Goal: Task Accomplishment & Management: Complete application form

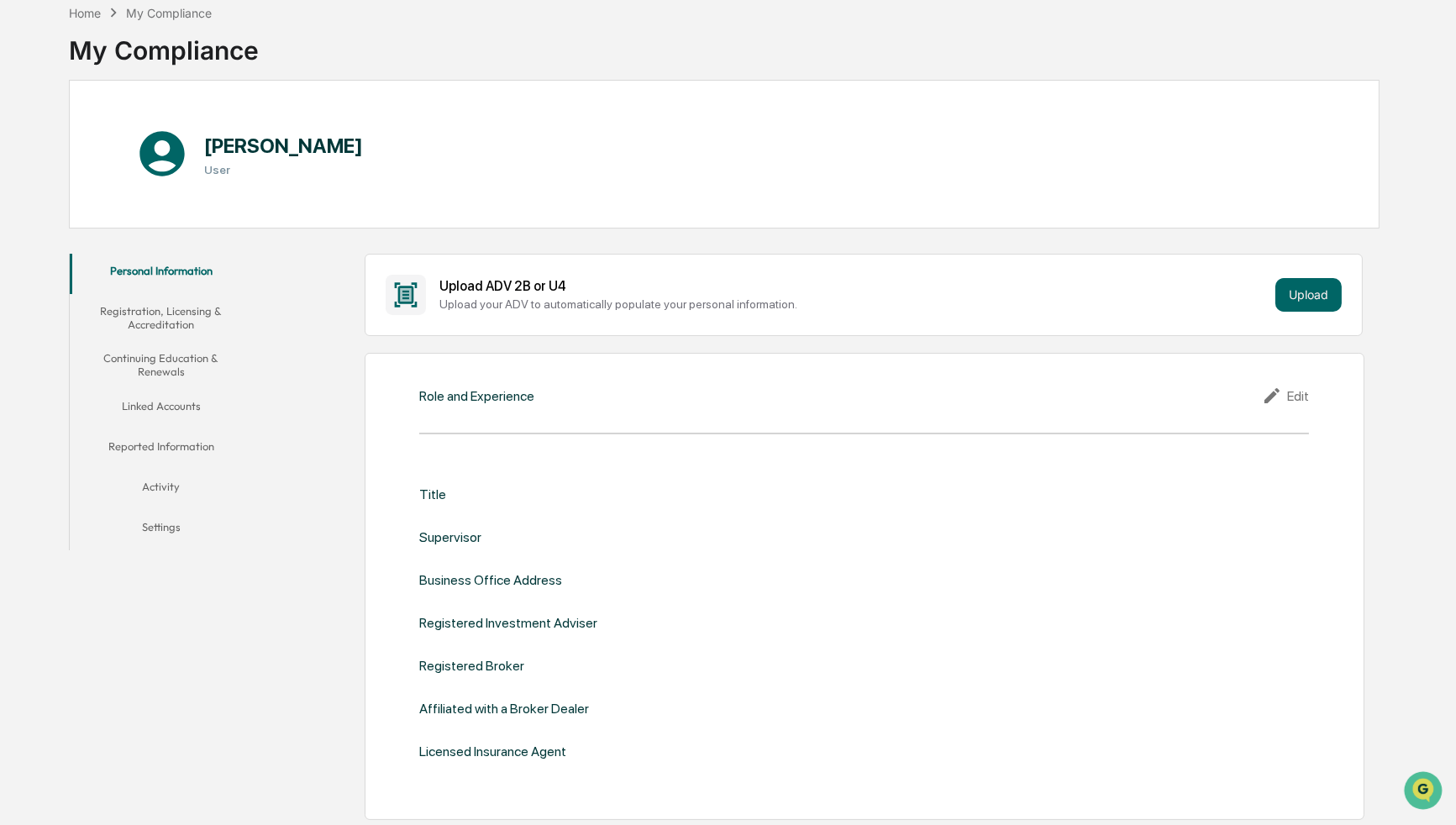
click at [552, 265] on div "Upload ADV 2B or U4 Upload your ADV to automatically populate your personal inf…" at bounding box center [863, 294] width 998 height 82
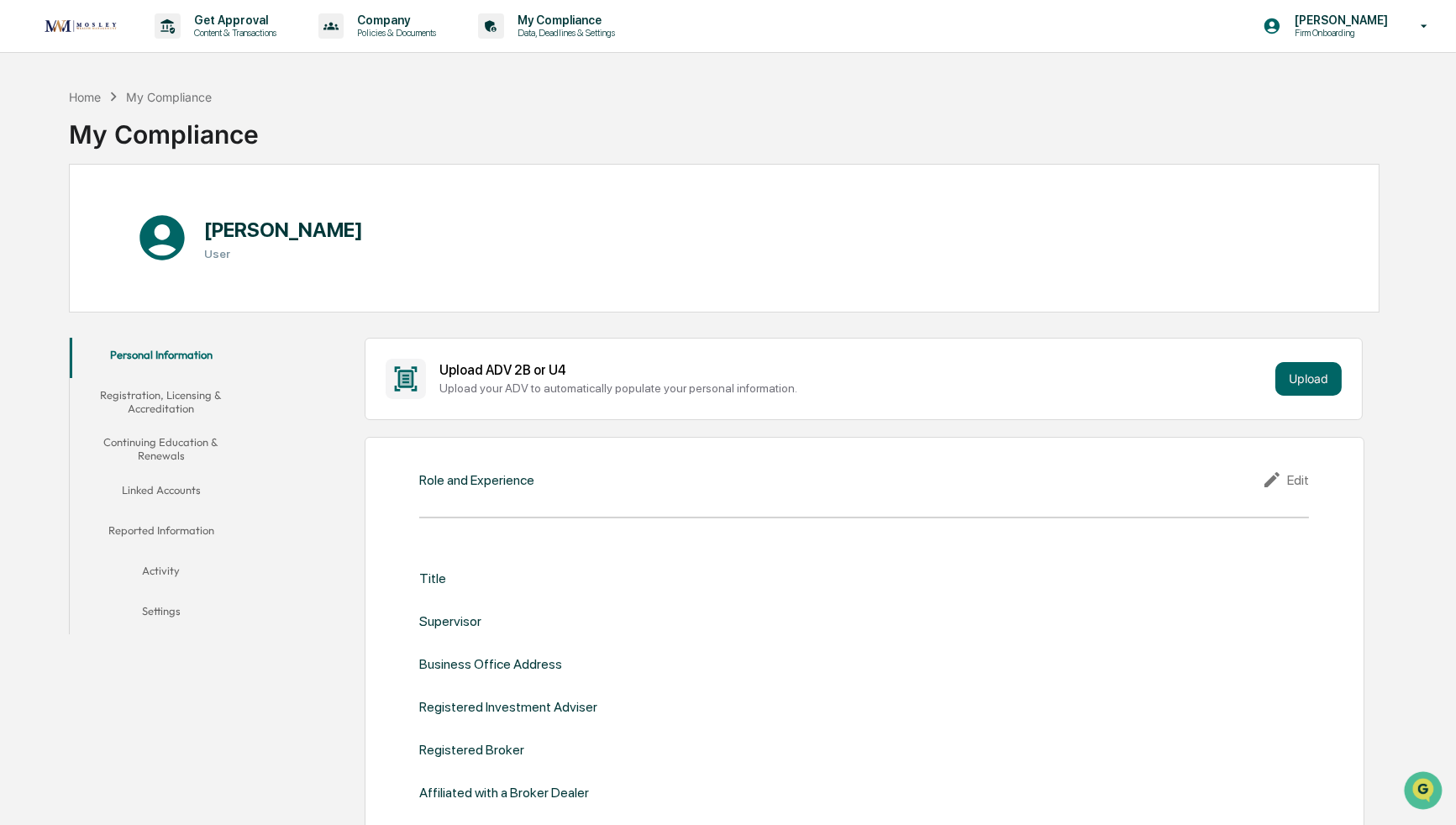
click at [202, 390] on button "Registration, Licensing & Accreditation" at bounding box center [160, 402] width 182 height 48
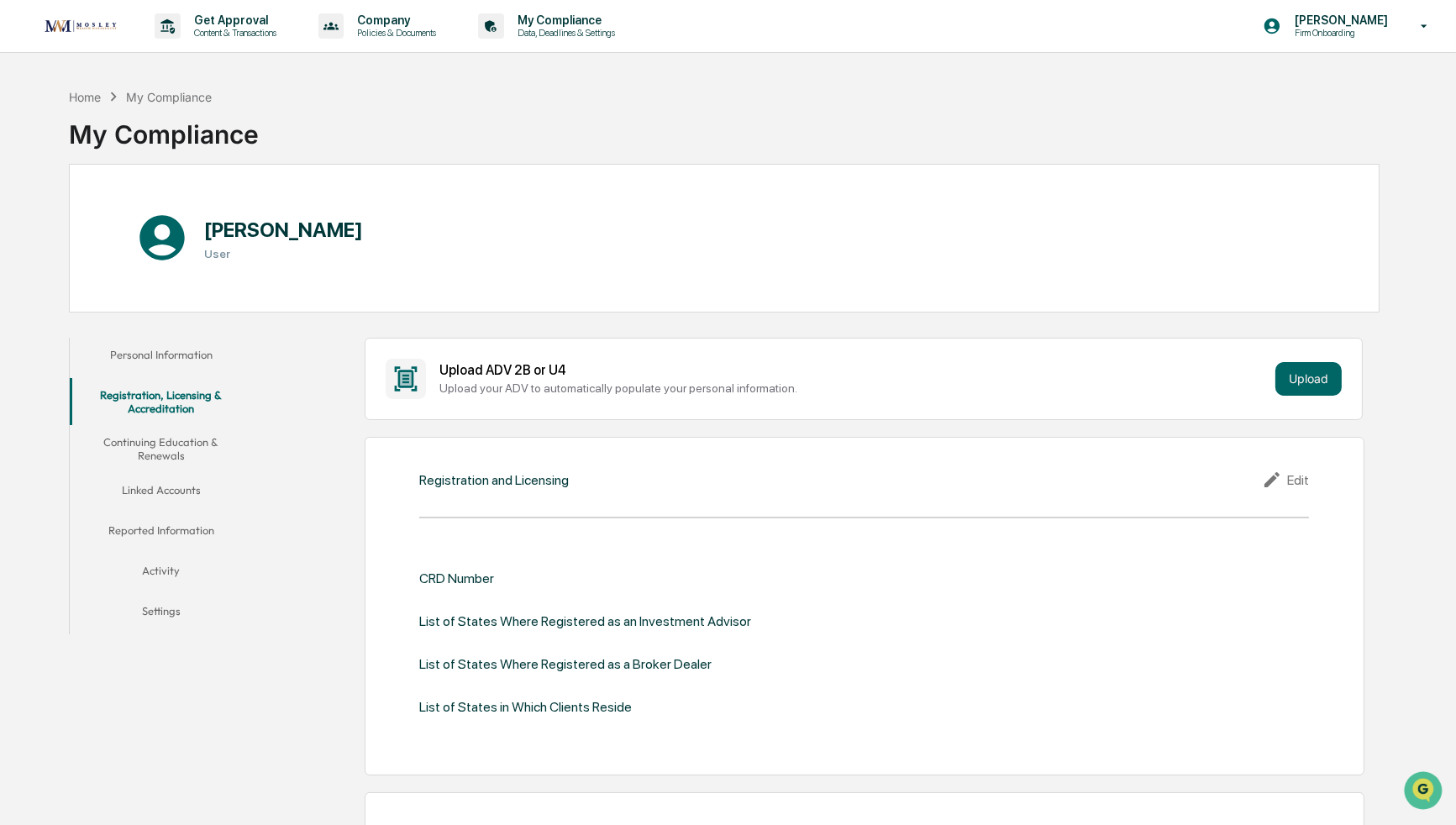
click at [183, 461] on button "Continuing Education & Renewals" at bounding box center [160, 449] width 182 height 48
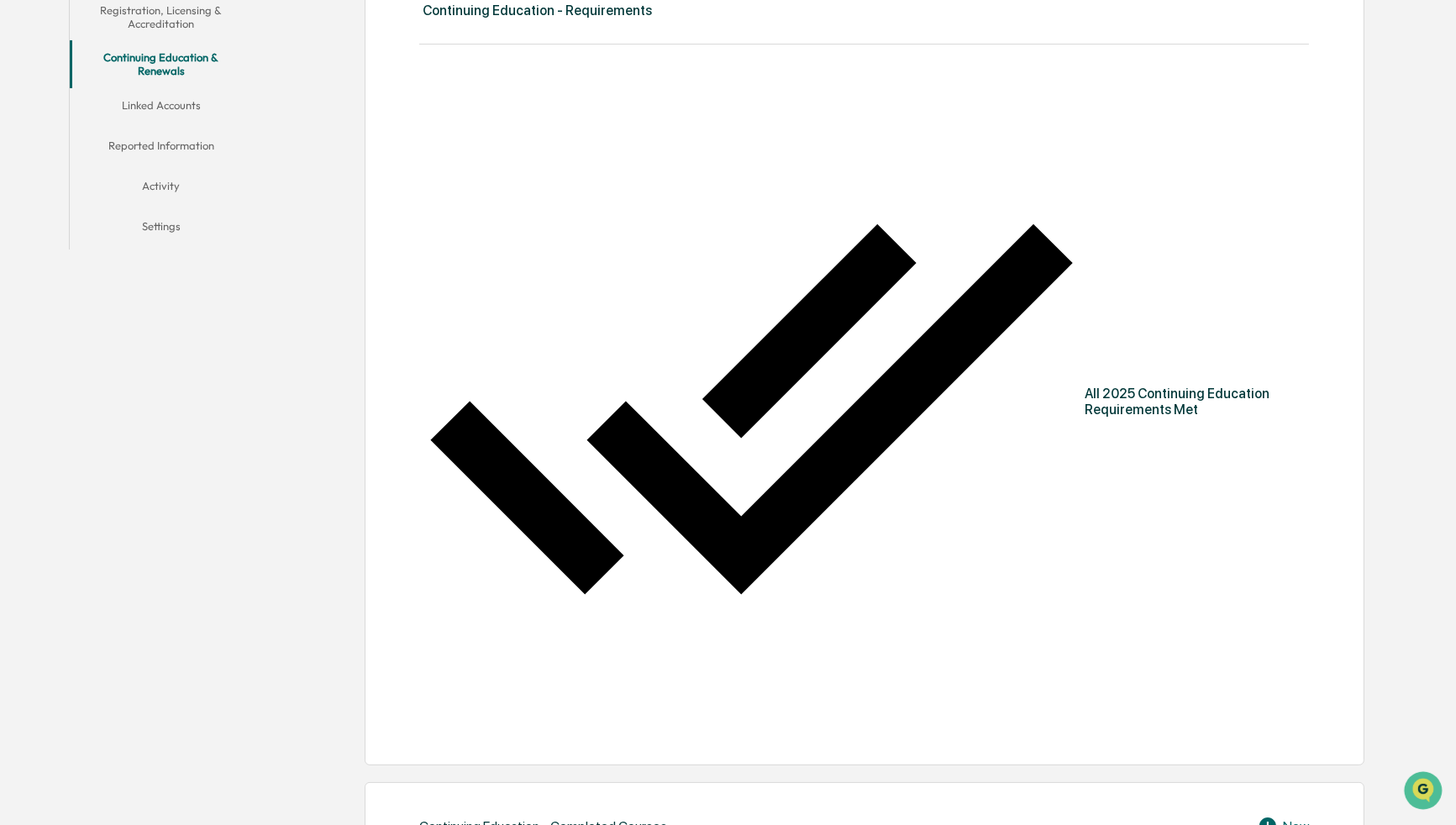
scroll to position [136, 0]
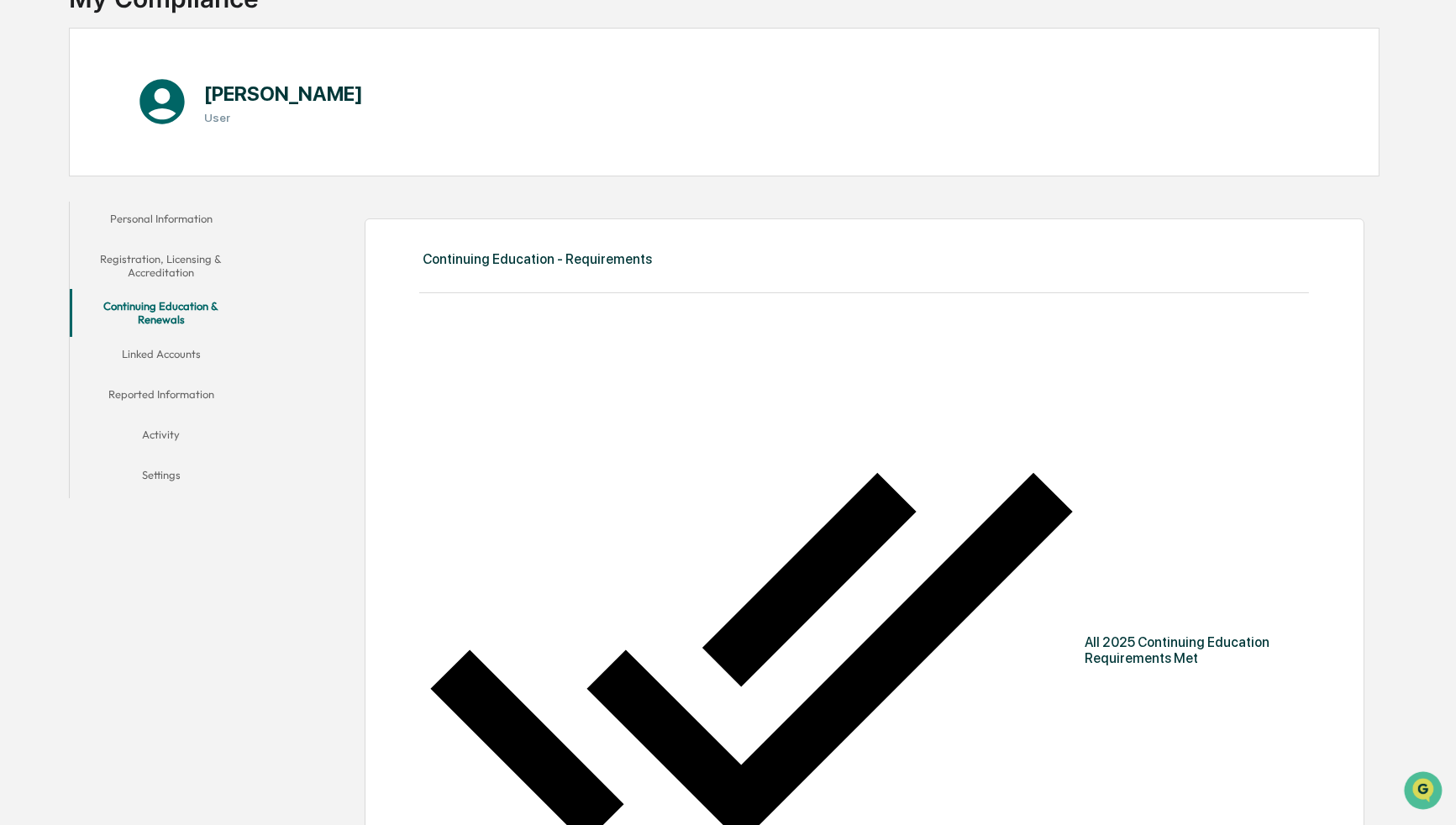
click at [150, 358] on button "Linked Accounts" at bounding box center [160, 356] width 182 height 40
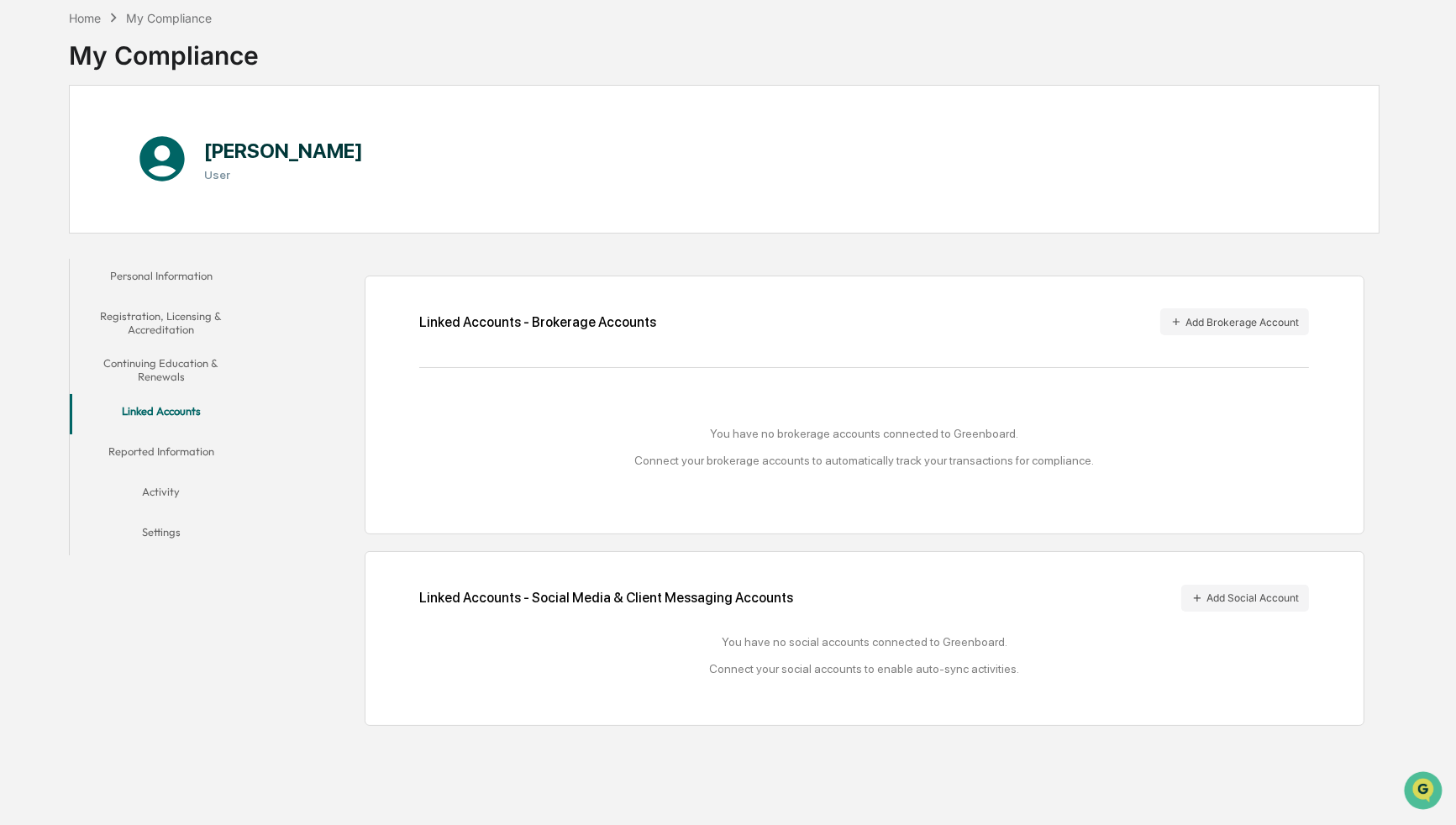
click at [194, 453] on button "Reported Information" at bounding box center [160, 454] width 182 height 40
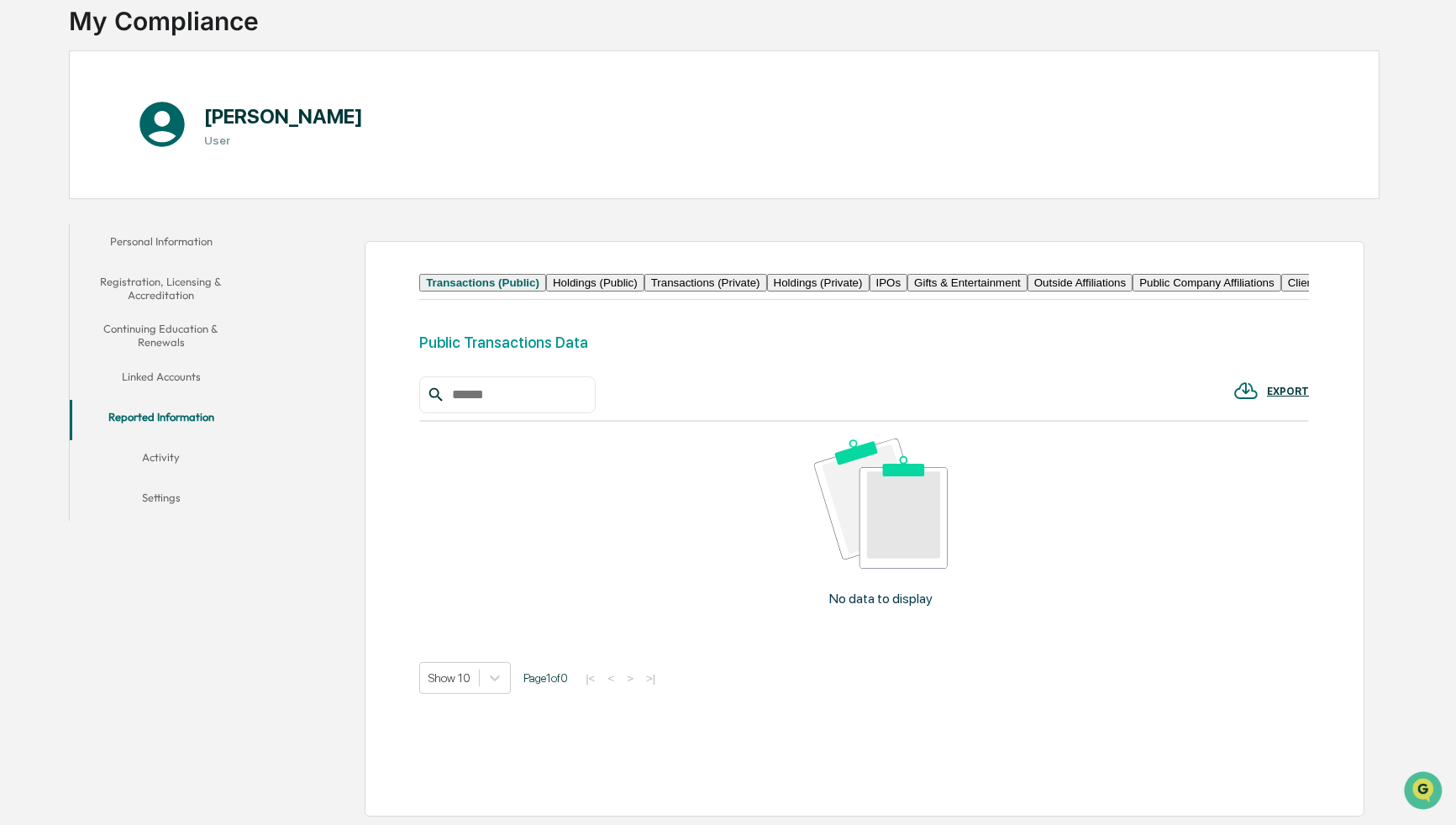
scroll to position [170, 0]
click at [172, 440] on button "Activity" at bounding box center [160, 459] width 182 height 40
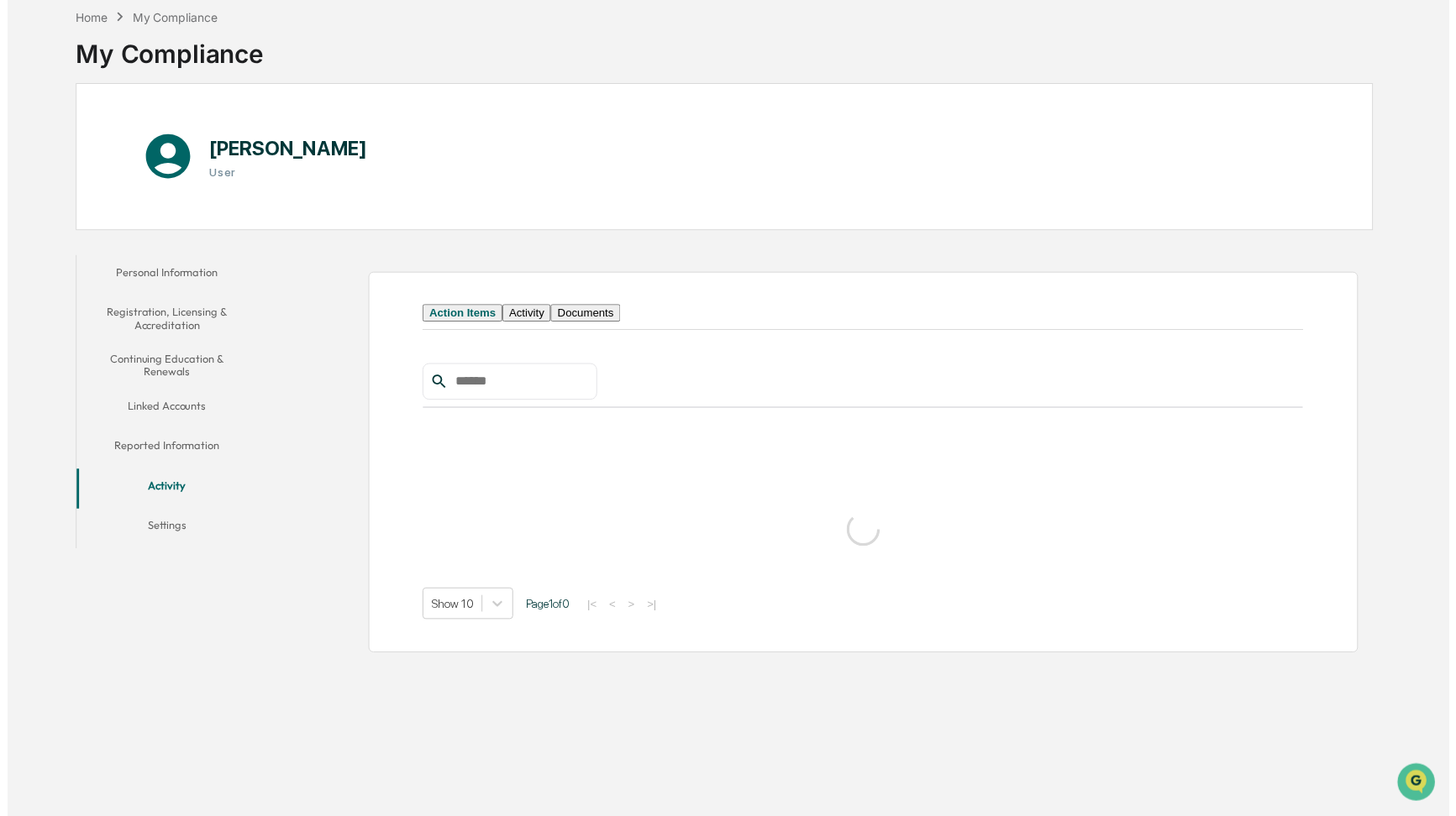
scroll to position [79, 0]
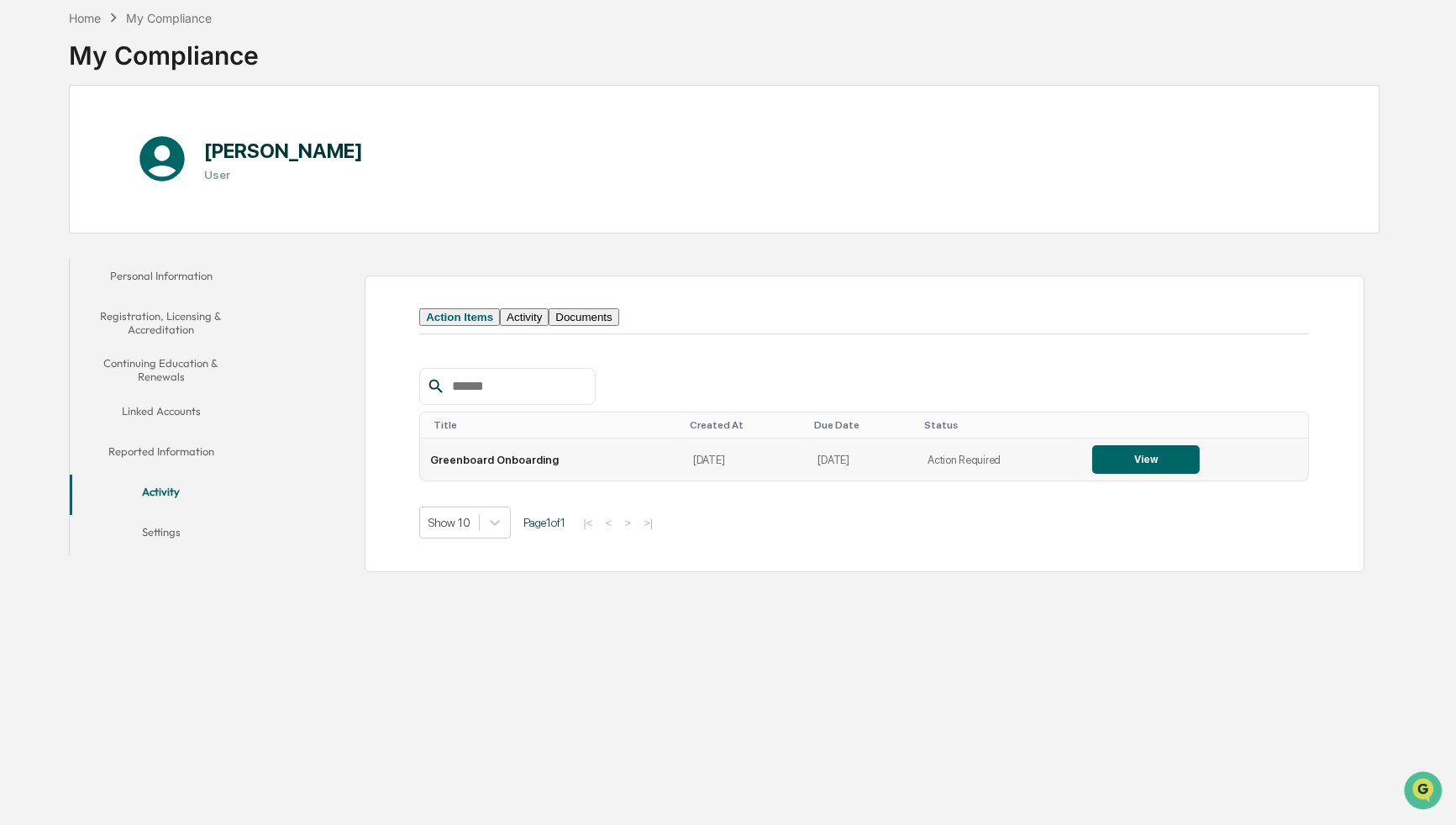
click at [1109, 474] on button "View" at bounding box center [1146, 458] width 108 height 28
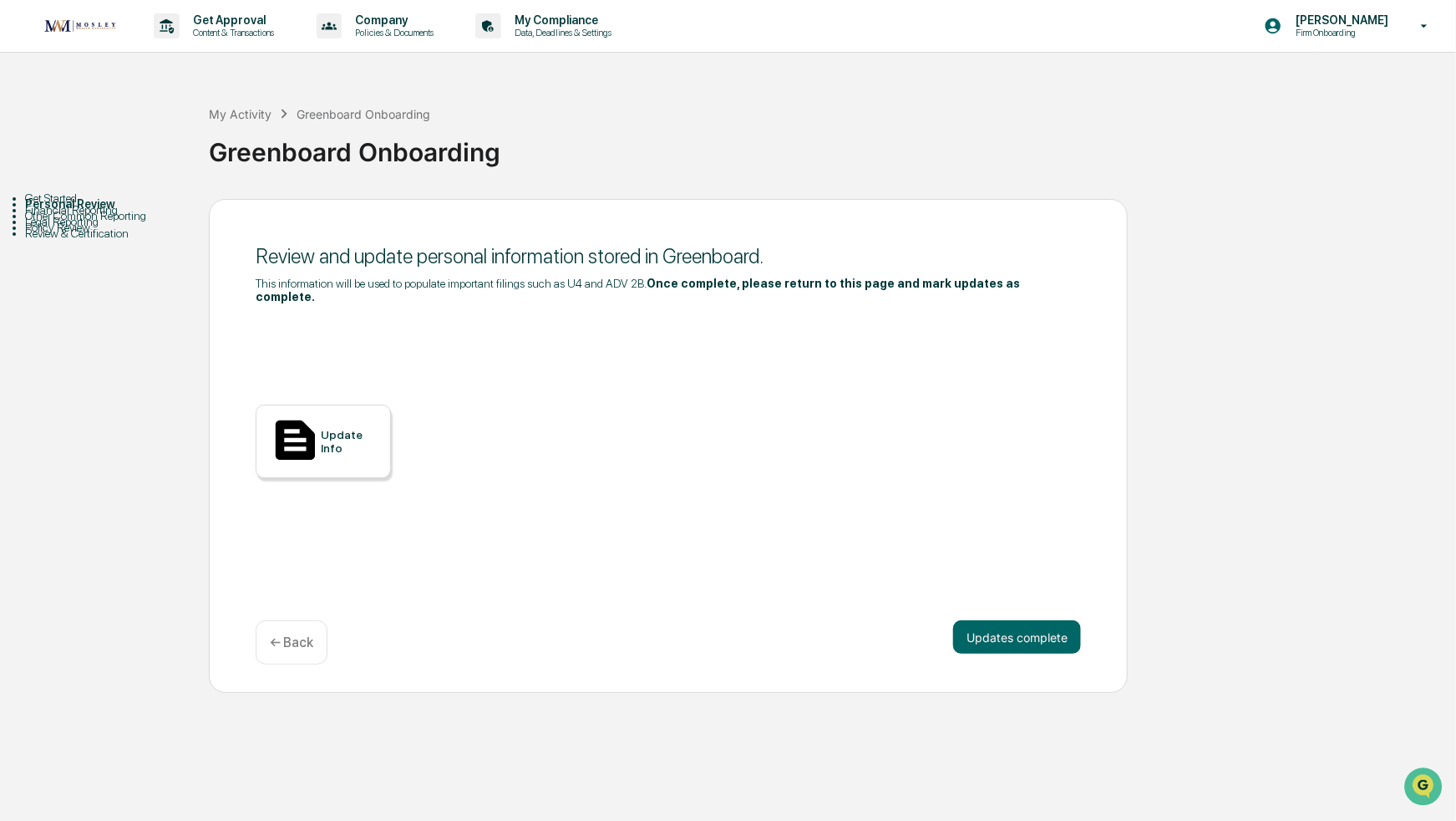
click at [350, 430] on div "Update Info" at bounding box center [350, 441] width 56 height 26
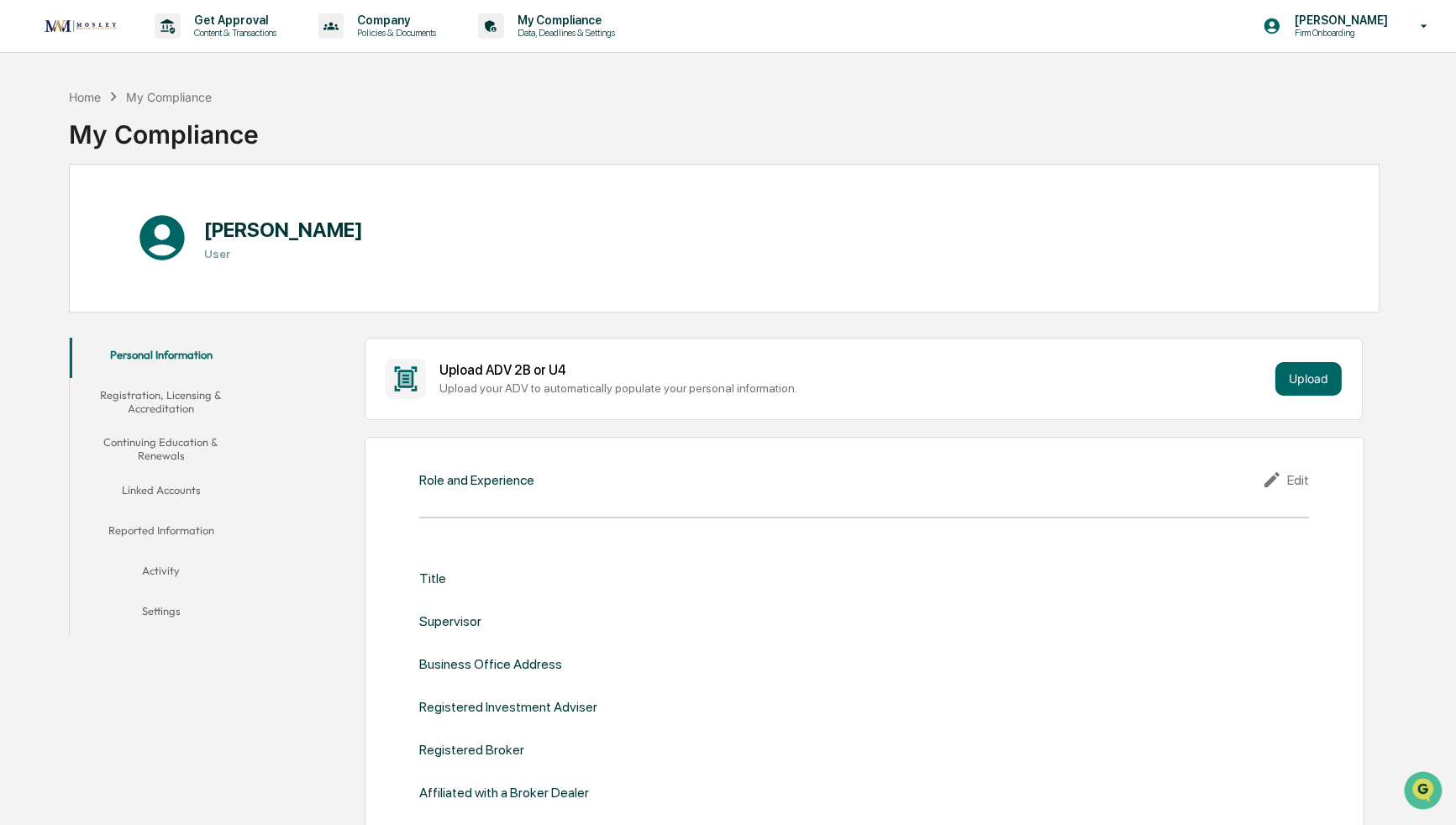
click at [378, 388] on div "Upload ADV 2B or U4 Upload your ADV to automatically populate your personal inf…" at bounding box center [863, 378] width 998 height 82
click at [194, 499] on button "Linked Accounts" at bounding box center [160, 493] width 182 height 40
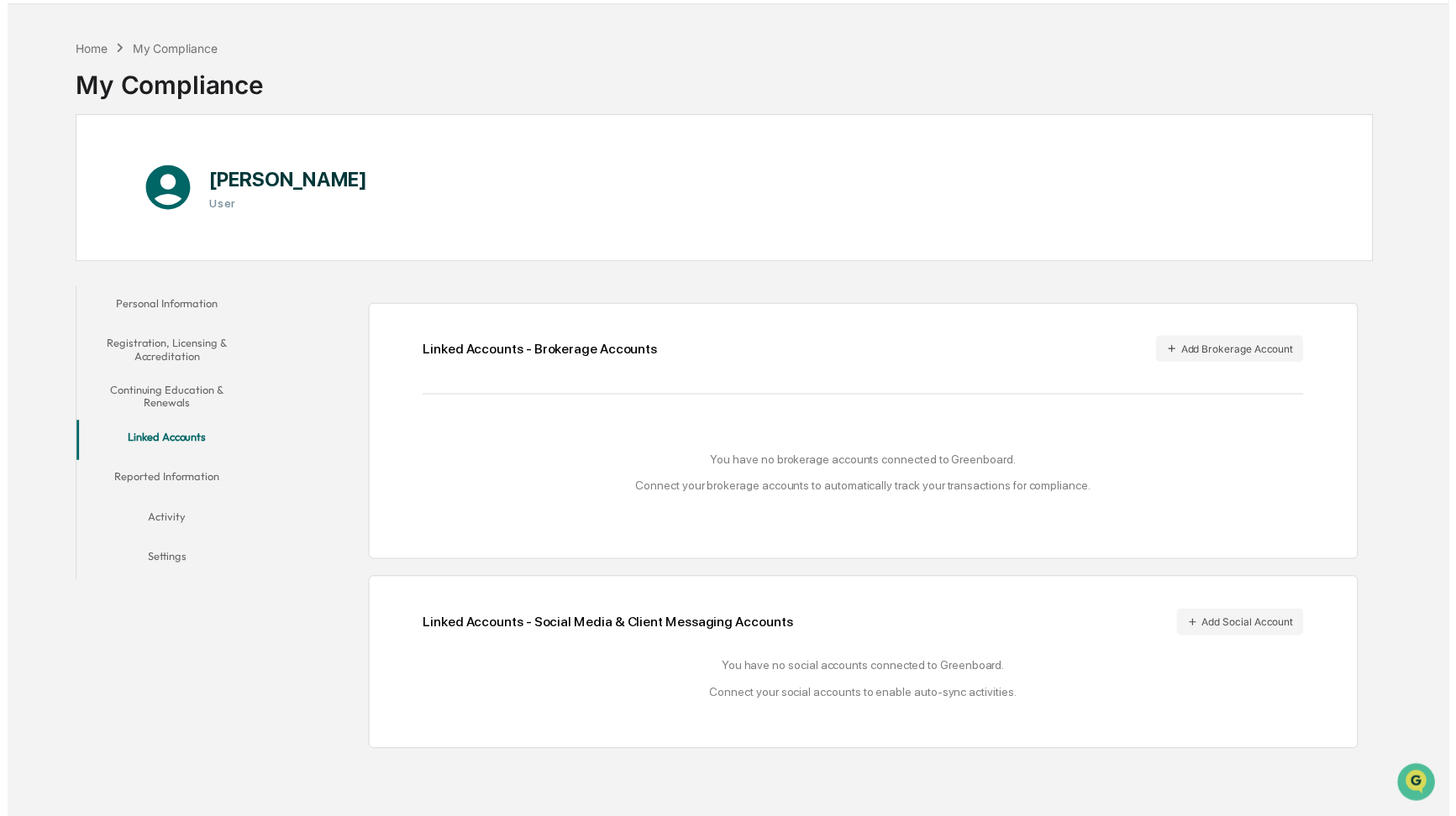
scroll to position [79, 0]
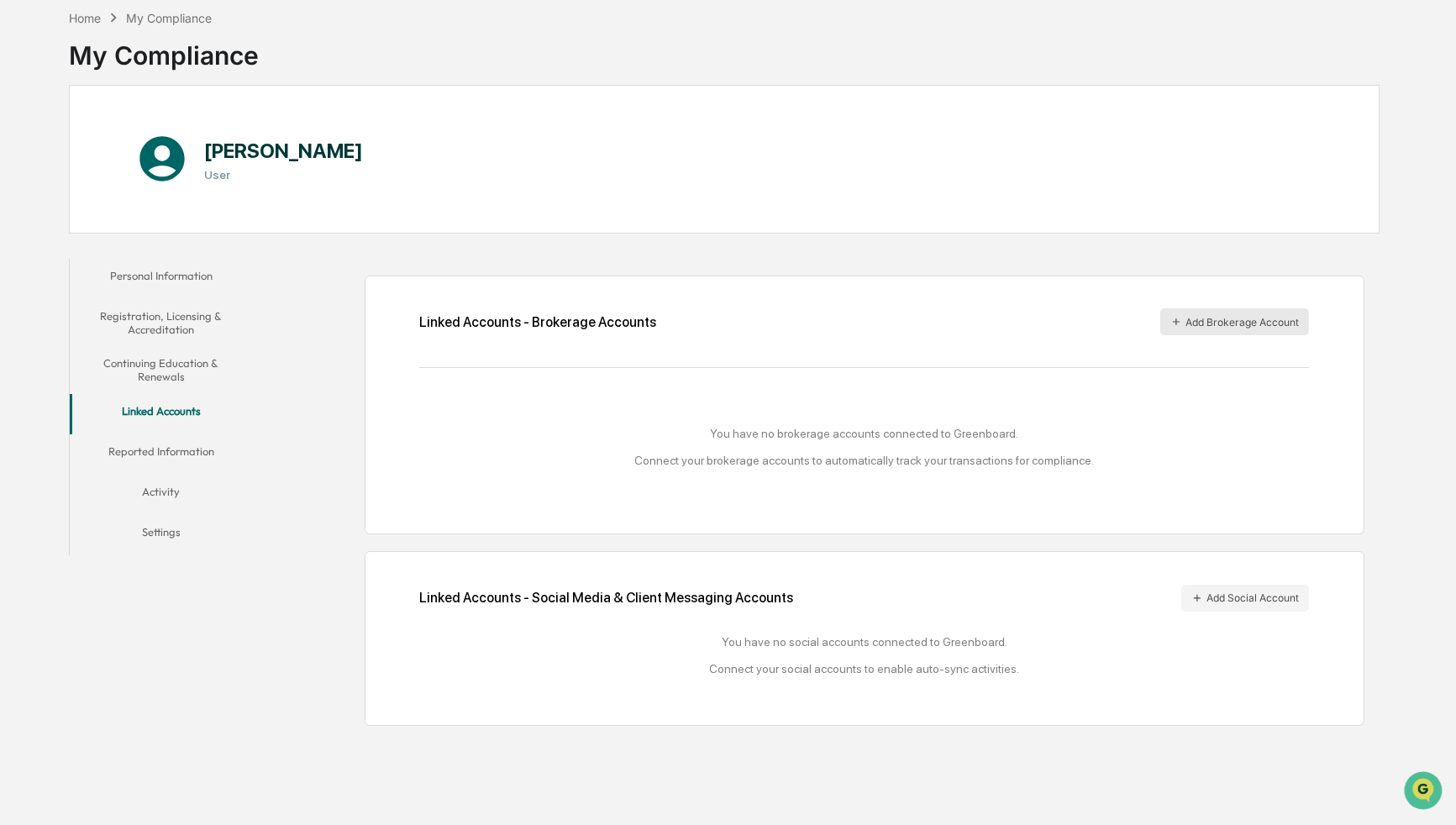
click at [1236, 321] on button "Add Brokerage Account" at bounding box center [1234, 321] width 149 height 26
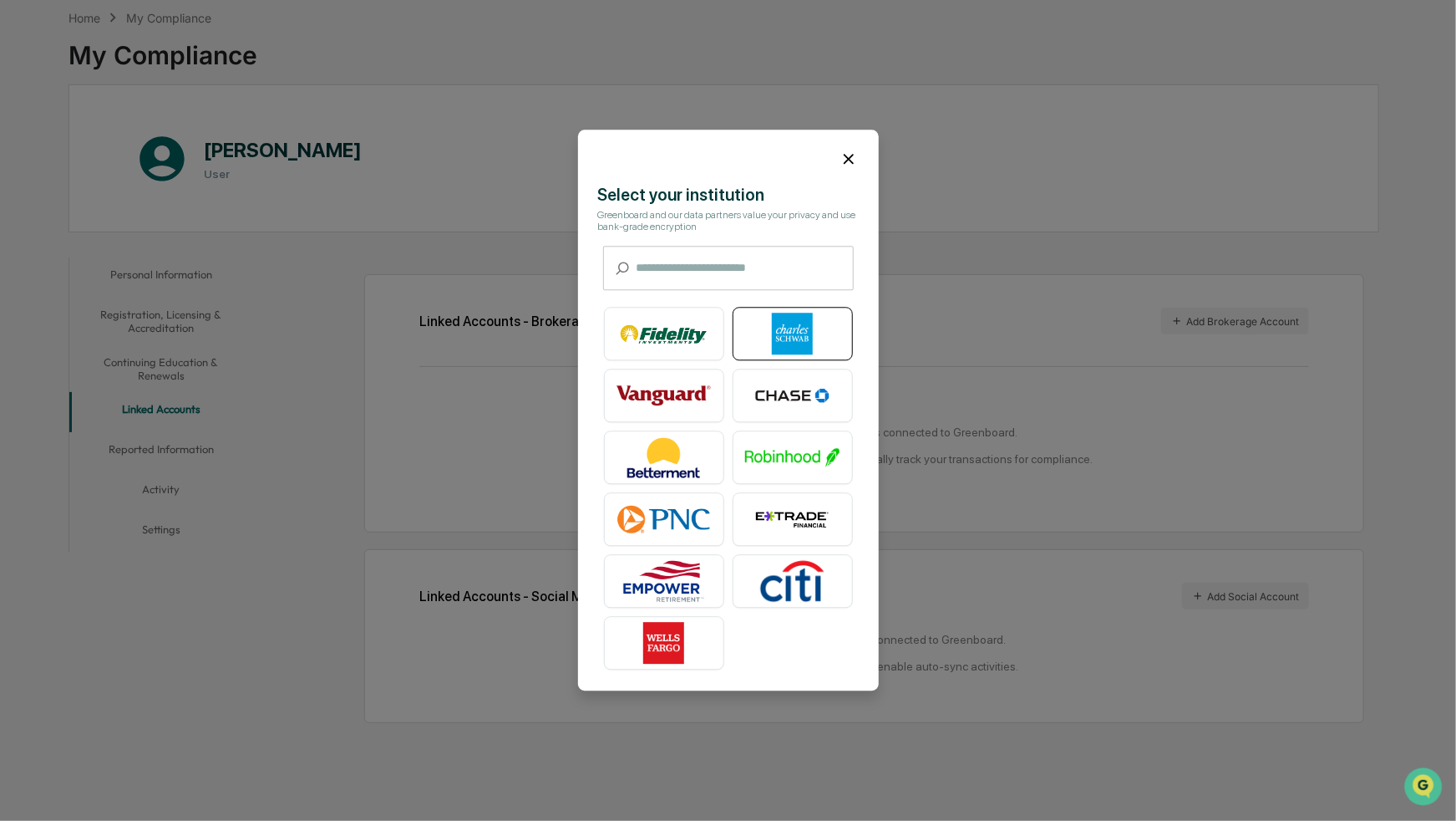
click at [756, 349] on img at bounding box center [793, 334] width 95 height 42
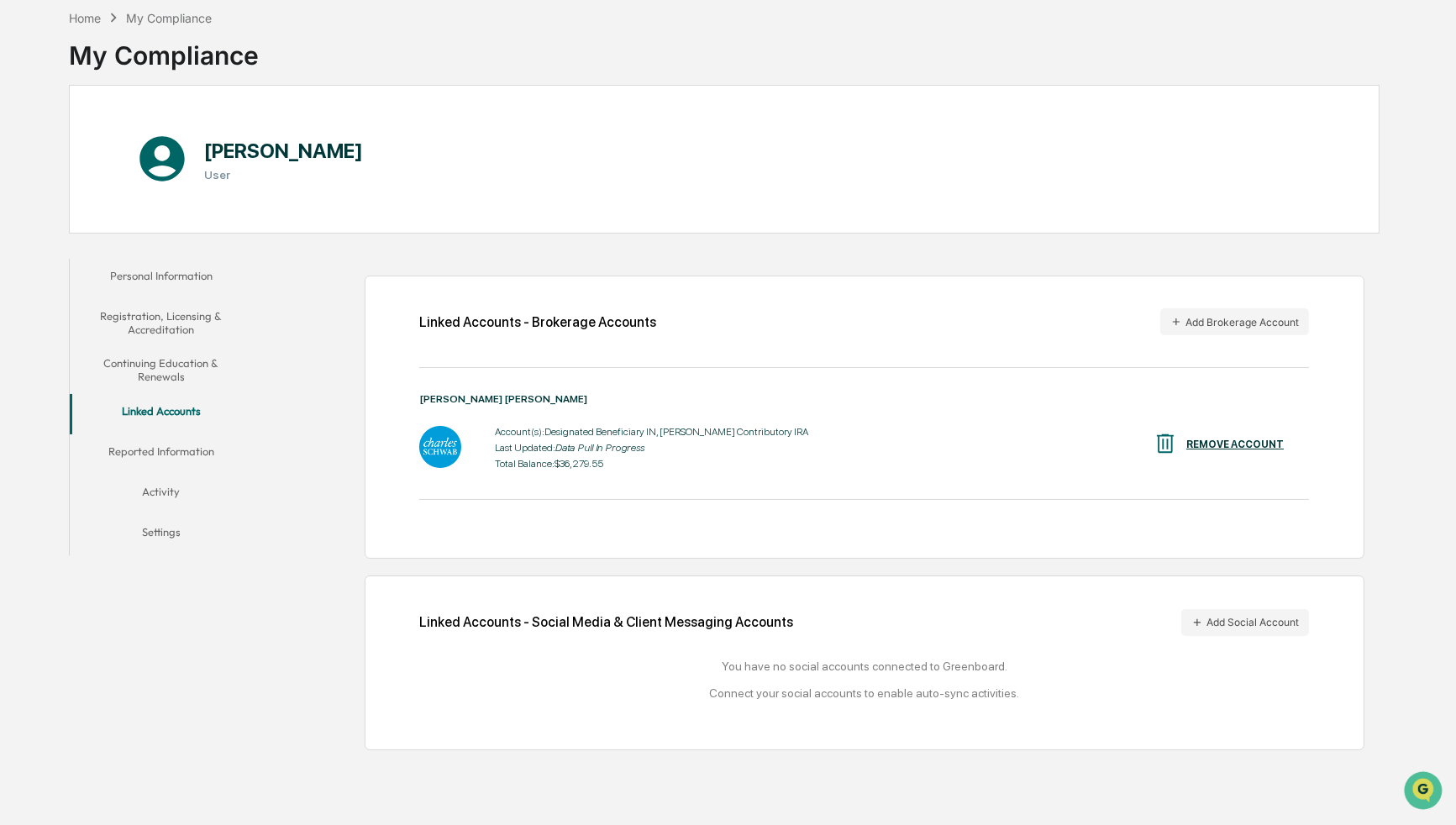
click at [353, 552] on div "Linked Accounts - Brokerage Accounts Add Brokerage Account Charles Schwab Accou…" at bounding box center [818, 504] width 1118 height 508
click at [203, 447] on button "Reported Information" at bounding box center [160, 454] width 182 height 40
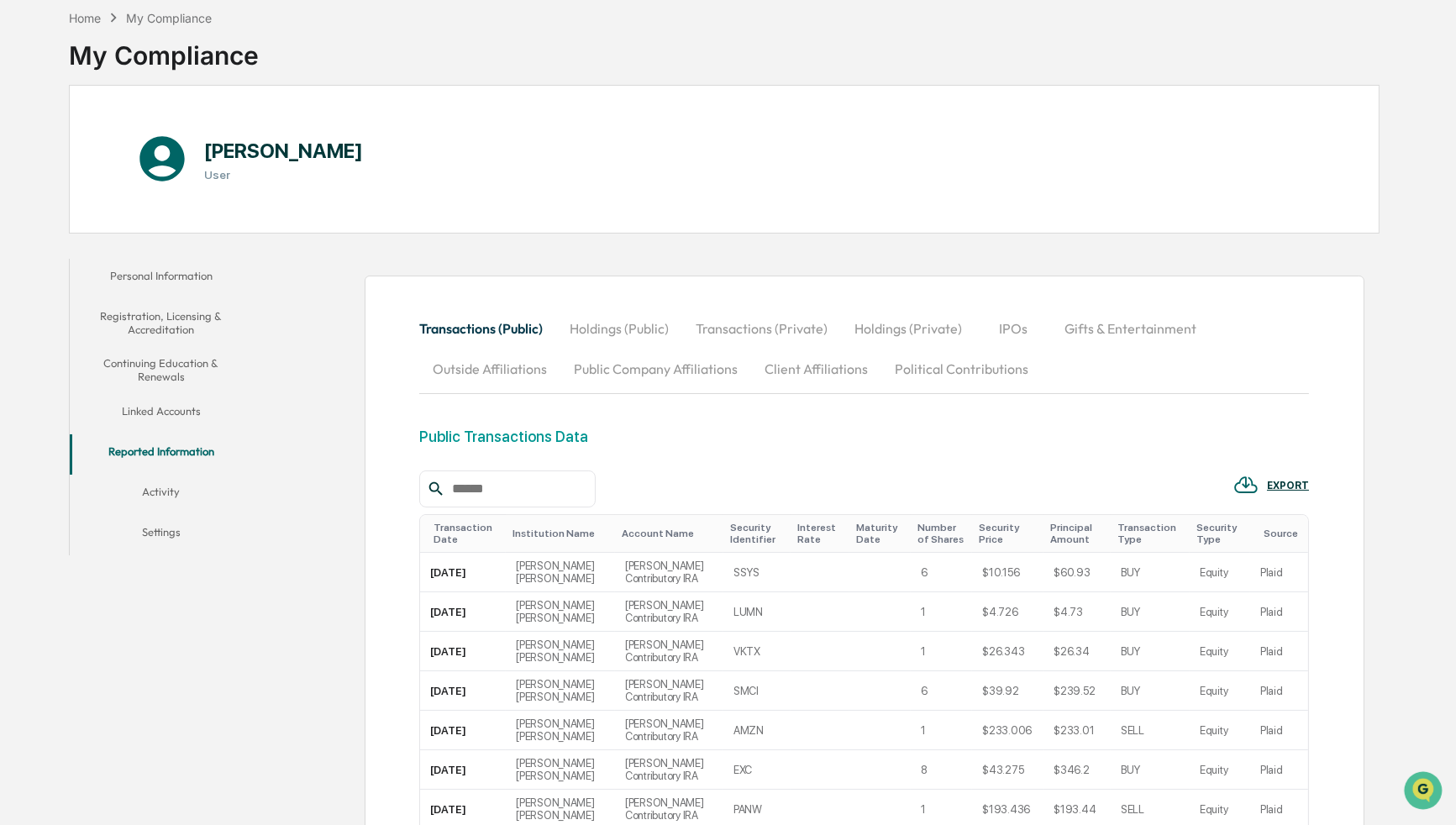
click at [190, 487] on button "Activity" at bounding box center [160, 494] width 182 height 40
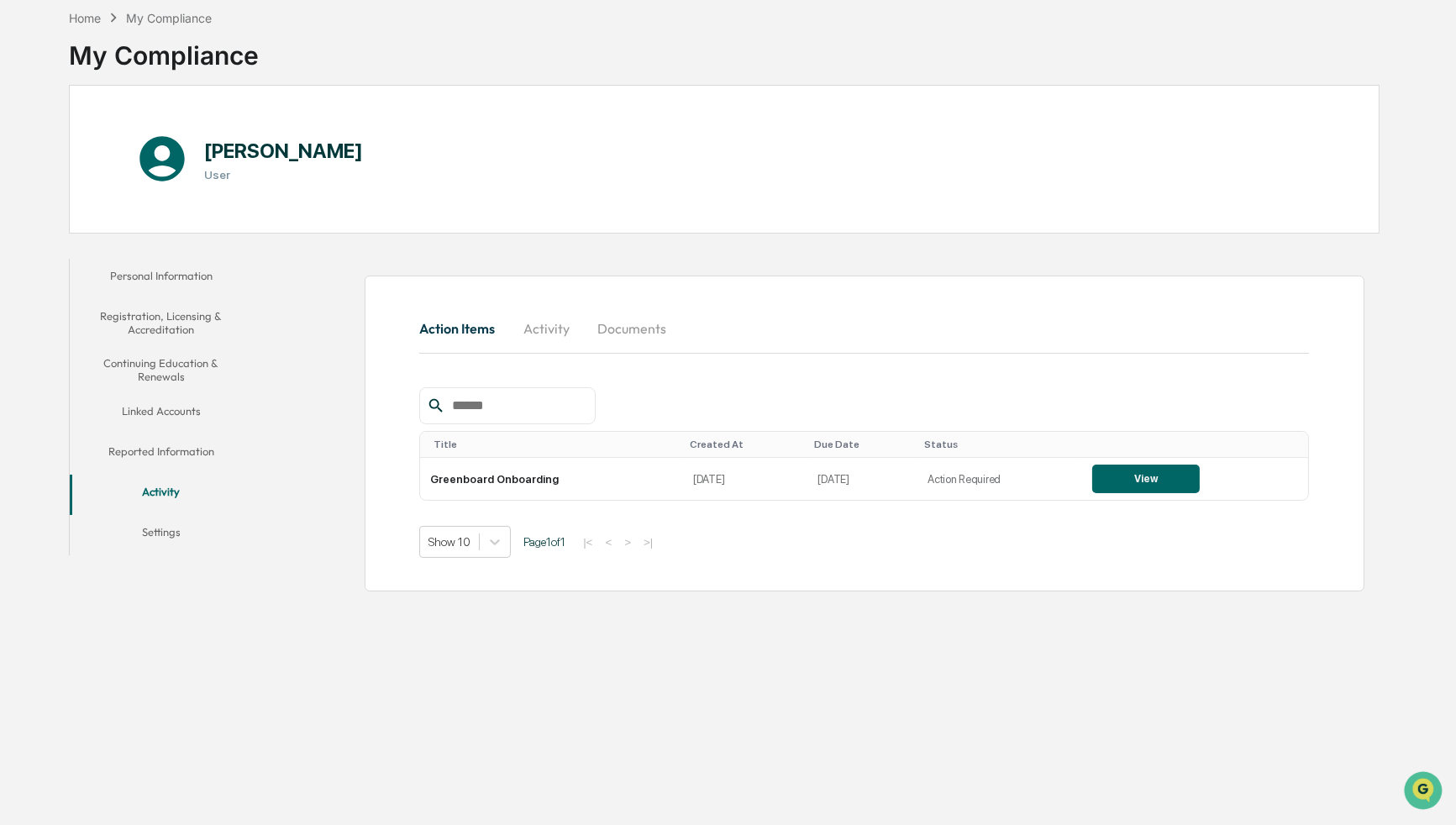
click at [172, 531] on button "Settings" at bounding box center [160, 535] width 182 height 40
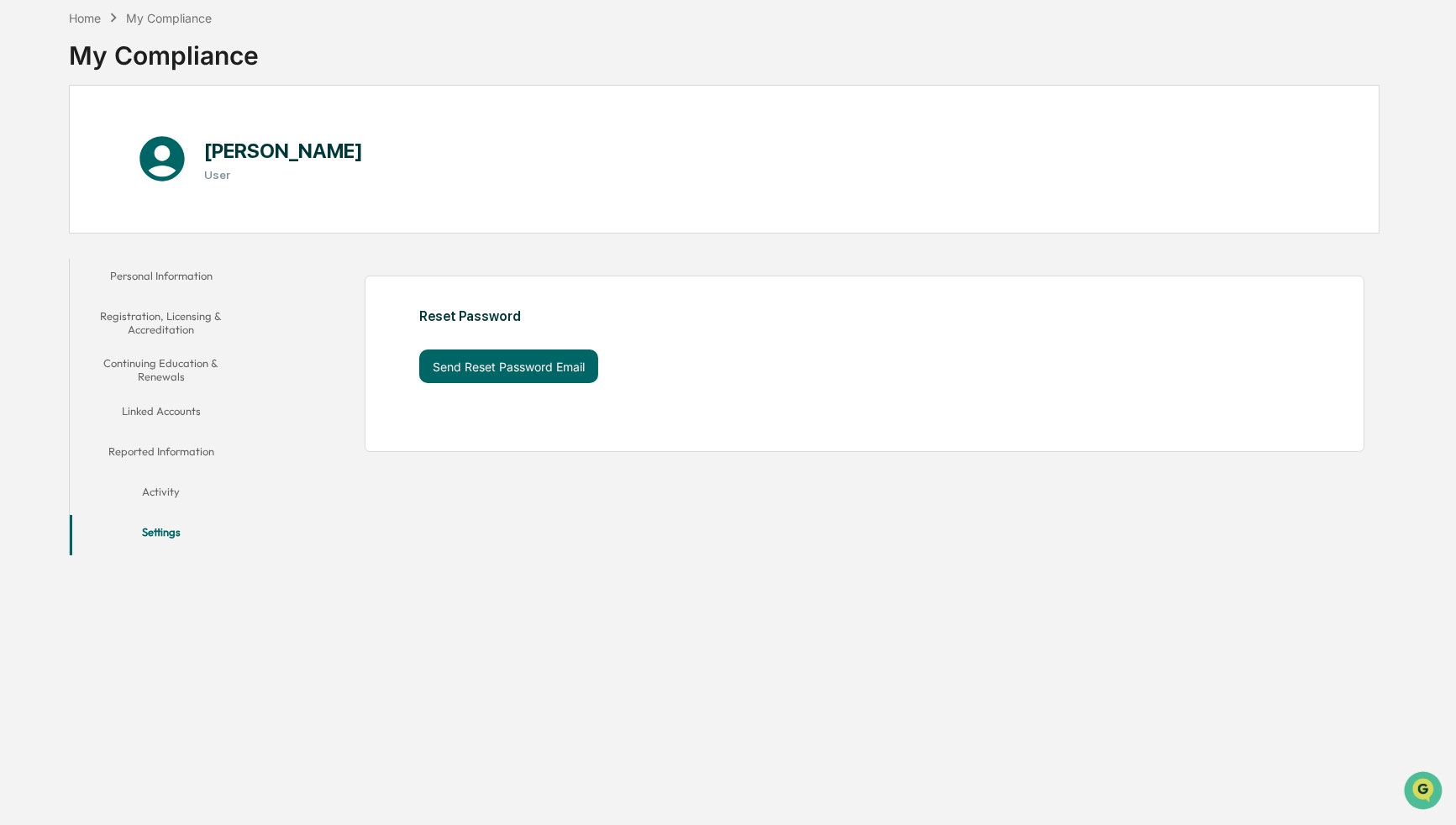
click at [179, 490] on button "Activity" at bounding box center [160, 494] width 182 height 40
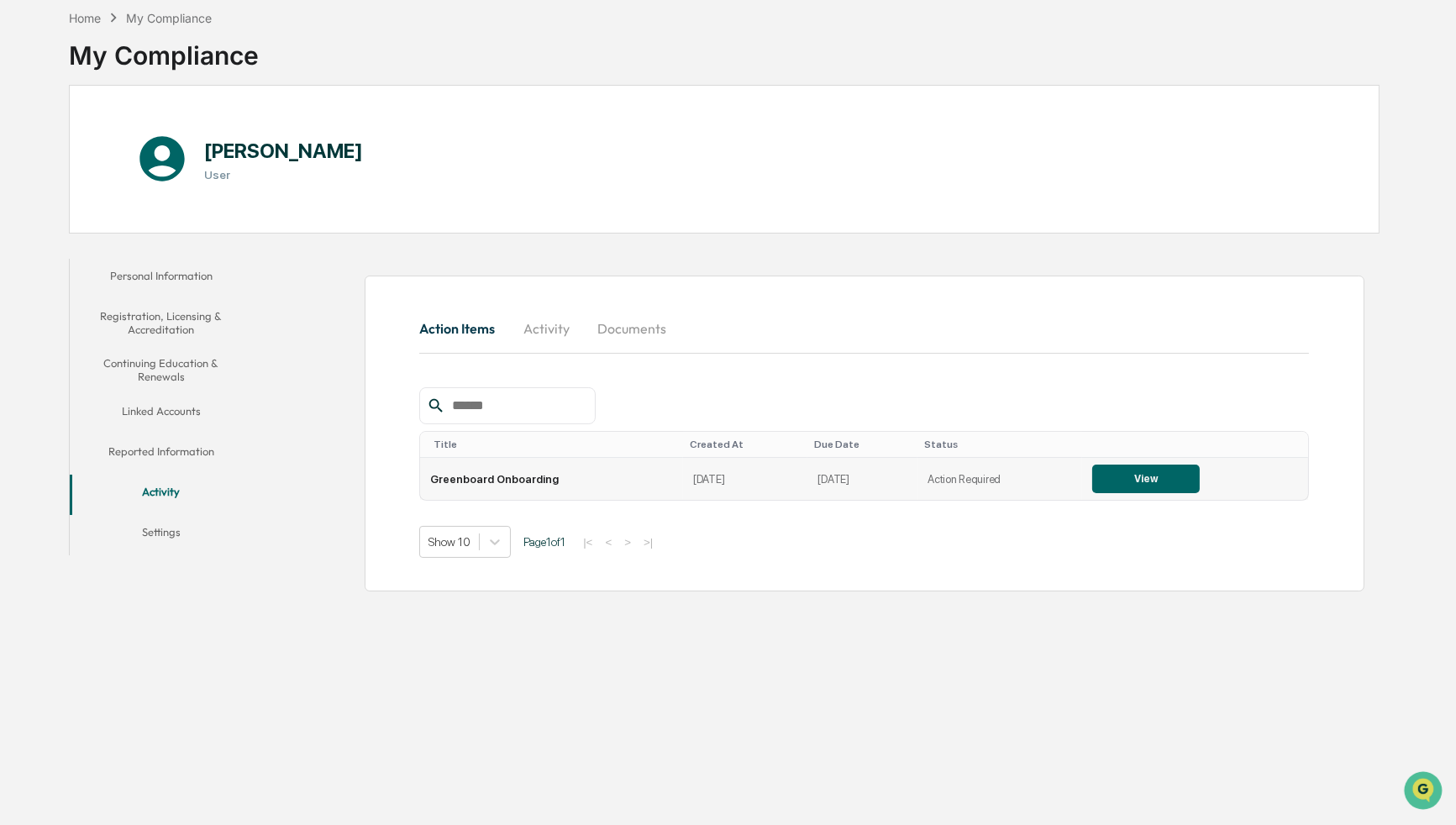
click at [1110, 484] on button "View" at bounding box center [1146, 478] width 108 height 28
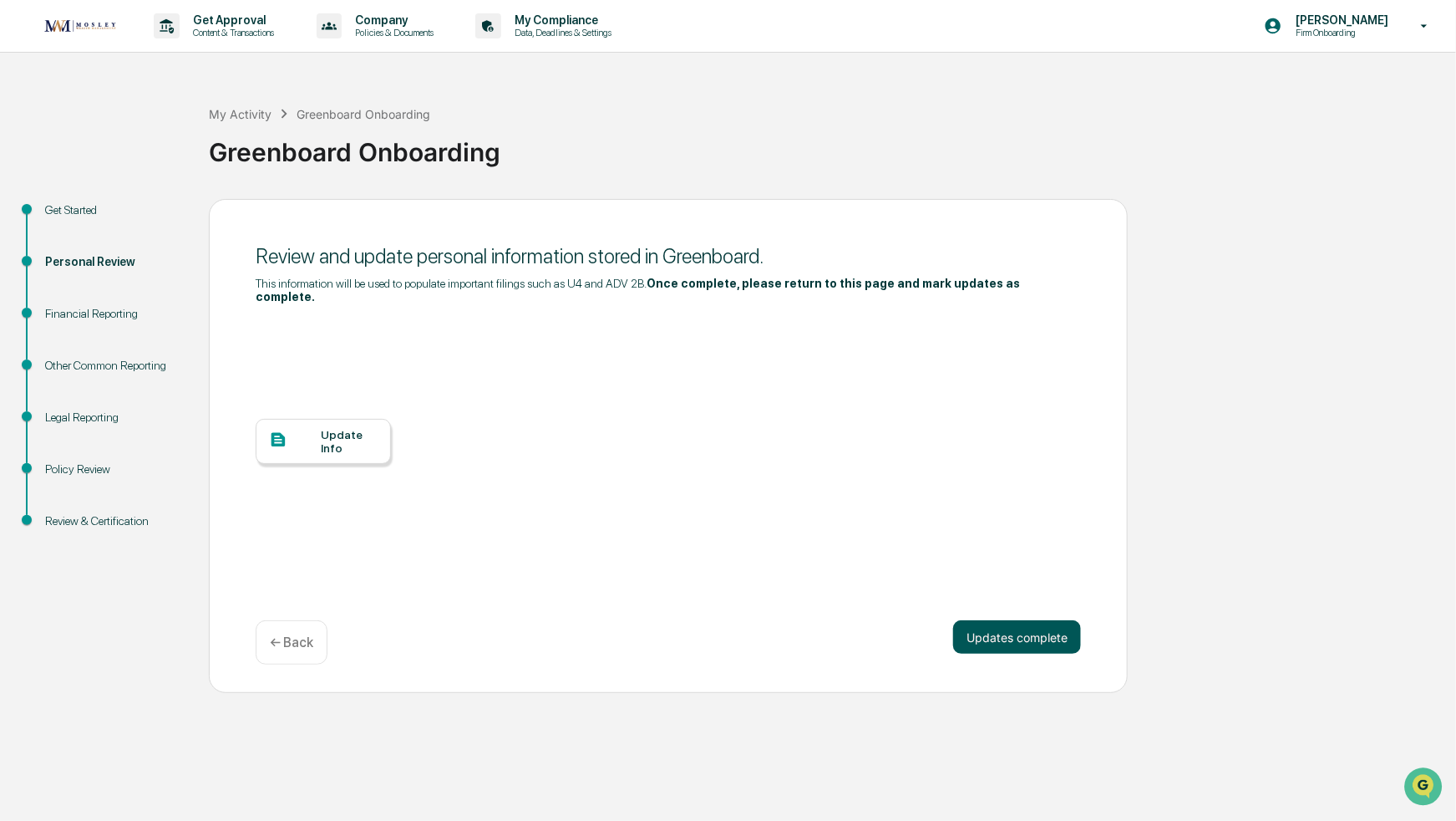
click at [1010, 640] on button "Updates complete" at bounding box center [1016, 636] width 127 height 33
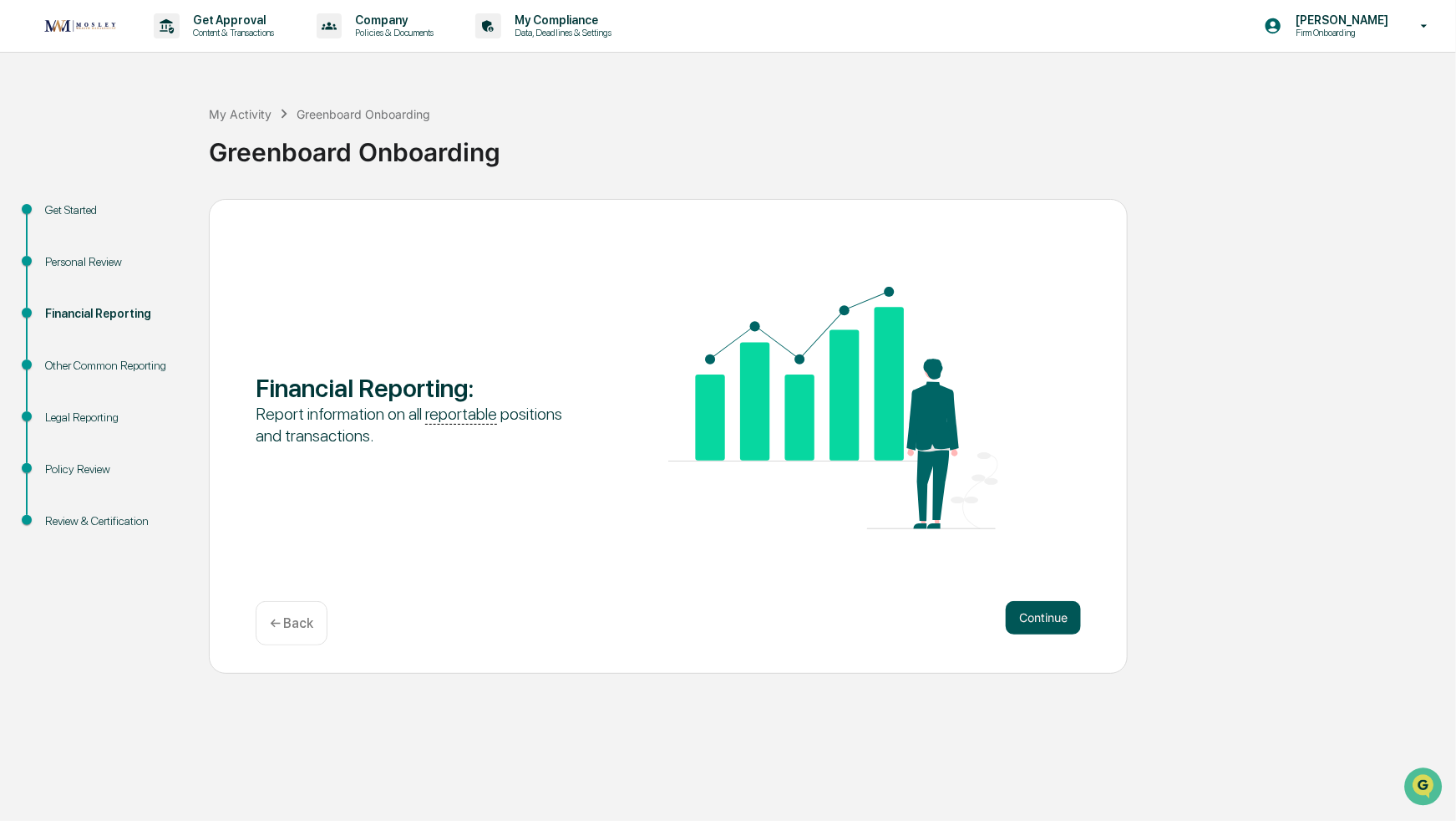
click at [1021, 617] on button "Continue" at bounding box center [1043, 618] width 75 height 33
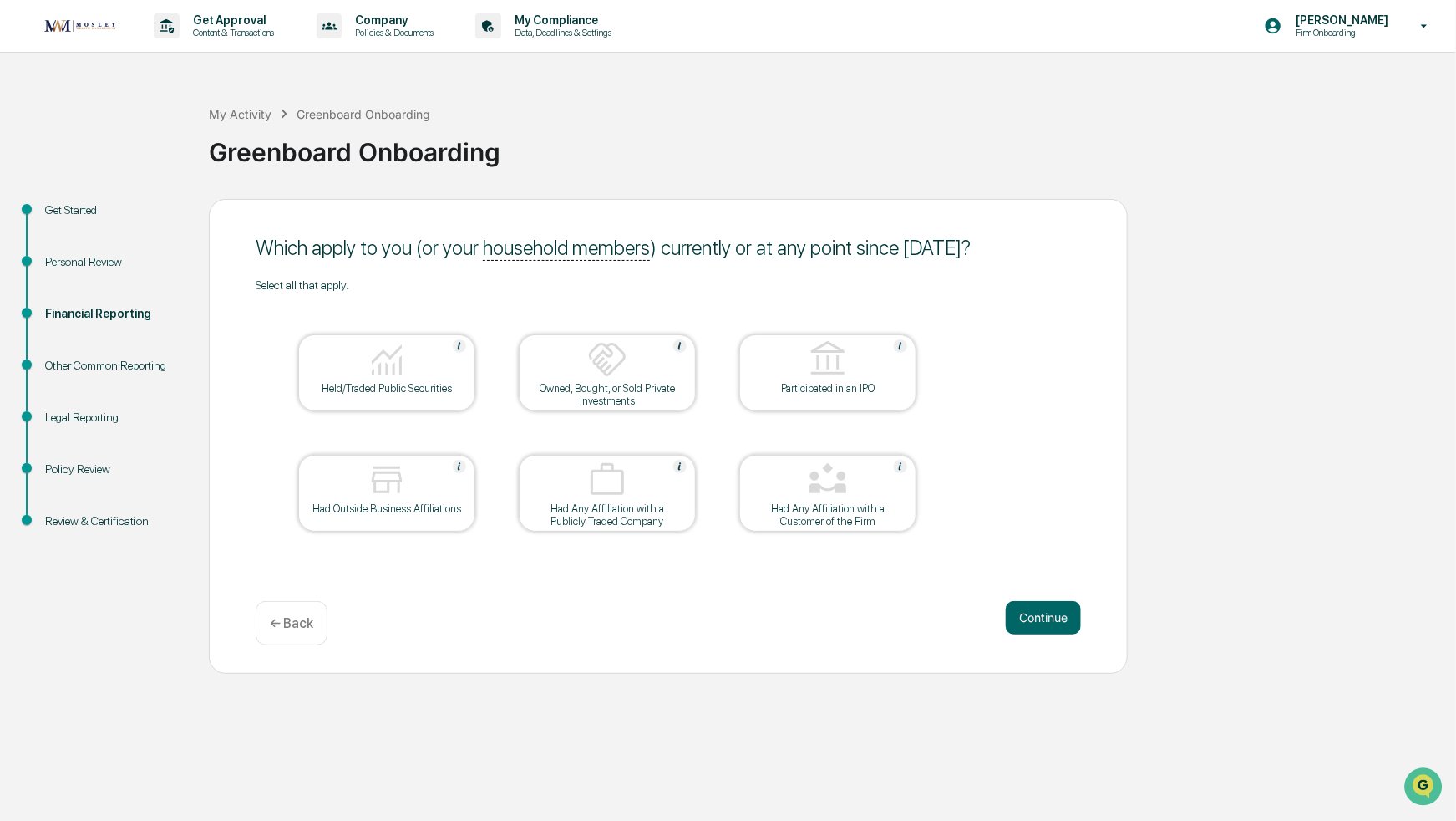
click at [400, 398] on div "Held/Traded Public Securities" at bounding box center [387, 373] width 177 height 77
click at [1051, 619] on button "Continue" at bounding box center [1043, 618] width 75 height 33
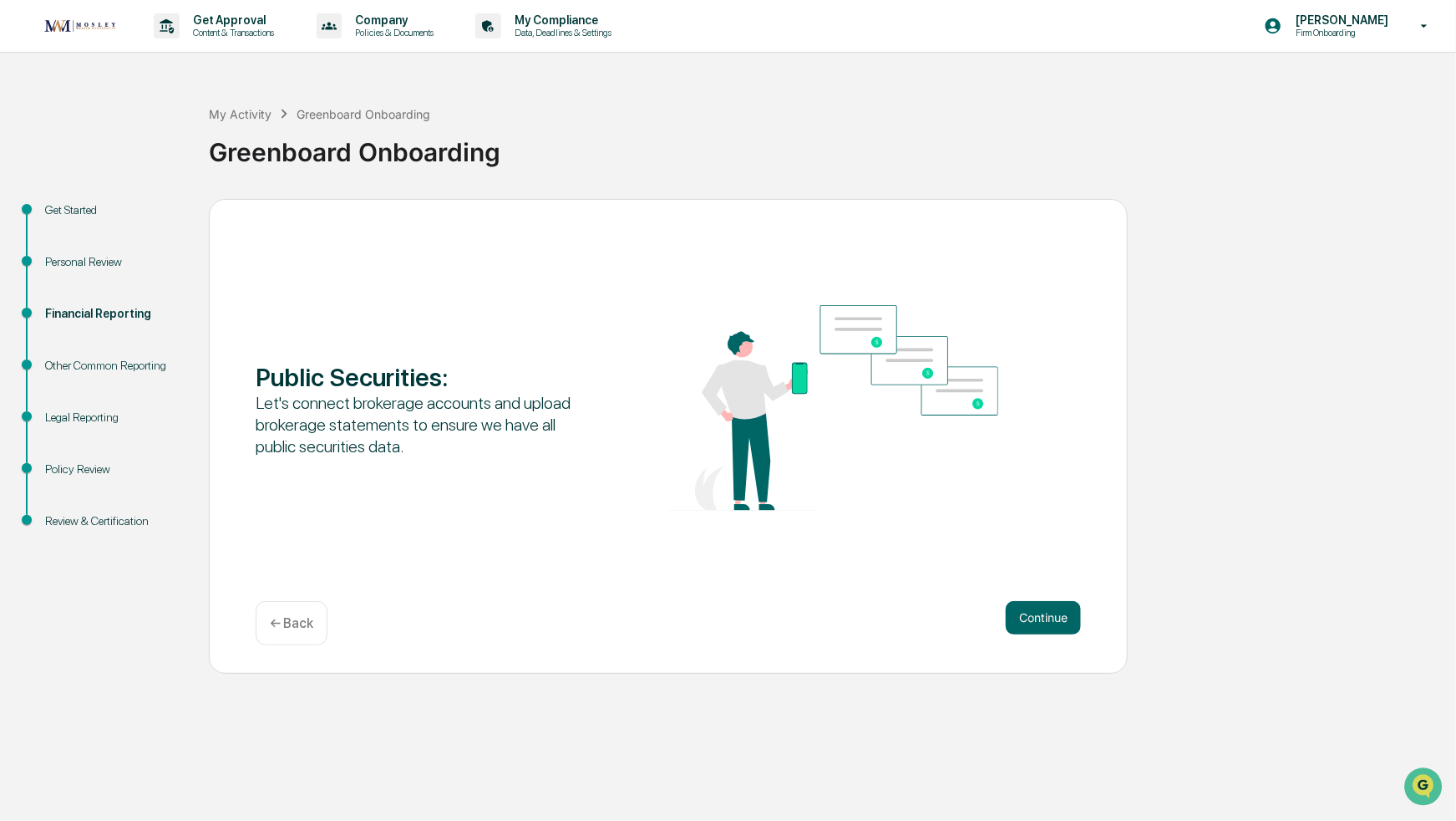
click at [1043, 619] on button "Continue" at bounding box center [1043, 618] width 75 height 33
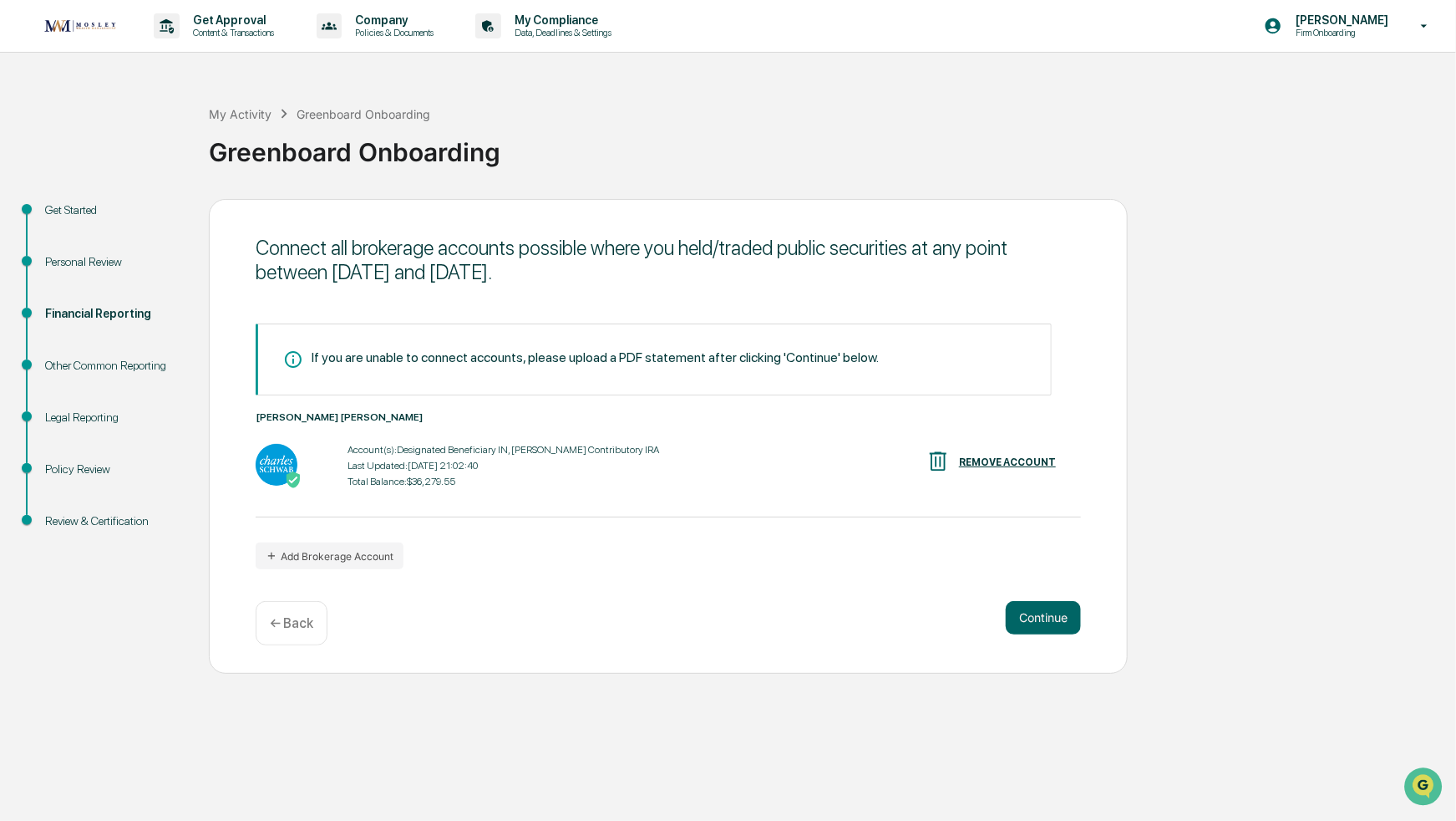
click at [1043, 619] on button "Continue" at bounding box center [1043, 618] width 75 height 33
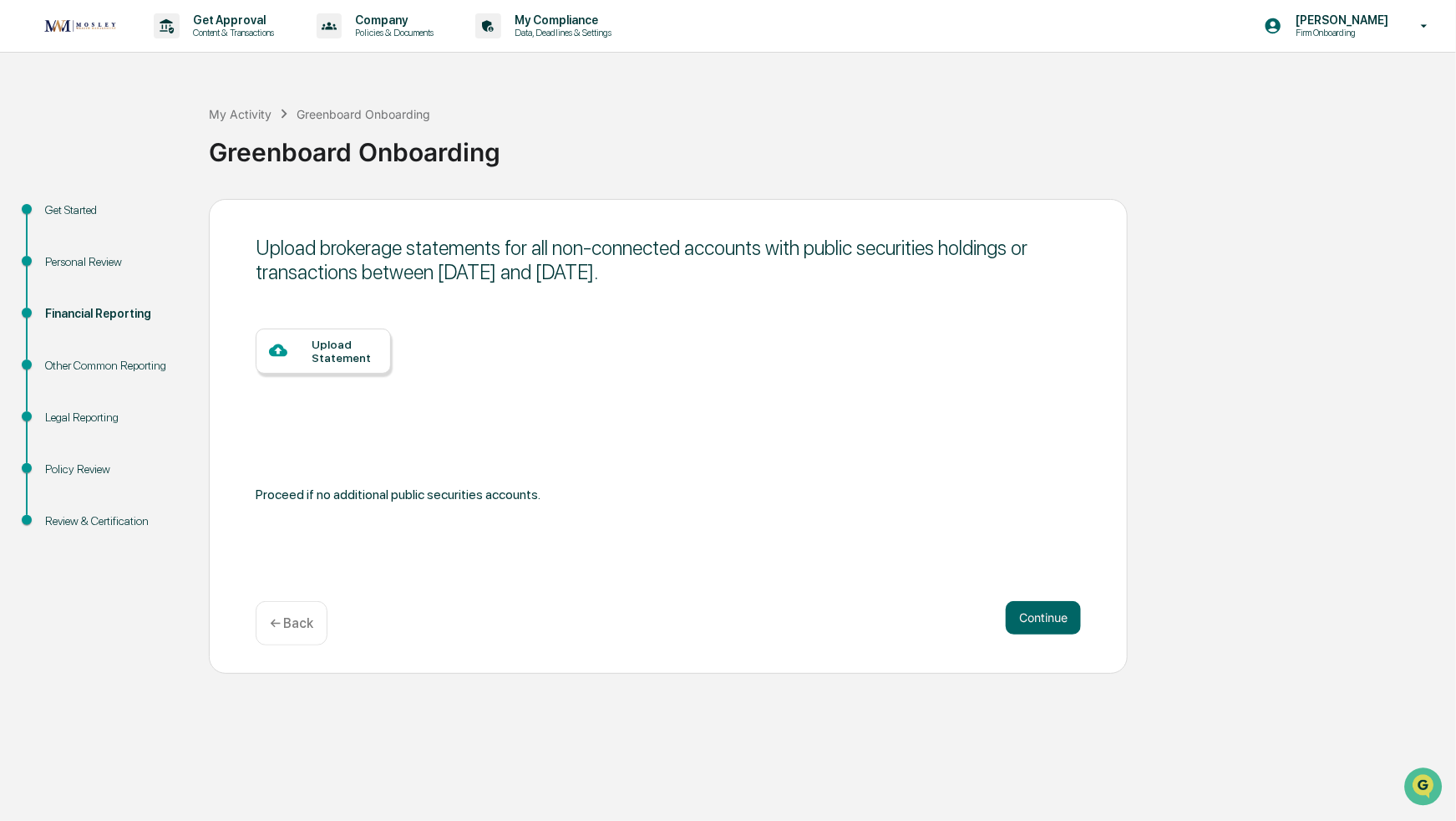
click at [1043, 619] on button "Continue" at bounding box center [1043, 618] width 75 height 33
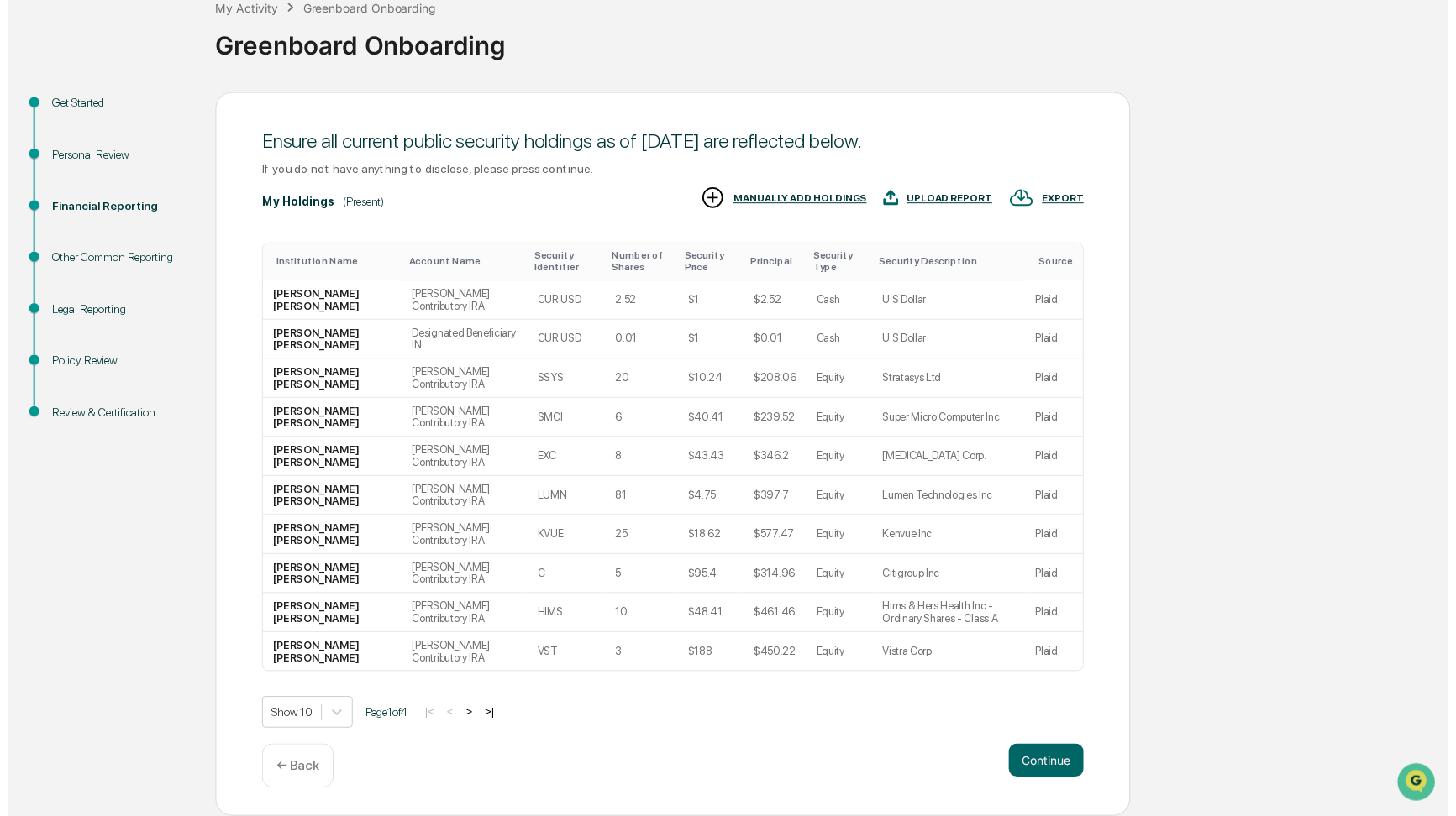
scroll to position [109, 0]
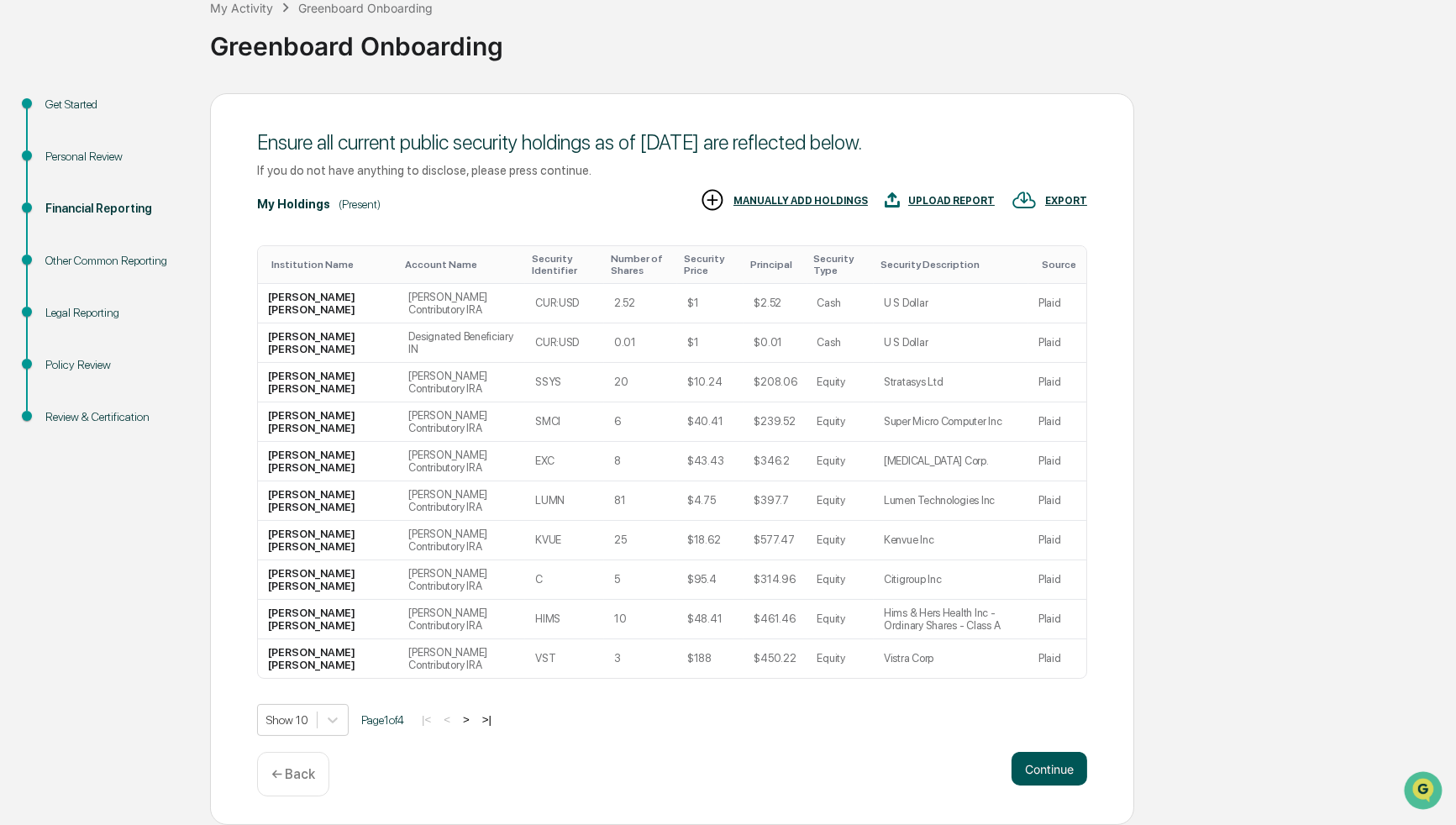
click at [1056, 771] on button "Continue" at bounding box center [1048, 768] width 75 height 33
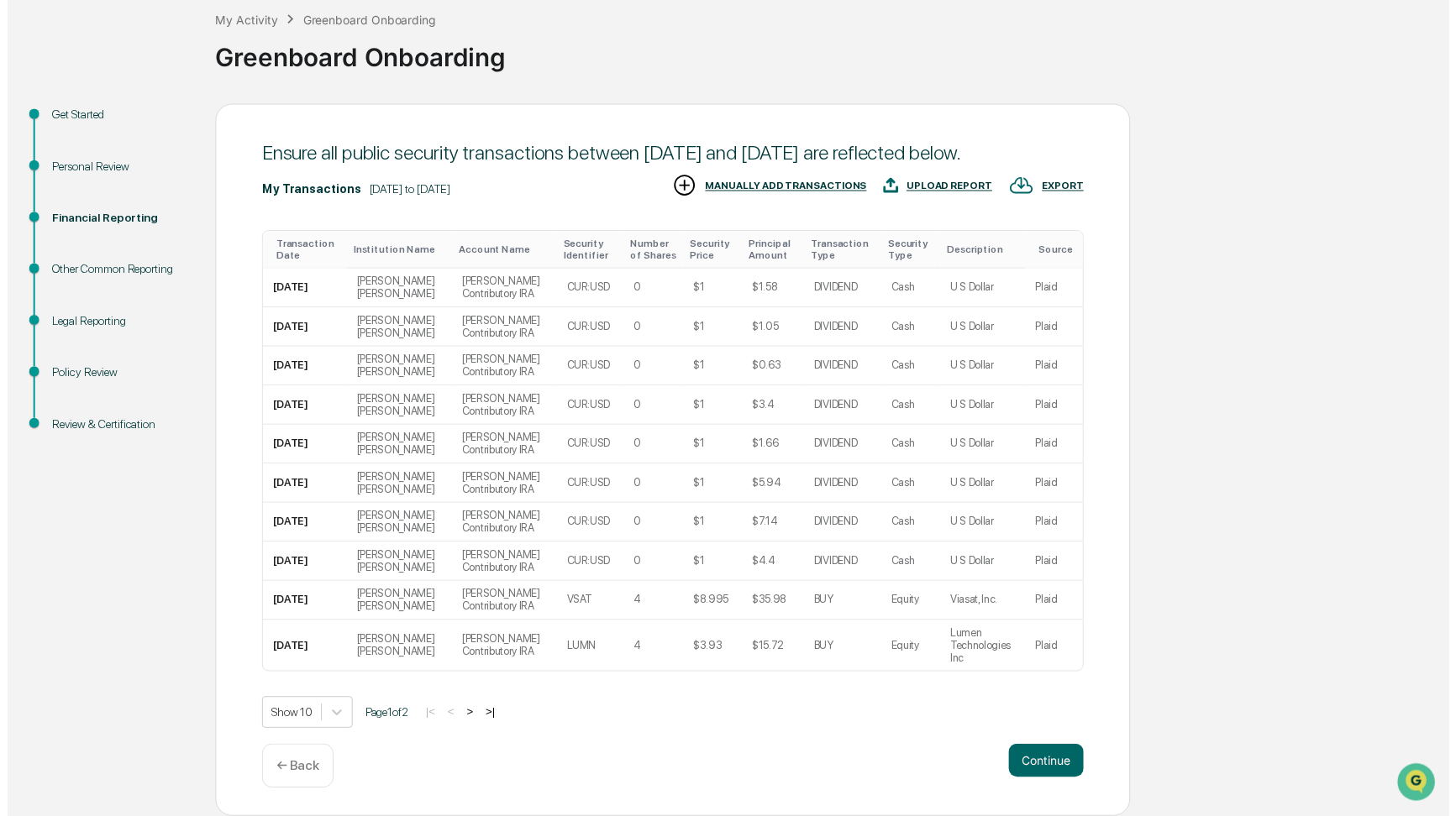
scroll to position [215, 0]
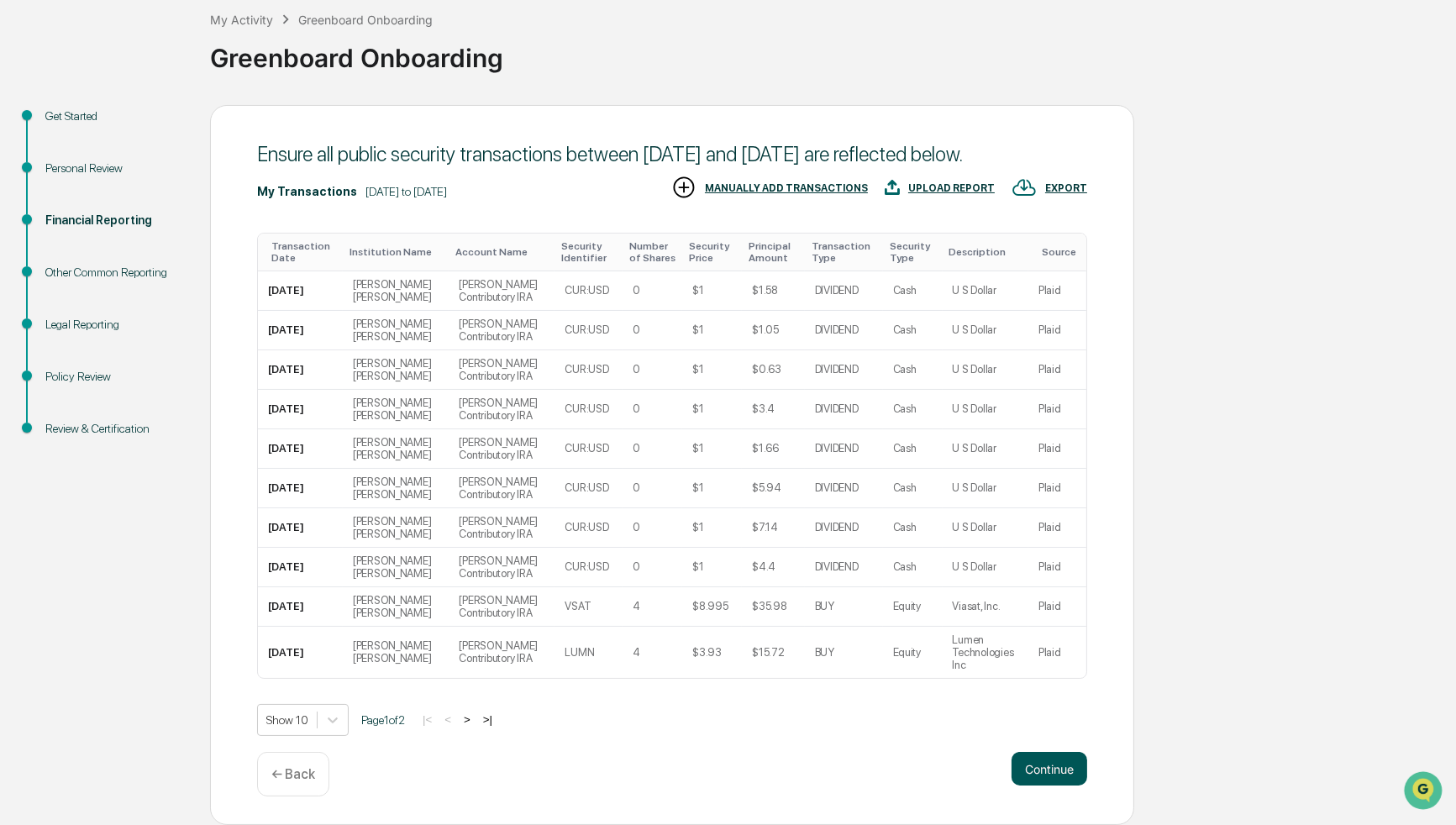
click at [1046, 769] on button "Continue" at bounding box center [1048, 768] width 75 height 33
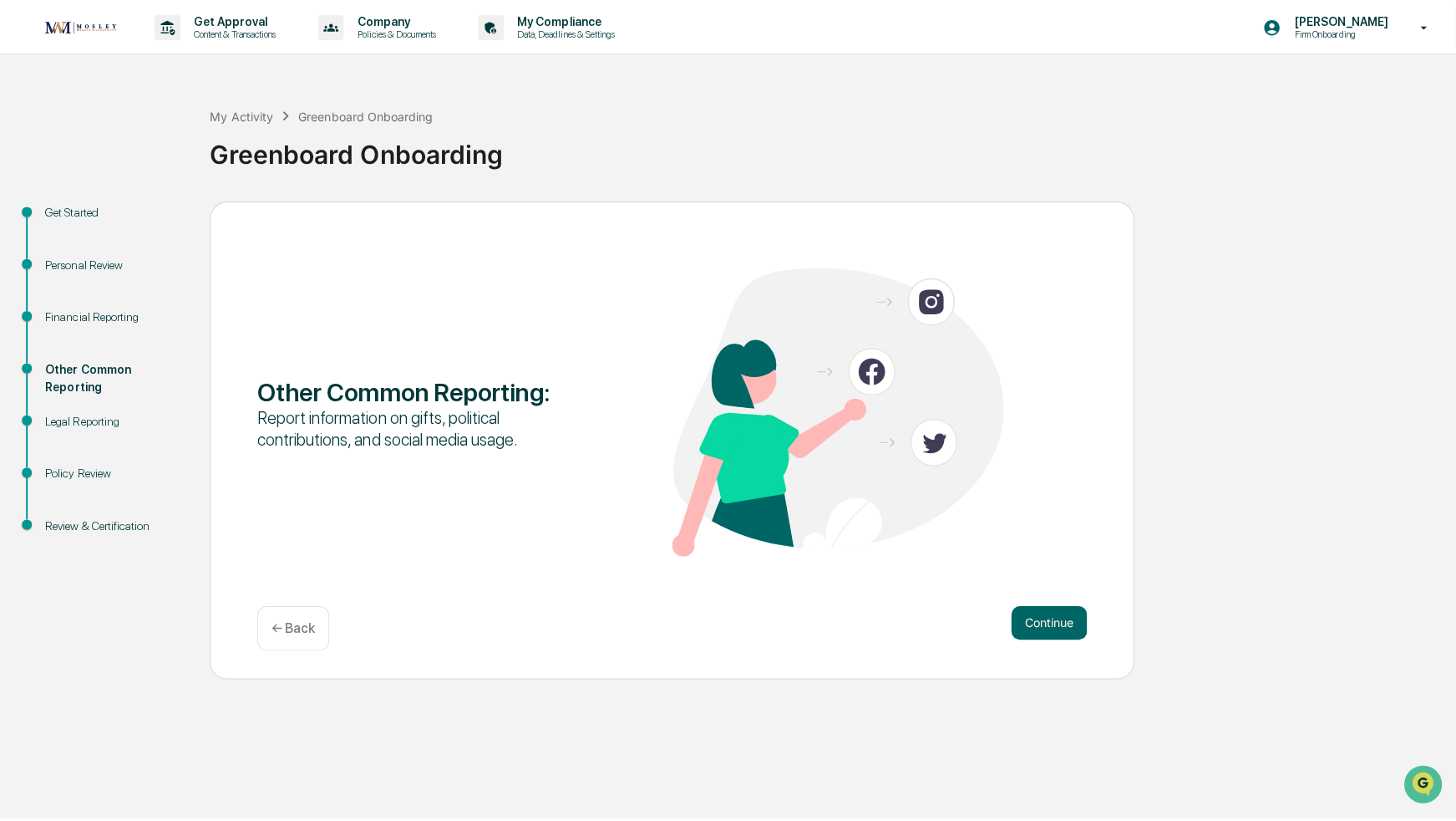
scroll to position [0, 0]
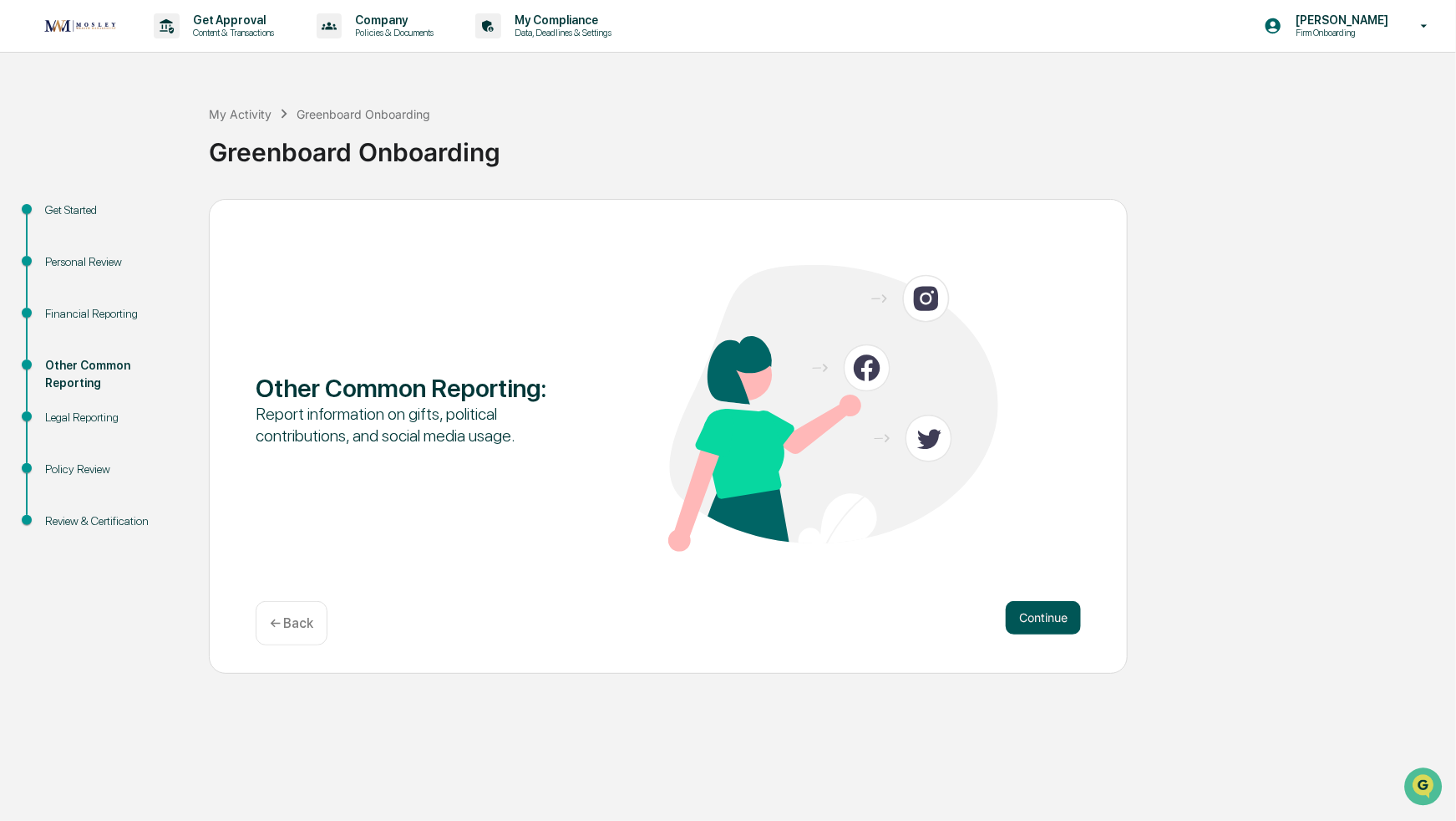
click at [1037, 624] on button "Continue" at bounding box center [1043, 618] width 75 height 33
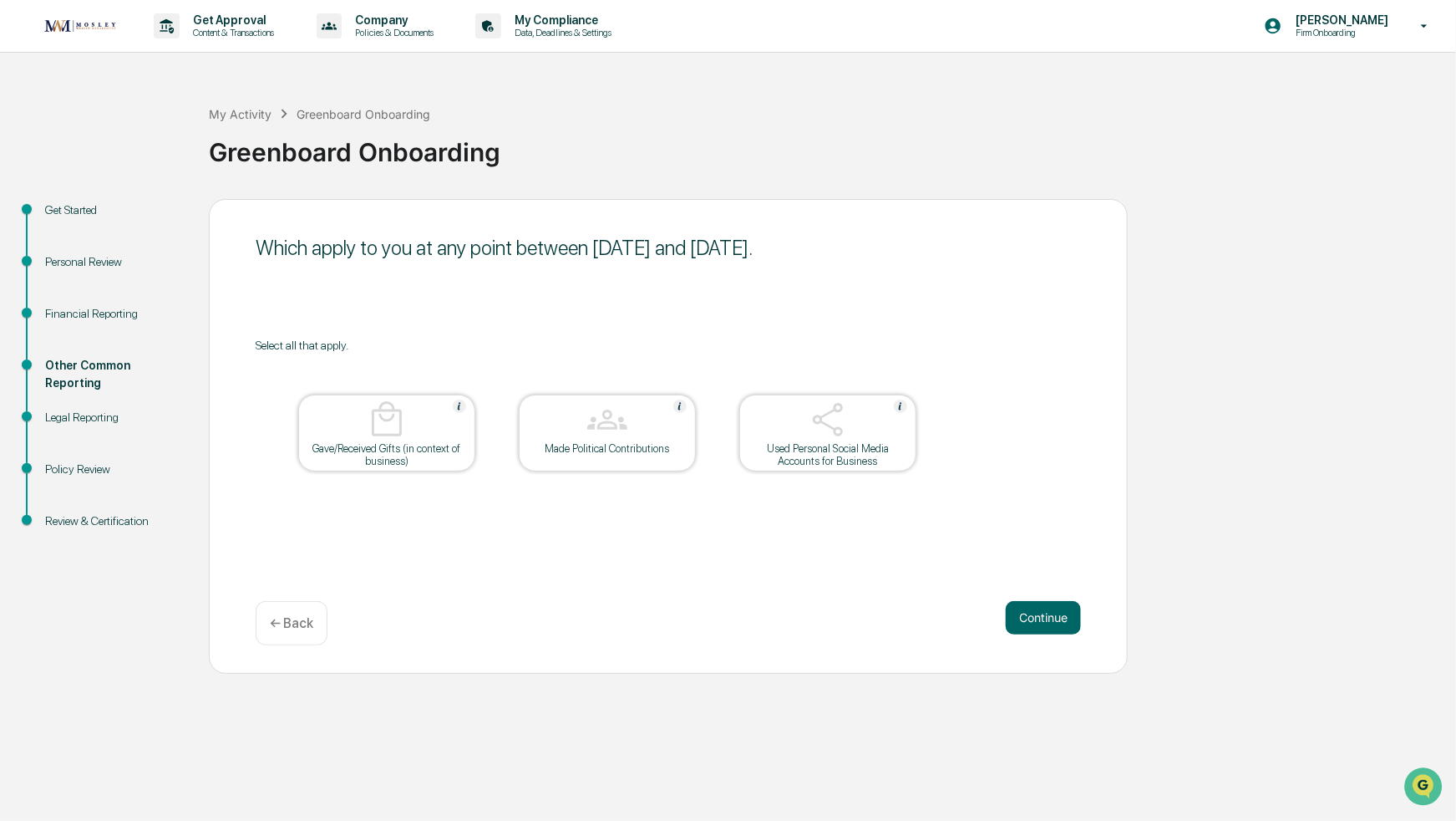
click at [1037, 624] on button "Continue" at bounding box center [1043, 618] width 75 height 33
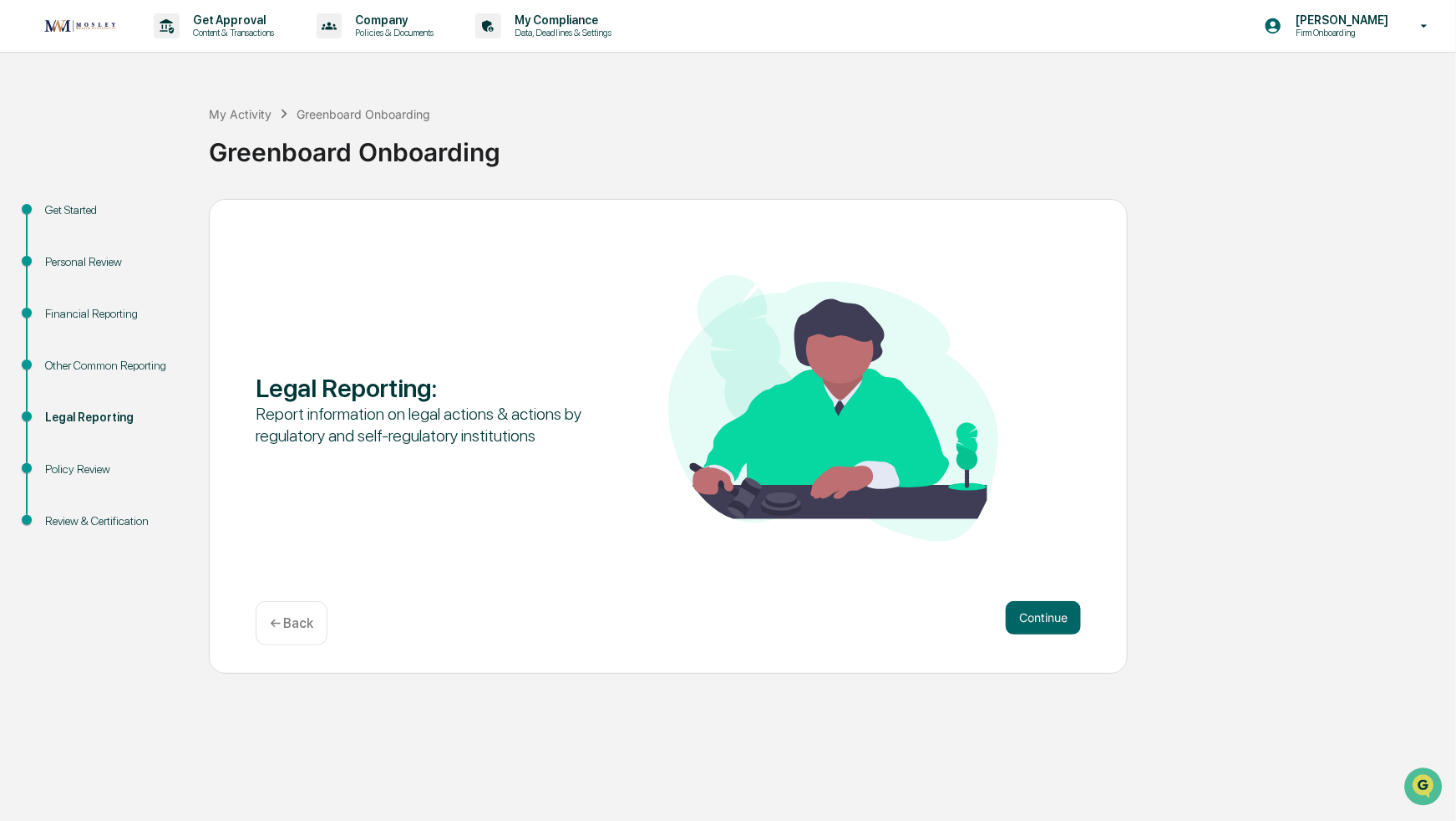
click at [1037, 624] on button "Continue" at bounding box center [1043, 618] width 75 height 33
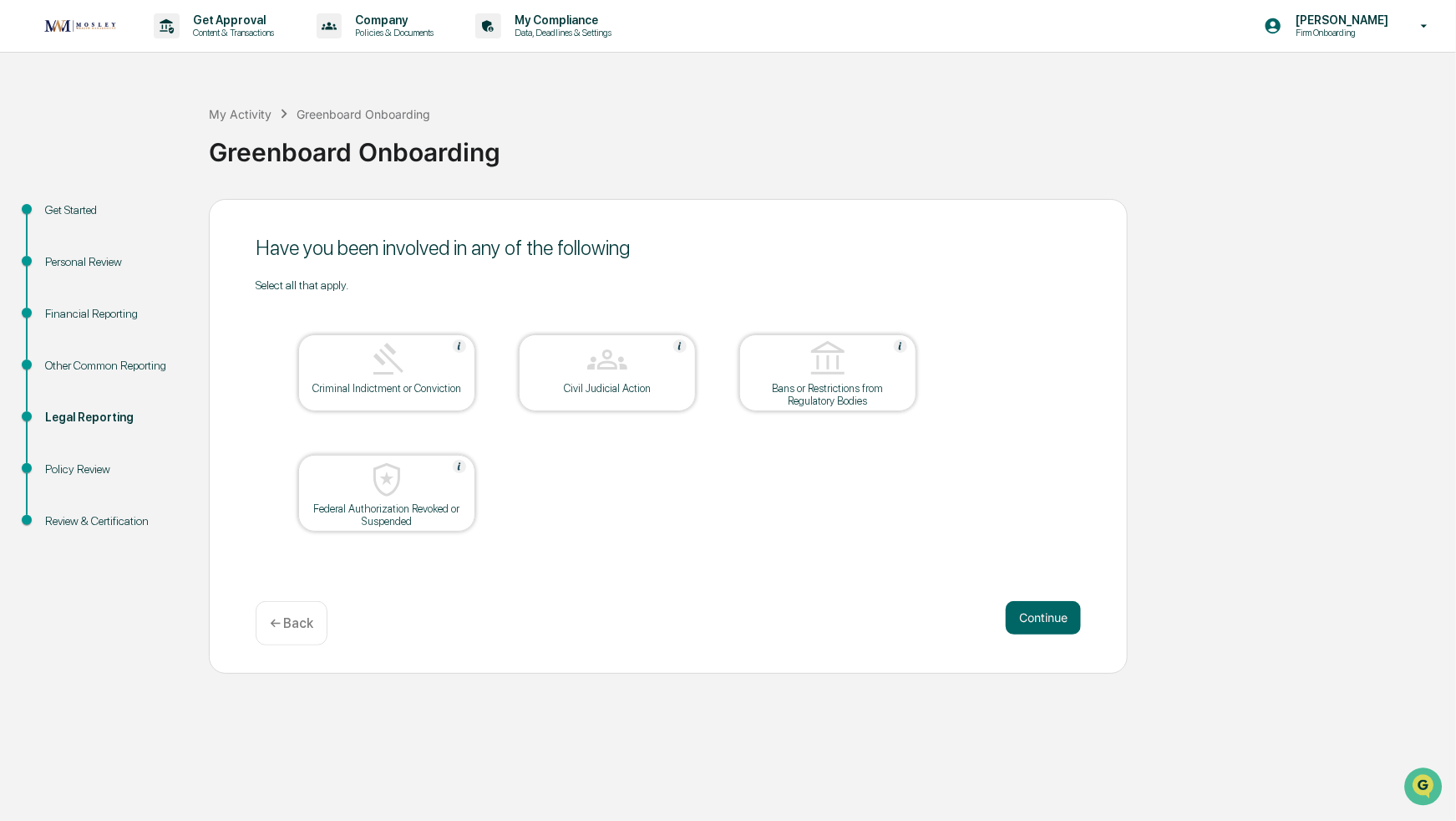
click at [276, 615] on p "← Back" at bounding box center [291, 623] width 44 height 16
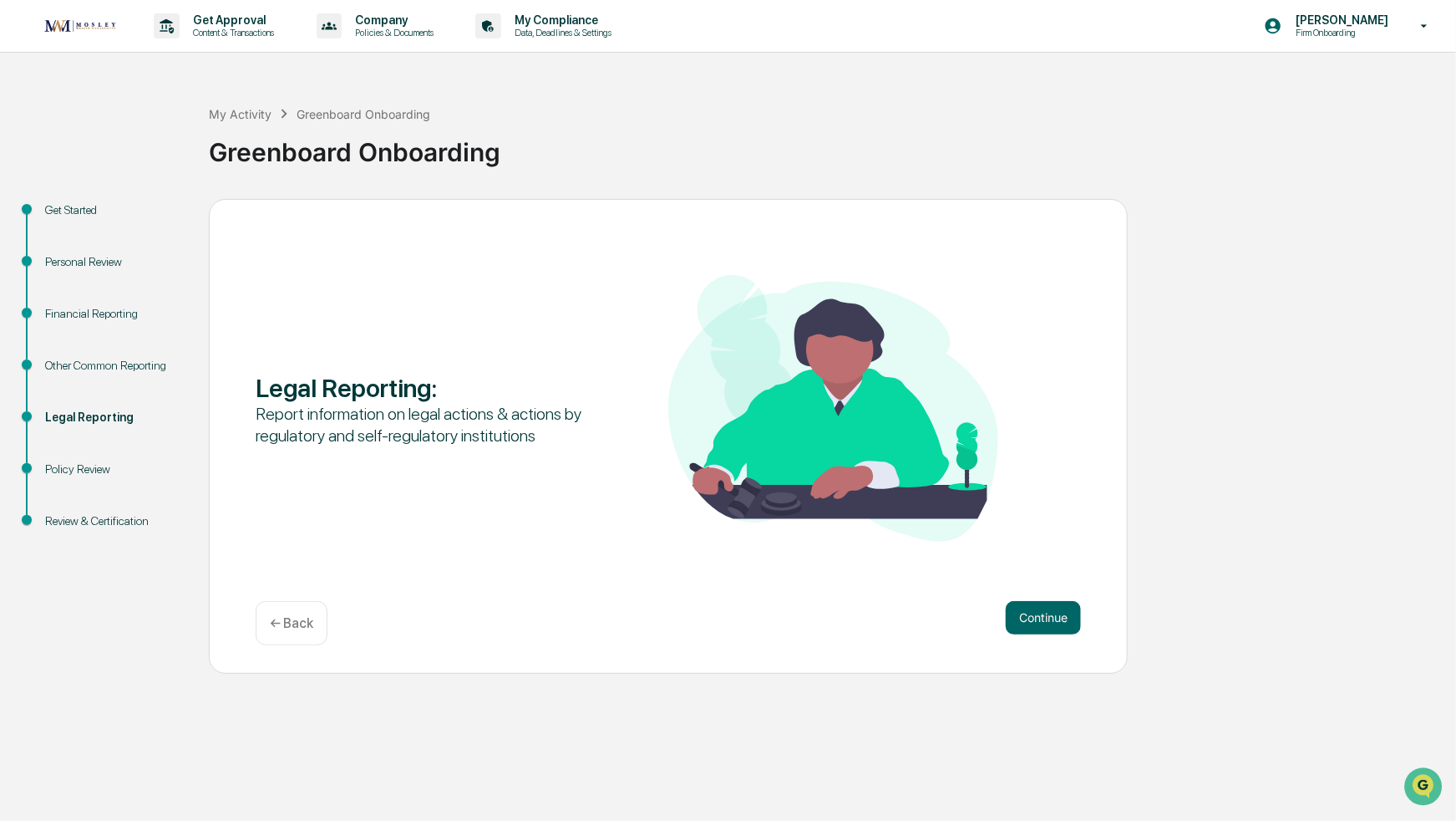
click at [276, 615] on p "← Back" at bounding box center [291, 623] width 44 height 16
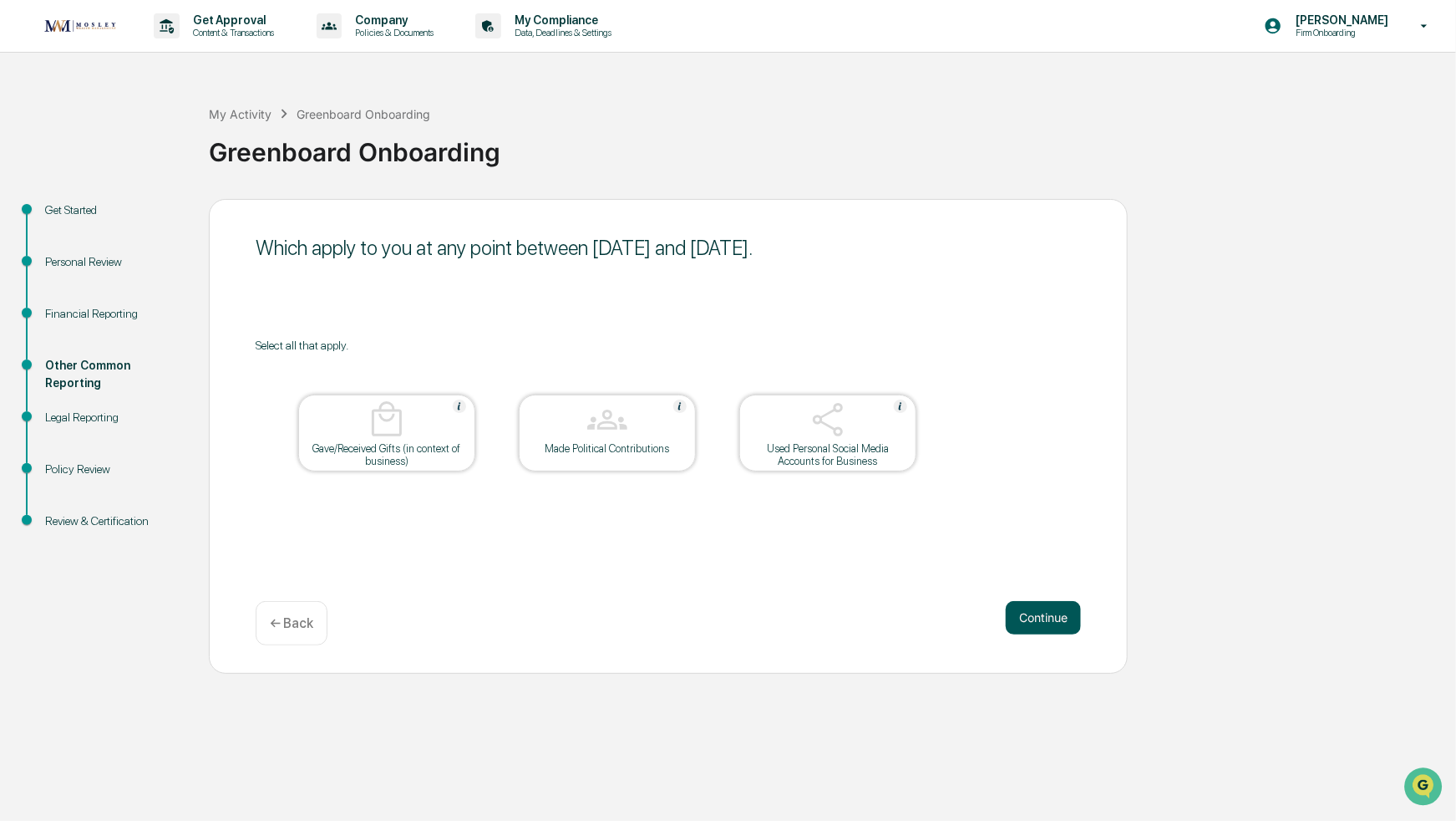
click at [1036, 617] on button "Continue" at bounding box center [1043, 618] width 75 height 33
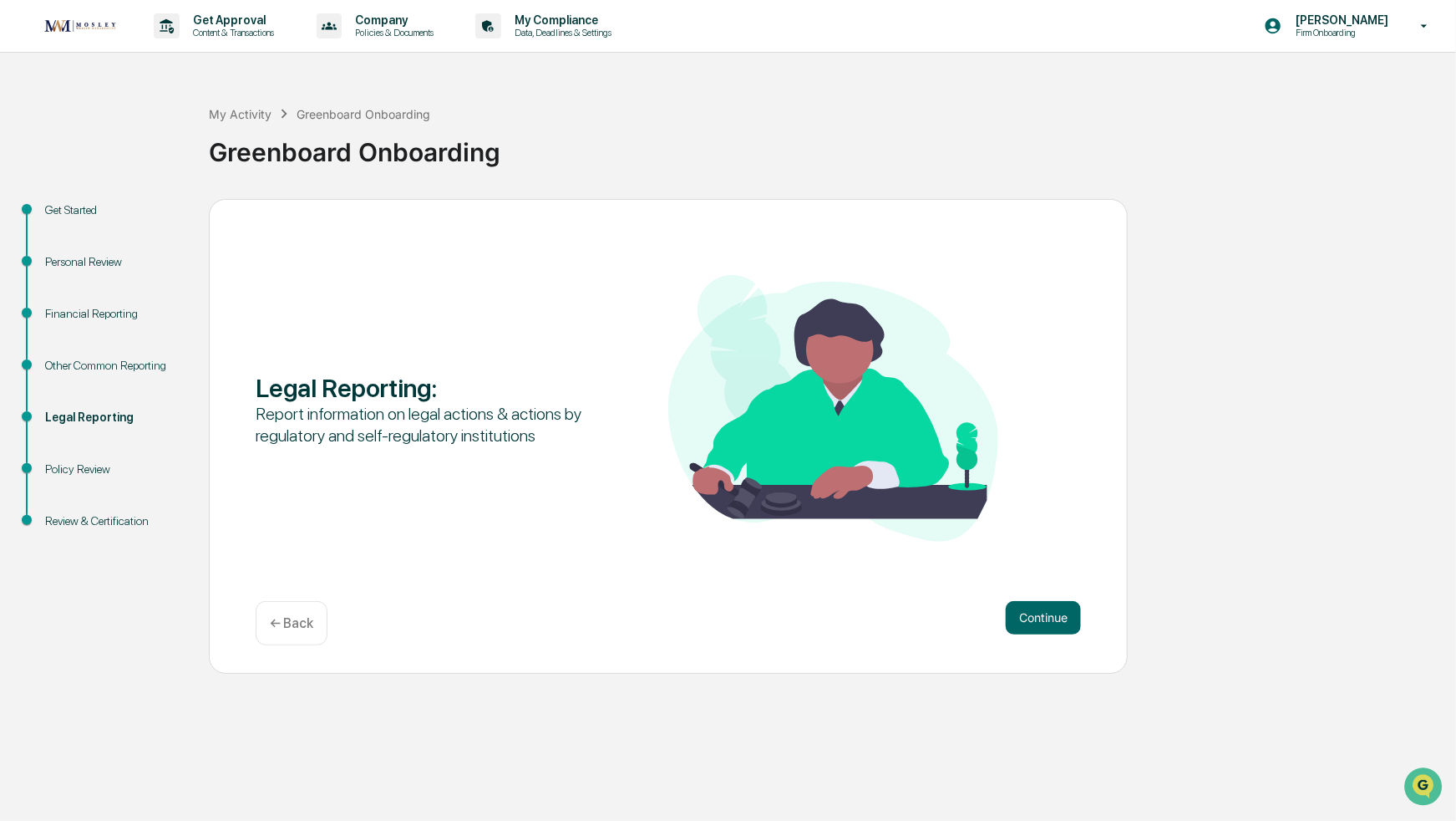
click at [1036, 617] on button "Continue" at bounding box center [1043, 618] width 75 height 33
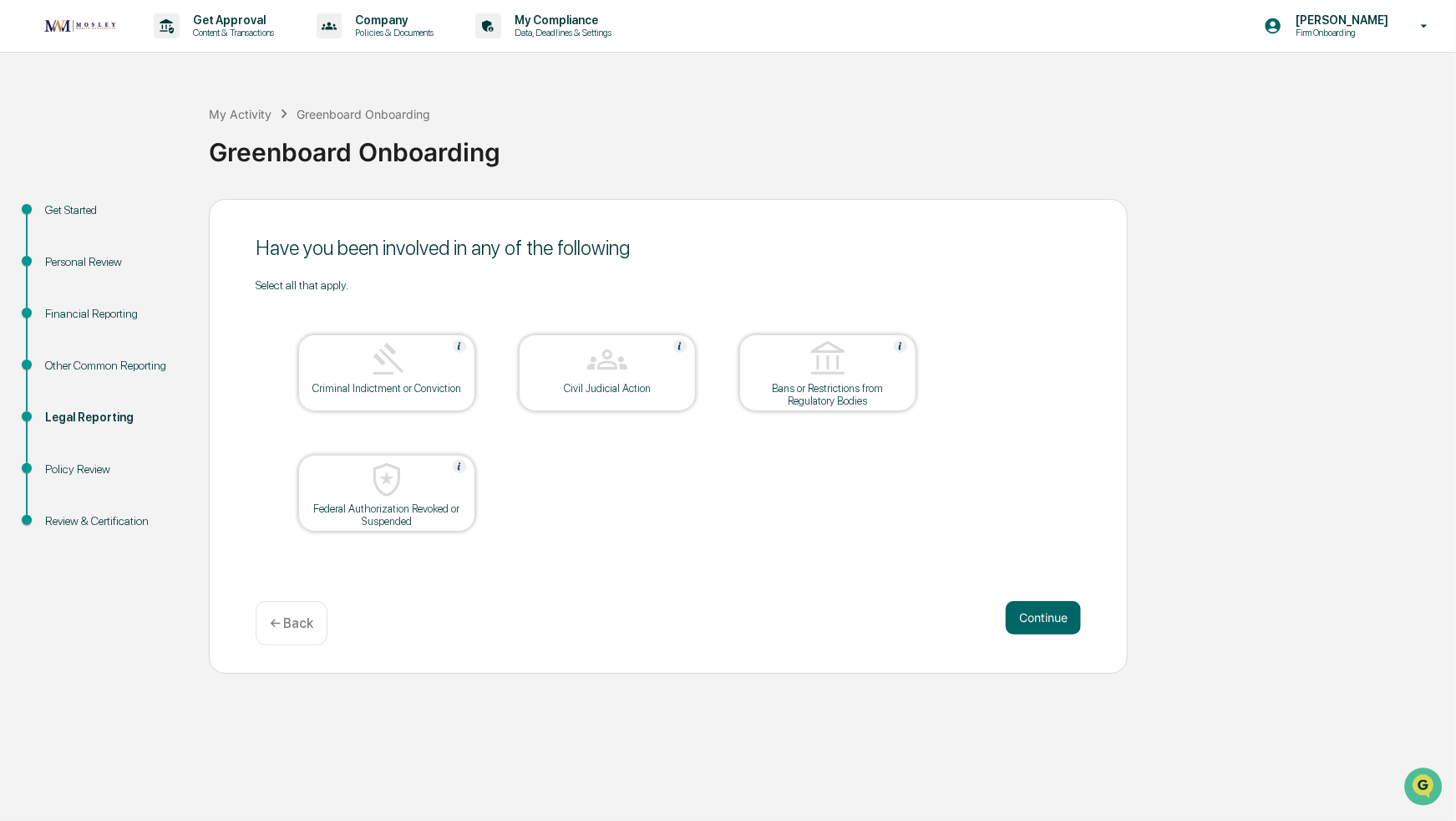
click at [1036, 617] on button "Continue" at bounding box center [1043, 618] width 75 height 33
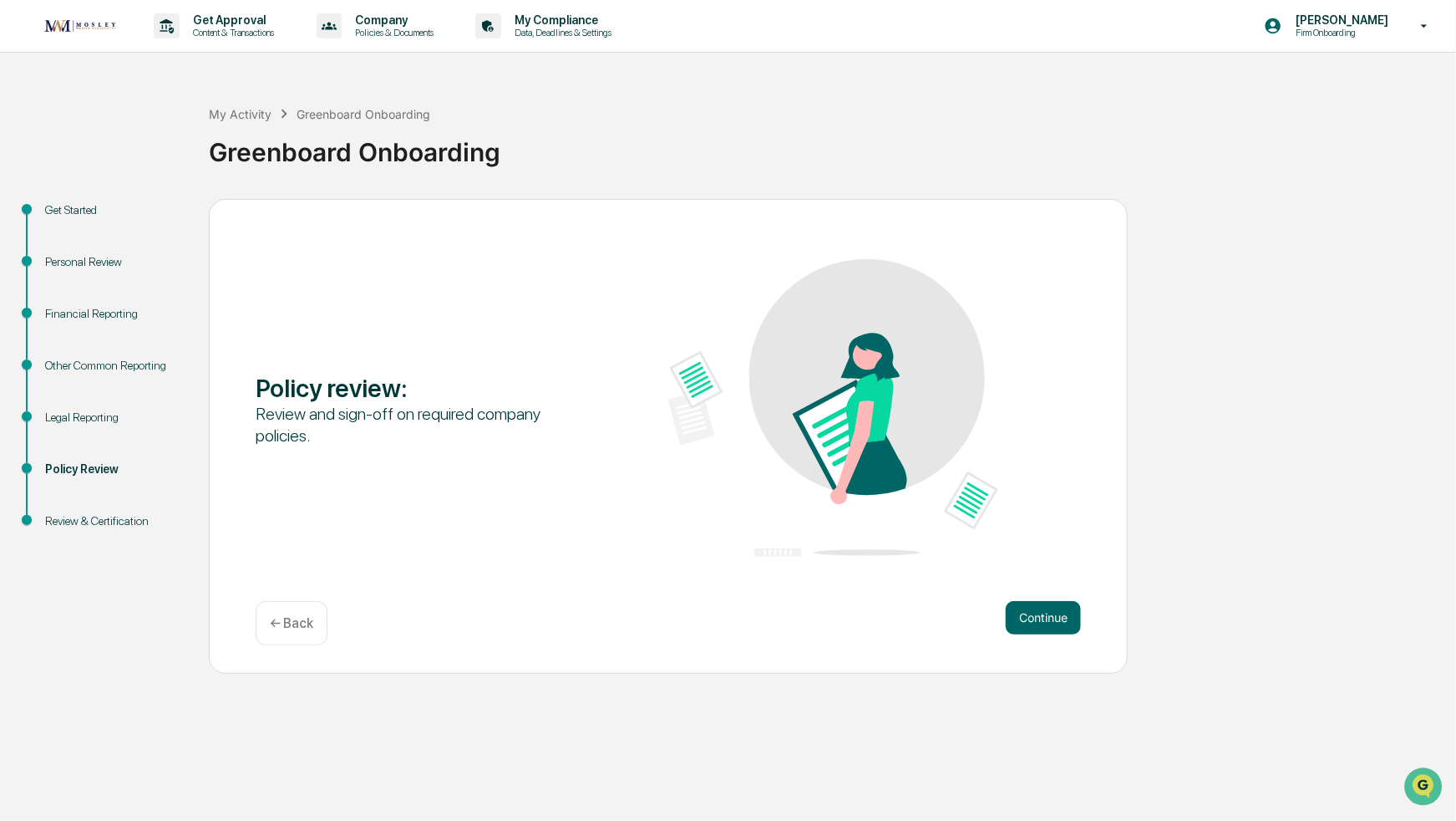
click at [1036, 617] on button "Continue" at bounding box center [1043, 618] width 75 height 33
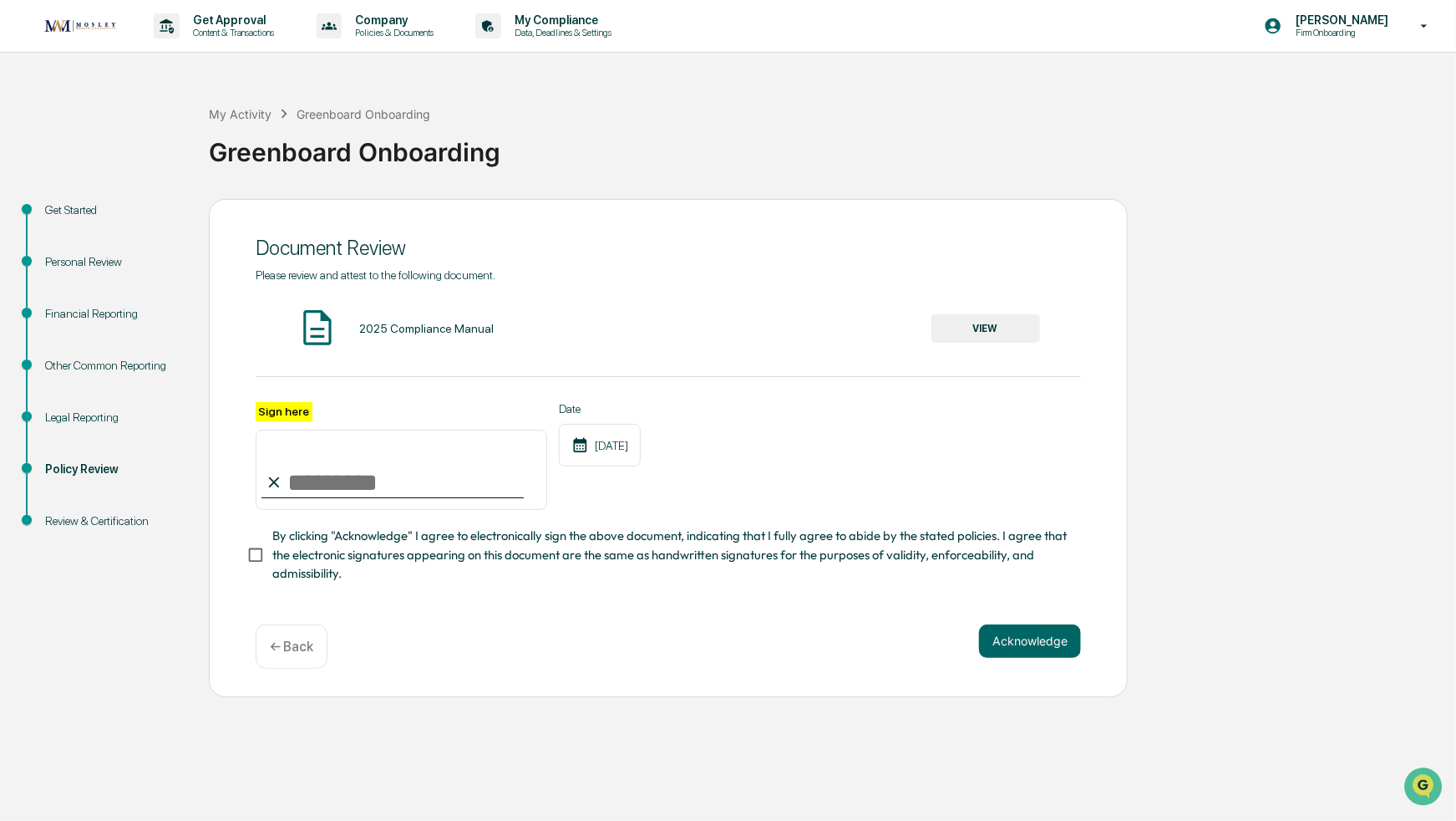
click at [298, 480] on input "Sign here" at bounding box center [402, 470] width 292 height 80
type input "*********"
click at [1010, 649] on button "Acknowledge" at bounding box center [1030, 641] width 102 height 33
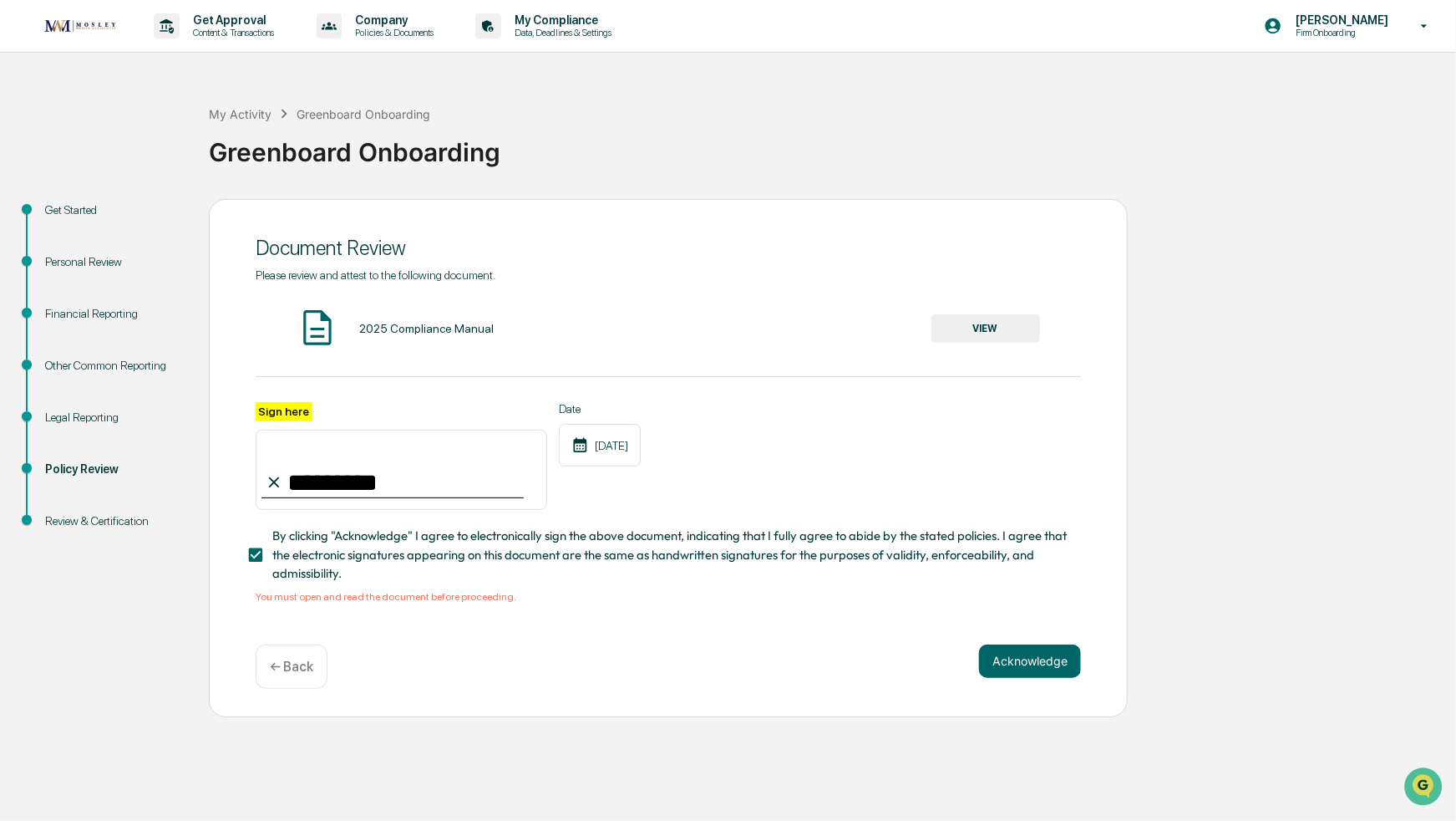
click at [1030, 320] on button "VIEW" at bounding box center [986, 328] width 109 height 28
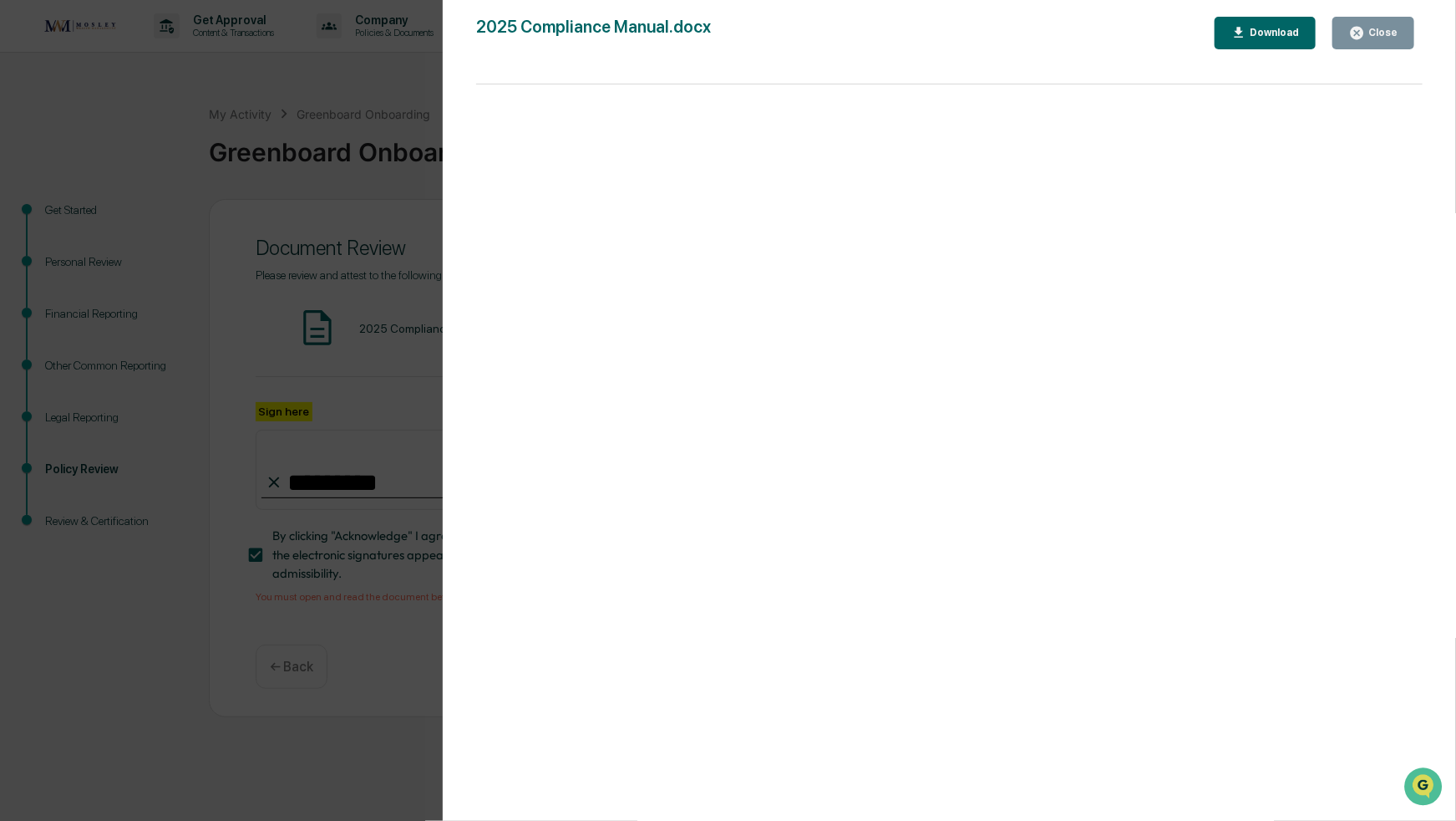
click at [1389, 23] on button "Close" at bounding box center [1373, 33] width 82 height 33
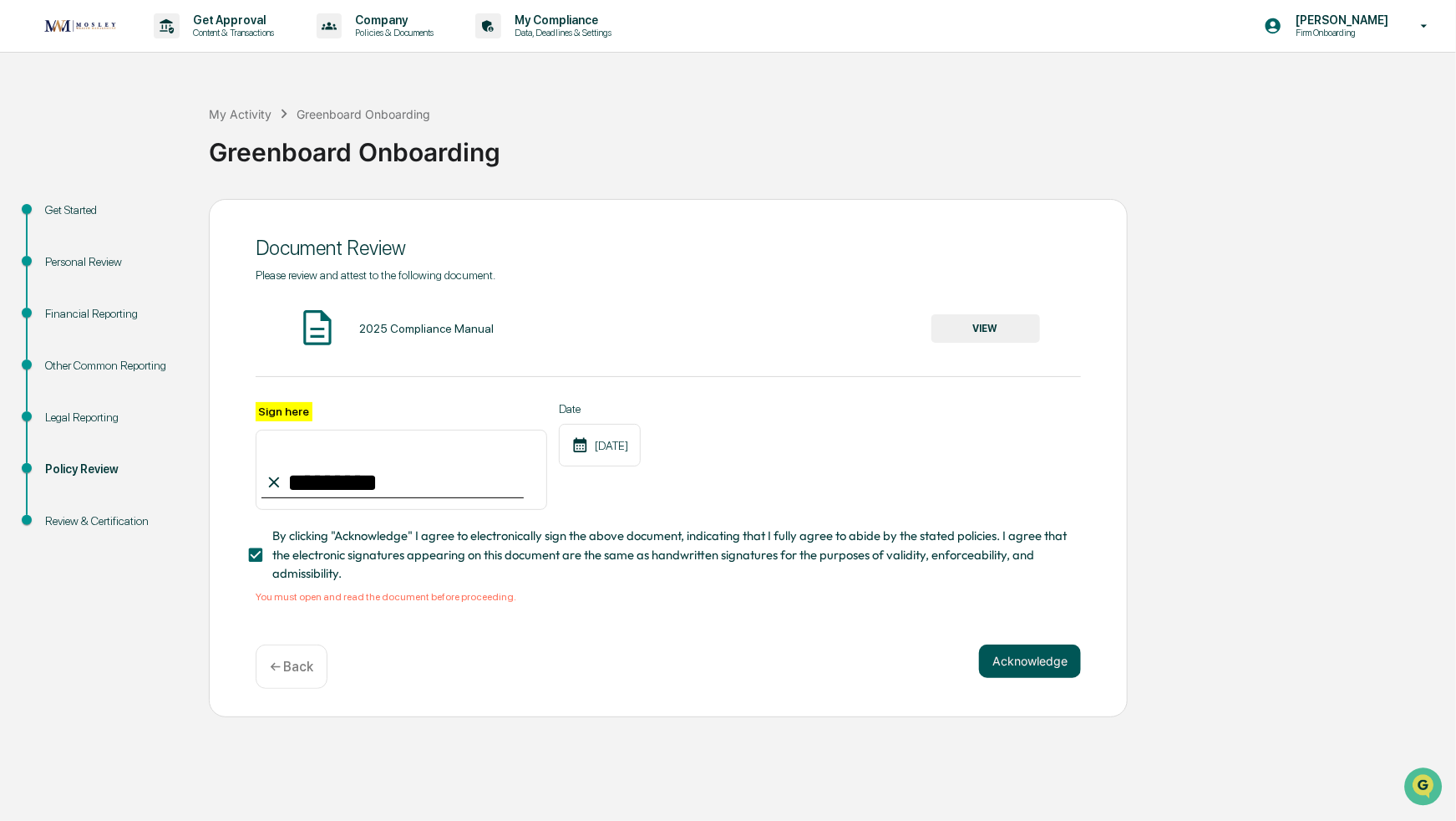
click at [1047, 661] on button "Acknowledge" at bounding box center [1030, 660] width 102 height 33
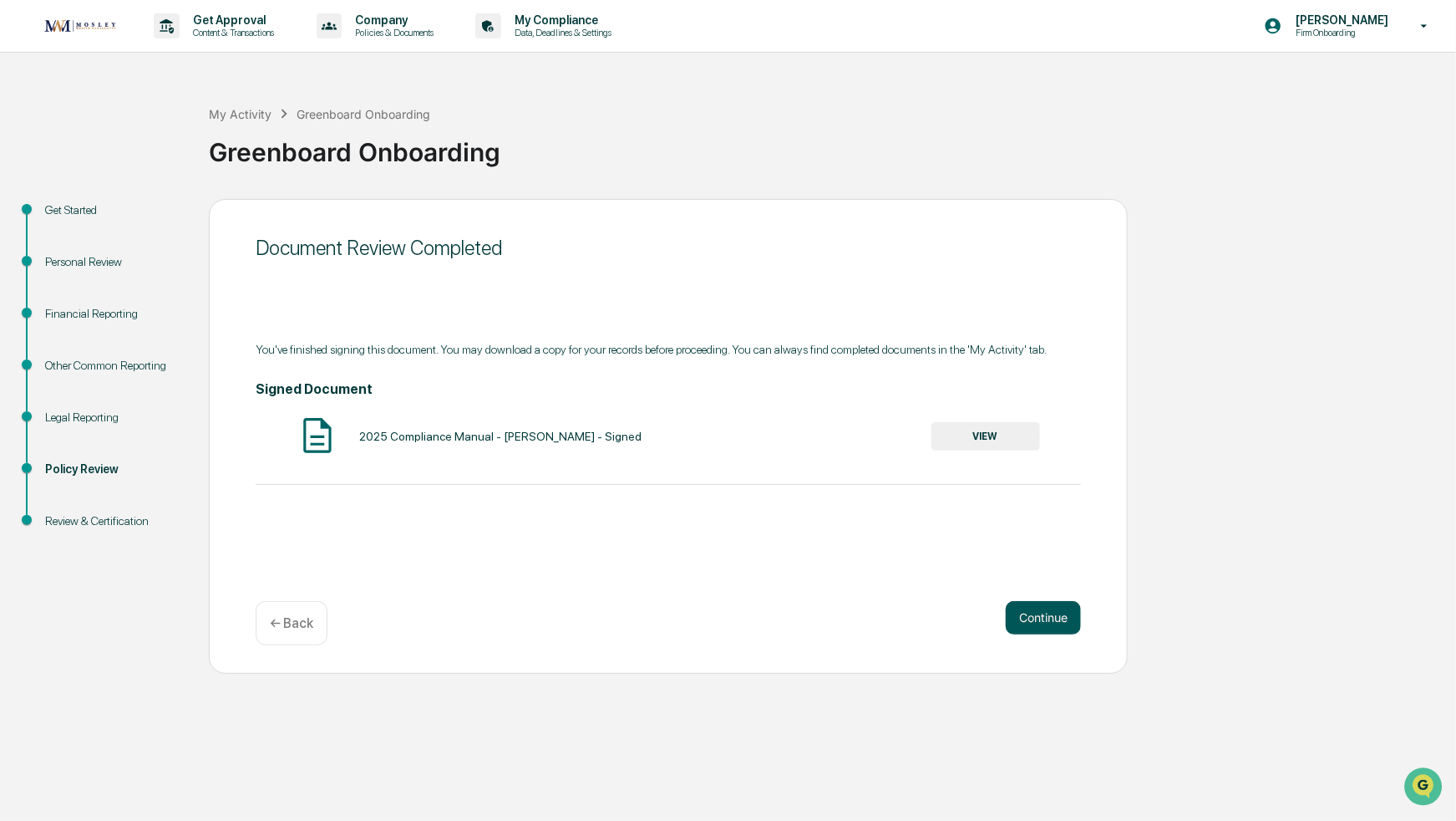
click at [1021, 605] on button "Continue" at bounding box center [1043, 618] width 75 height 33
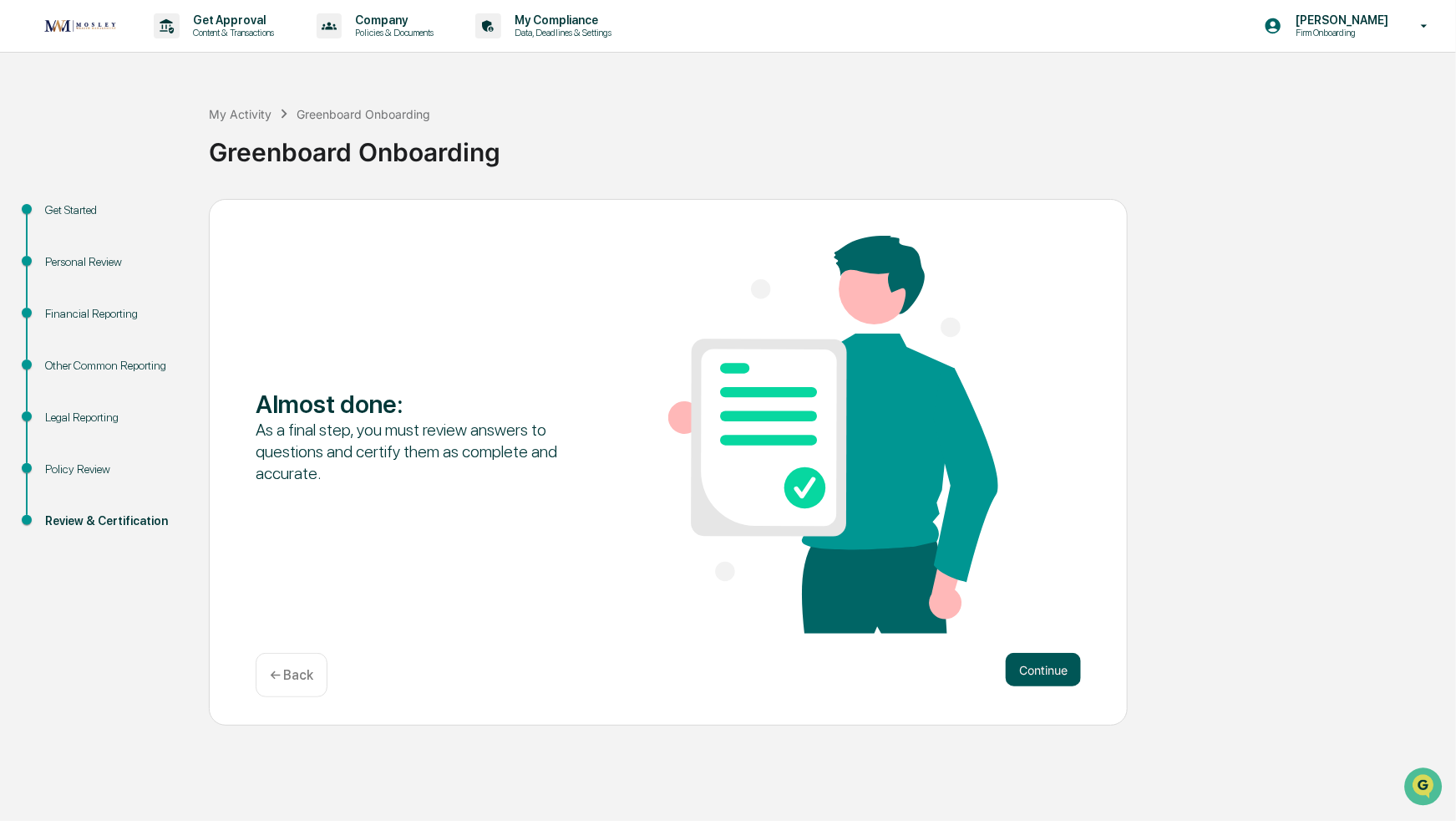
click at [1032, 679] on button "Continue" at bounding box center [1043, 669] width 75 height 33
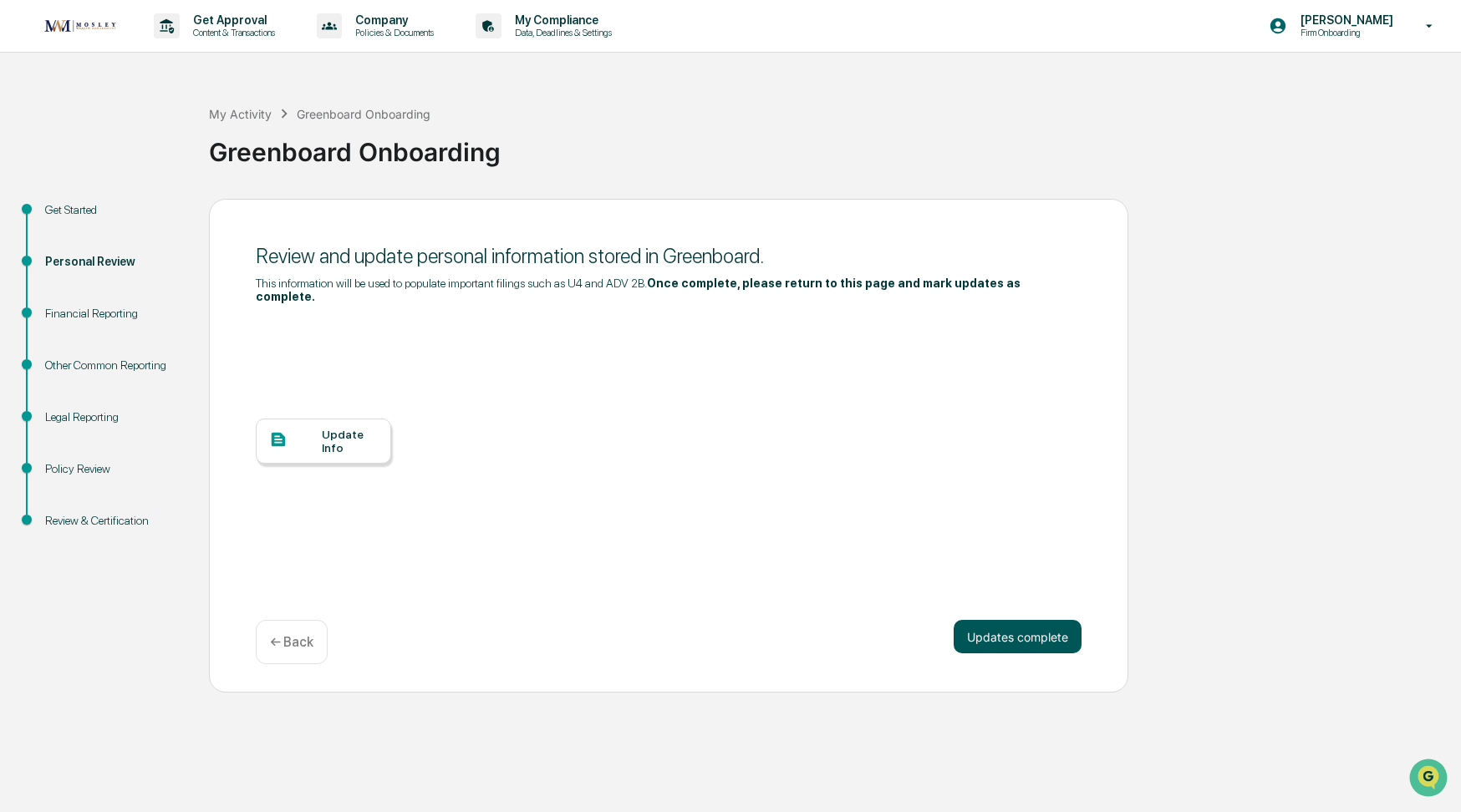
click at [995, 619] on button "Updates complete" at bounding box center [1016, 636] width 127 height 33
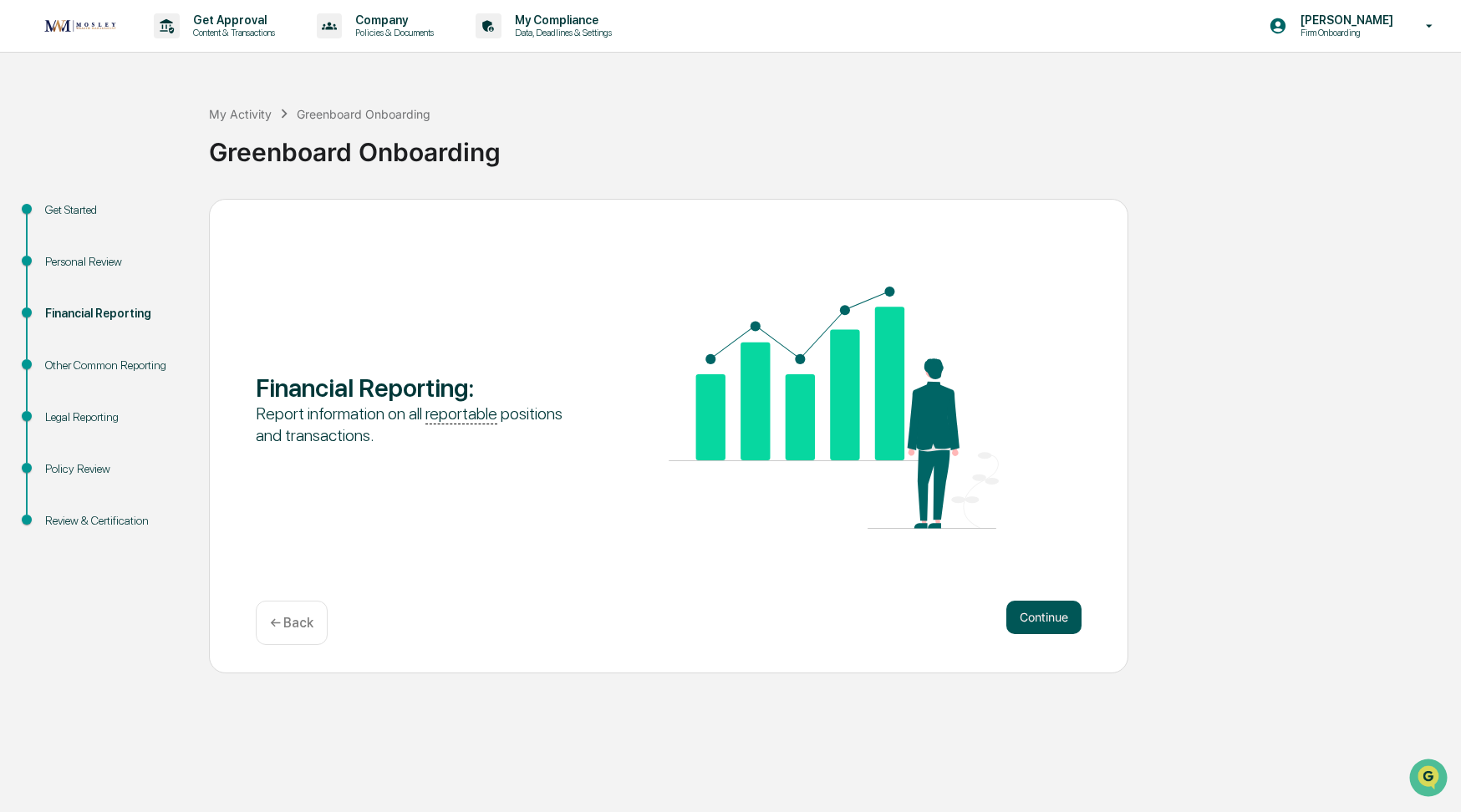
click at [1029, 614] on button "Continue" at bounding box center [1043, 618] width 75 height 33
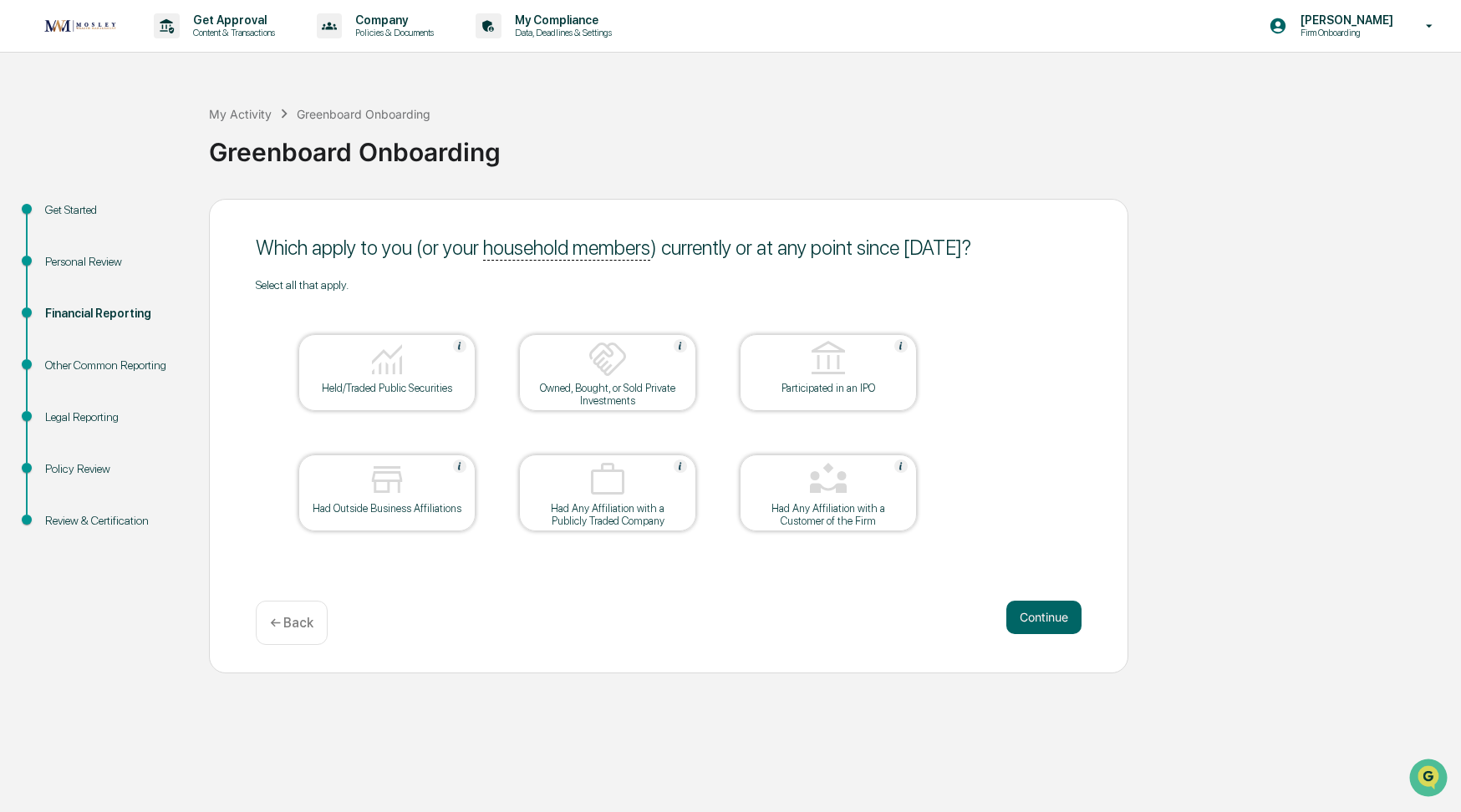
click at [1029, 614] on button "Continue" at bounding box center [1043, 618] width 75 height 33
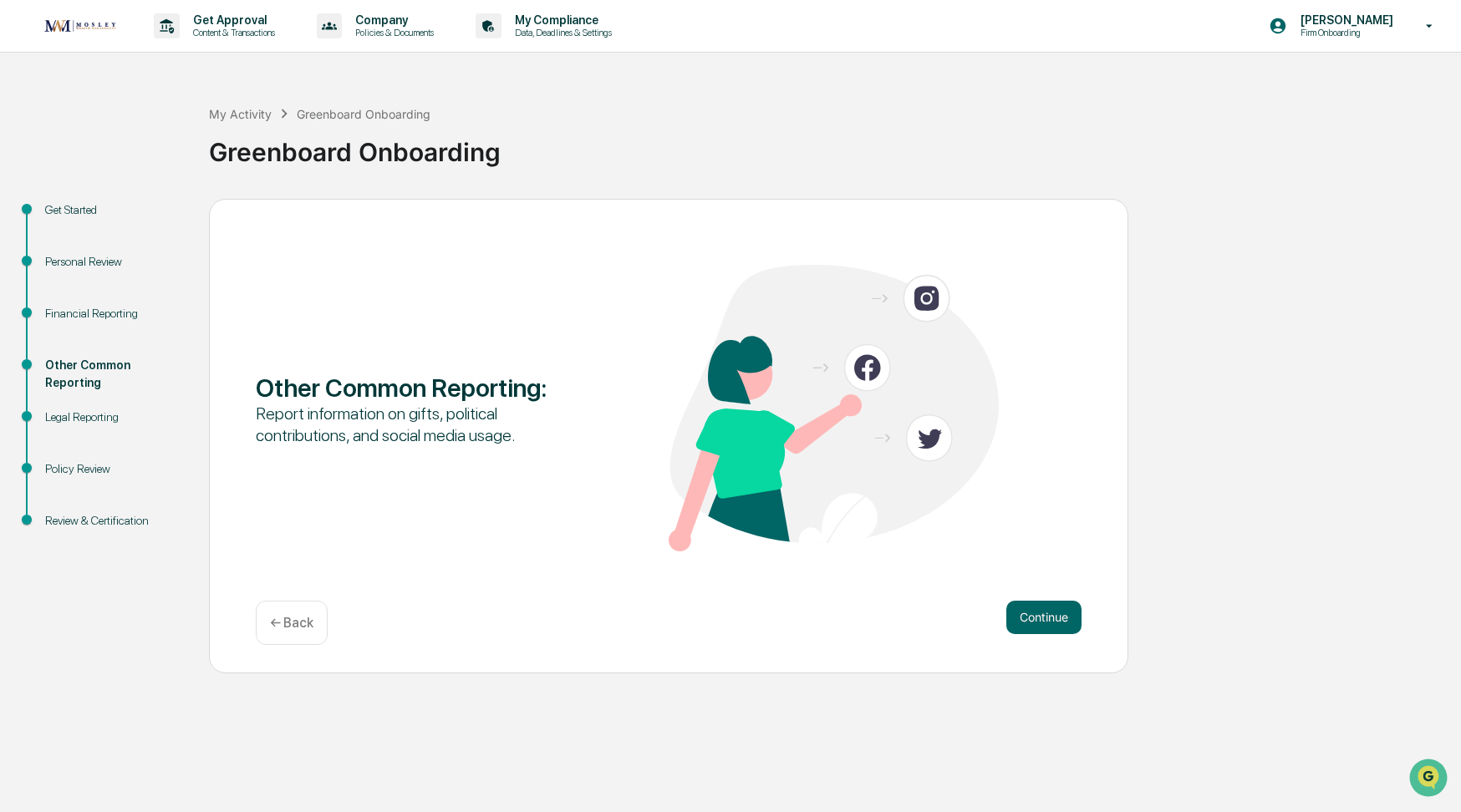
click at [1029, 614] on button "Continue" at bounding box center [1043, 618] width 75 height 33
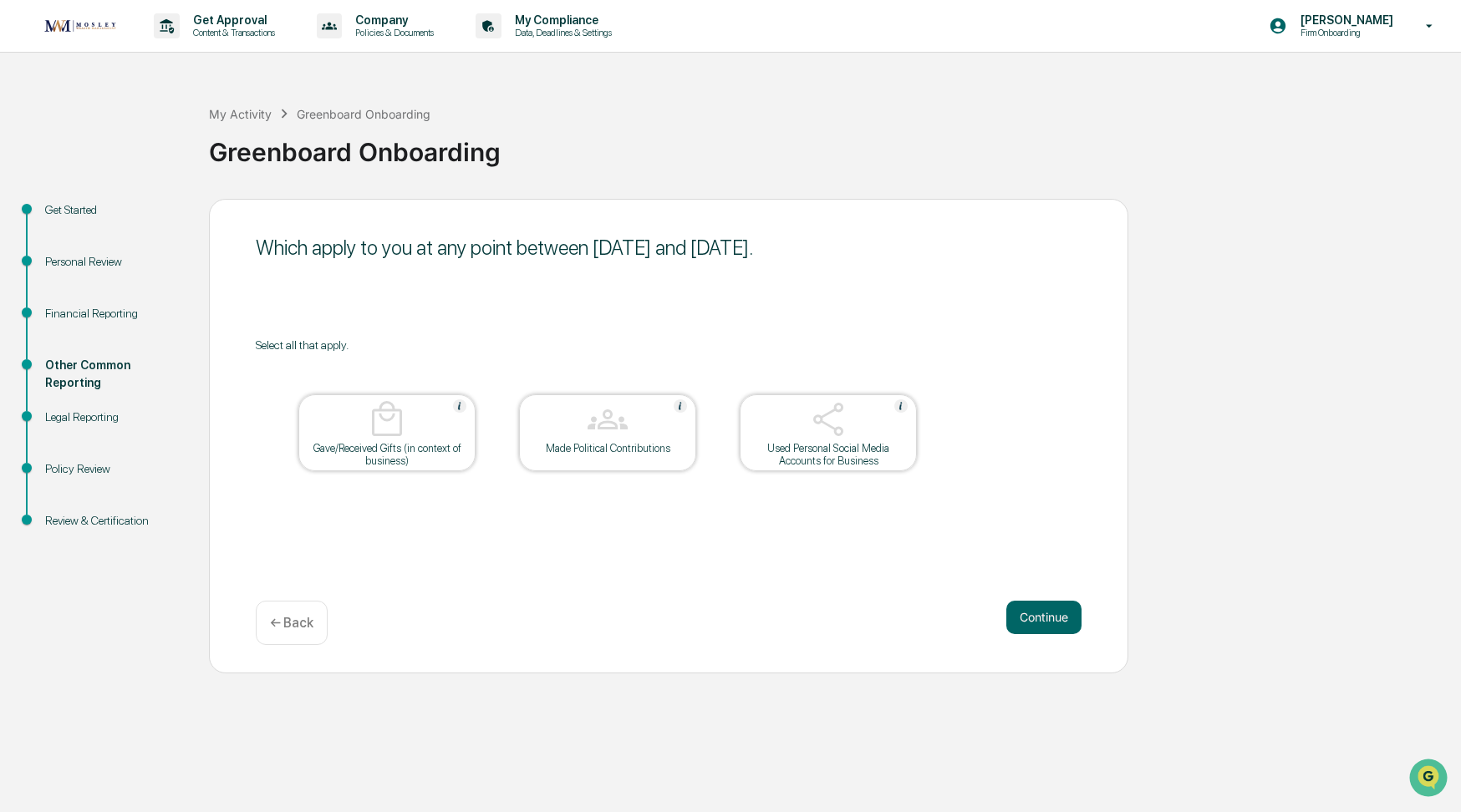
click at [1029, 614] on button "Continue" at bounding box center [1043, 618] width 75 height 33
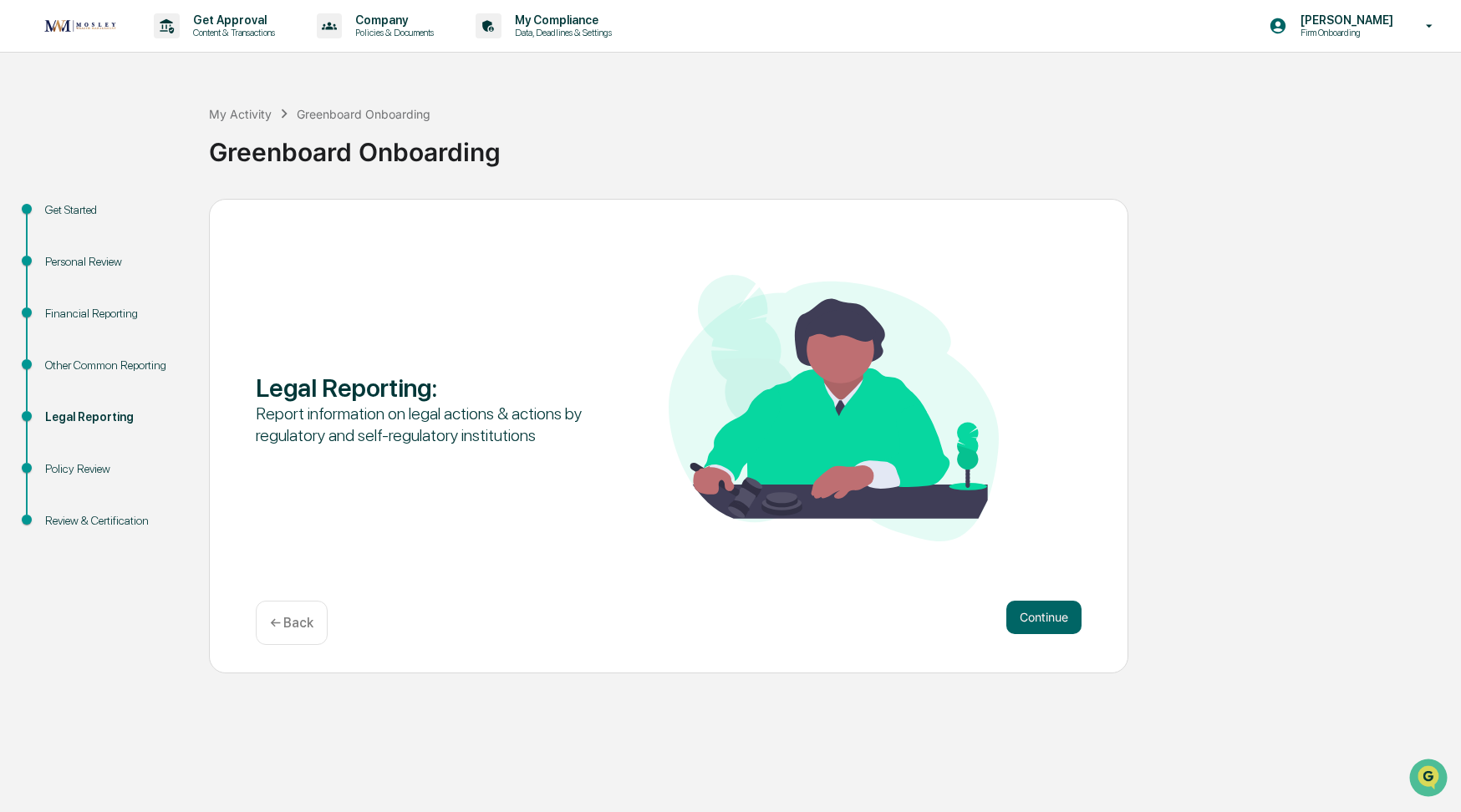
click at [1029, 614] on button "Continue" at bounding box center [1043, 618] width 75 height 33
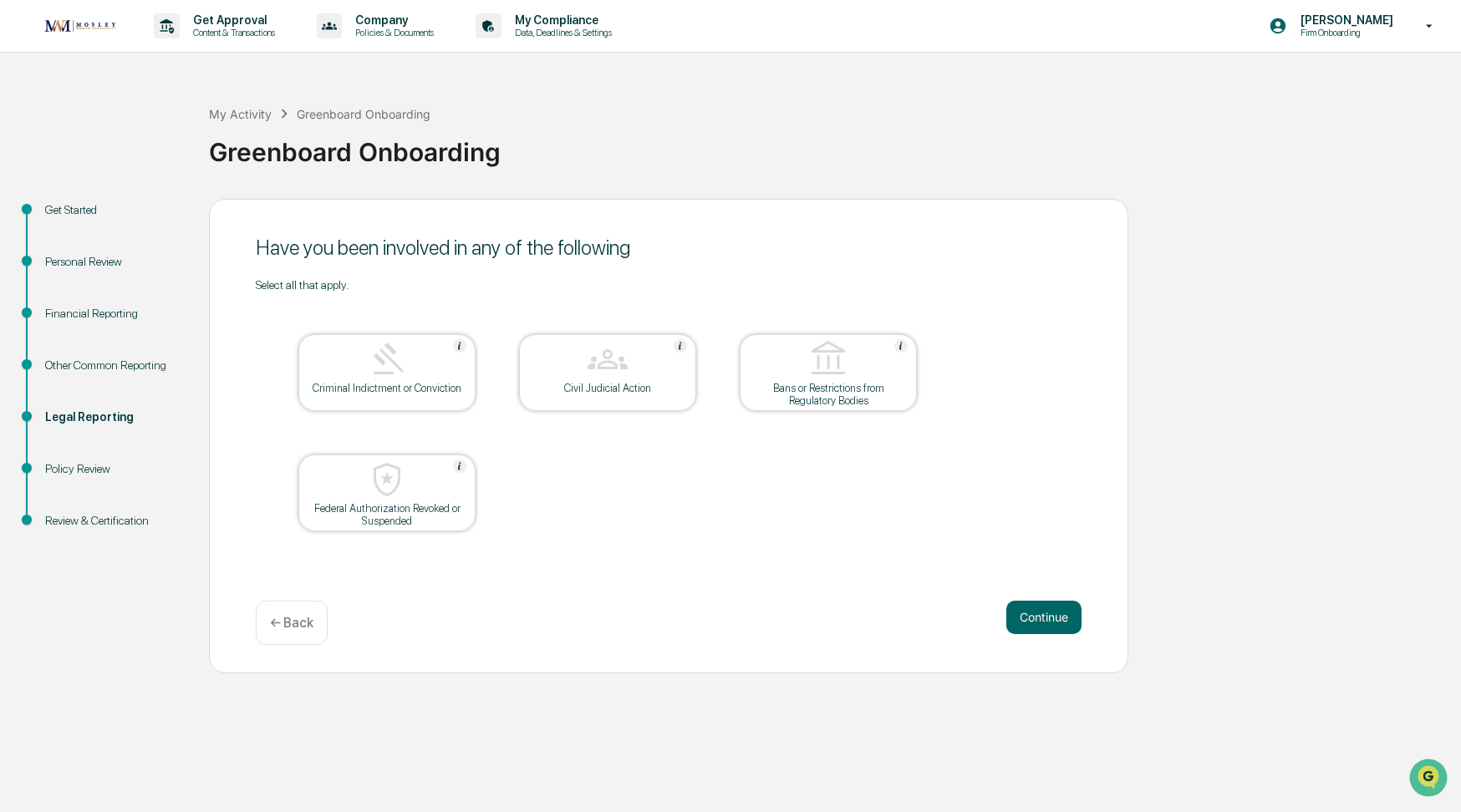
click at [1029, 614] on button "Continue" at bounding box center [1043, 618] width 75 height 33
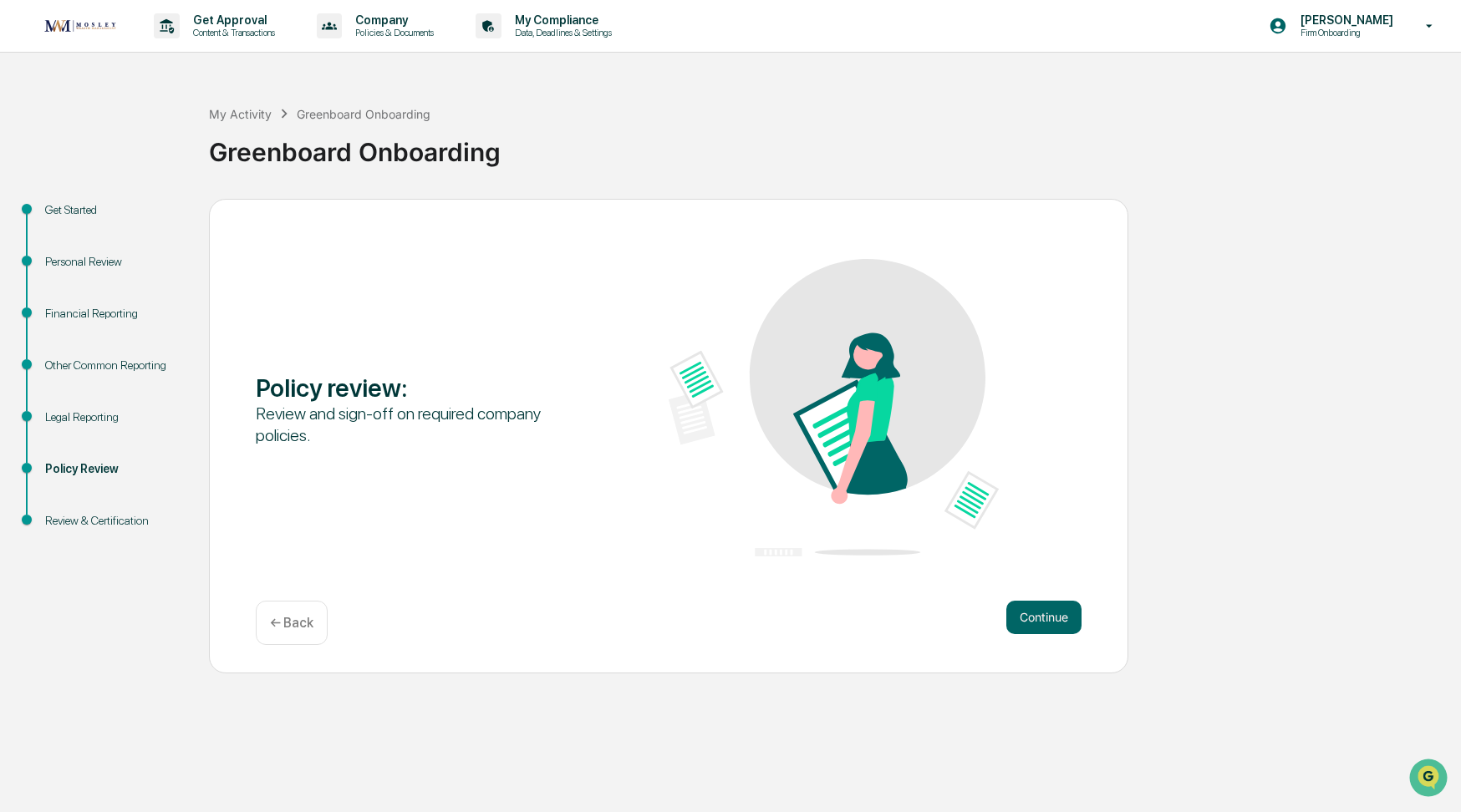
click at [1029, 614] on button "Continue" at bounding box center [1043, 618] width 75 height 33
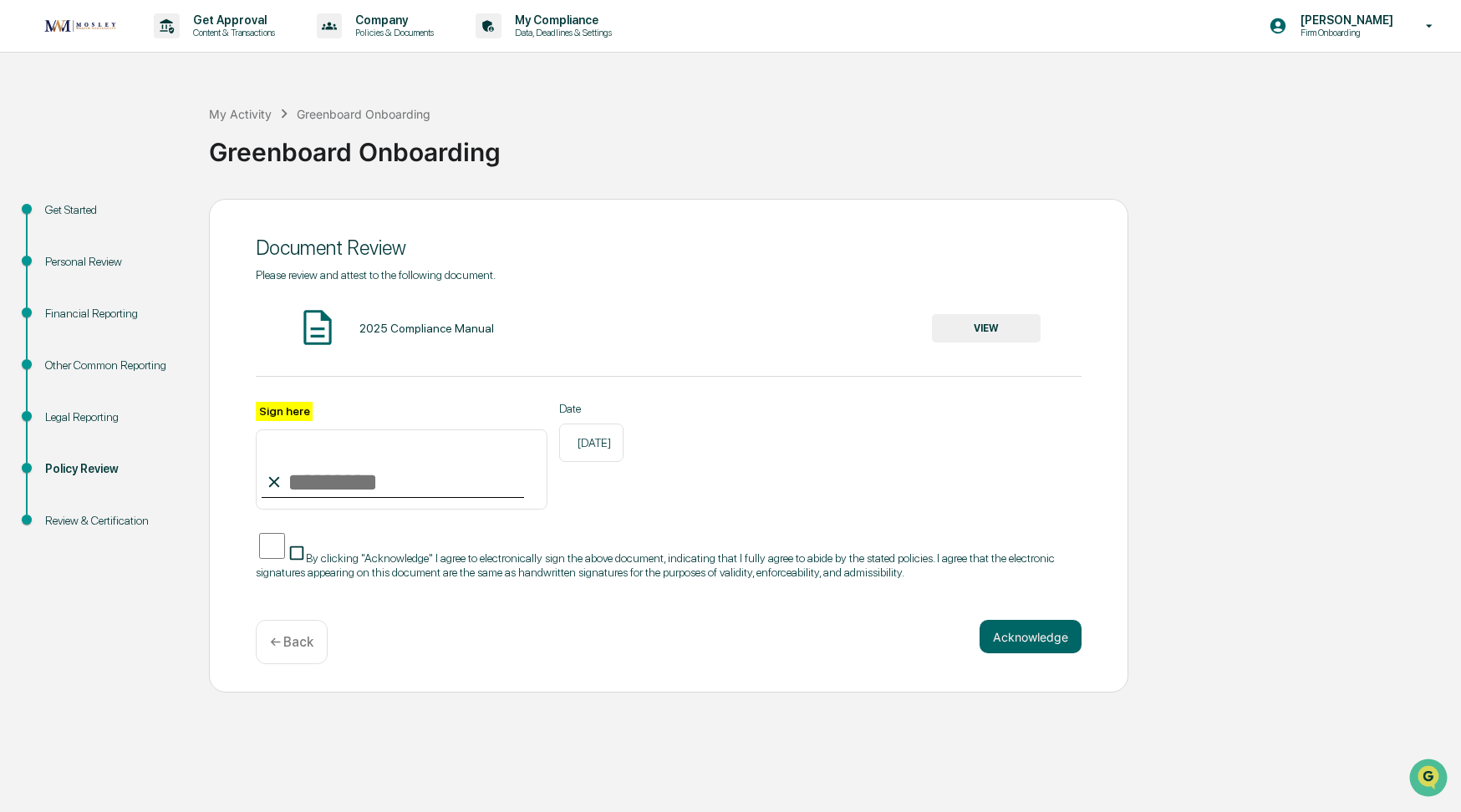
click at [1029, 614] on div "Document Review Please review and attest to the following document. 2025 Compli…" at bounding box center [668, 445] width 919 height 495
click at [1007, 319] on button "VIEW" at bounding box center [986, 328] width 109 height 28
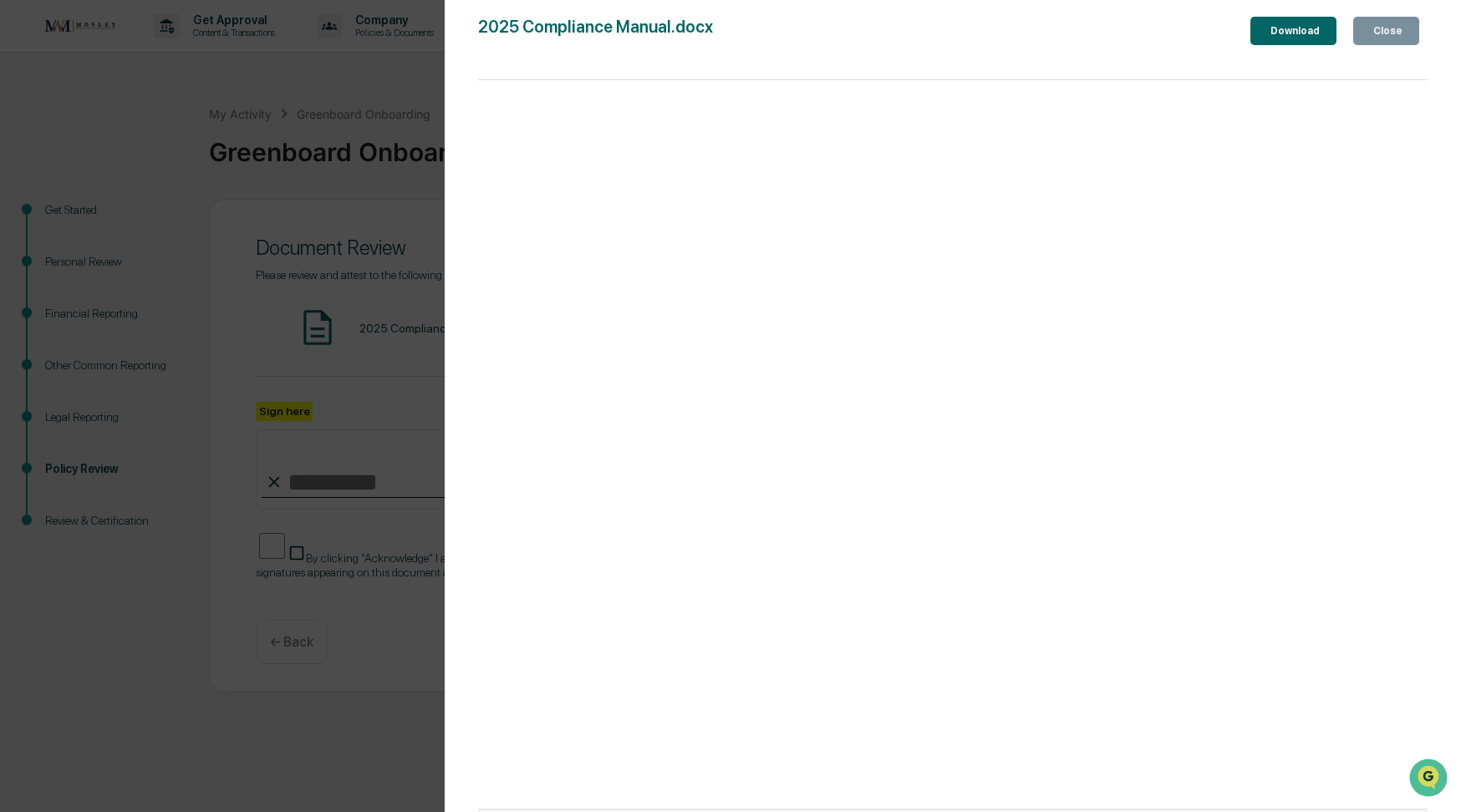
click at [1383, 27] on div "Close" at bounding box center [1386, 31] width 33 height 12
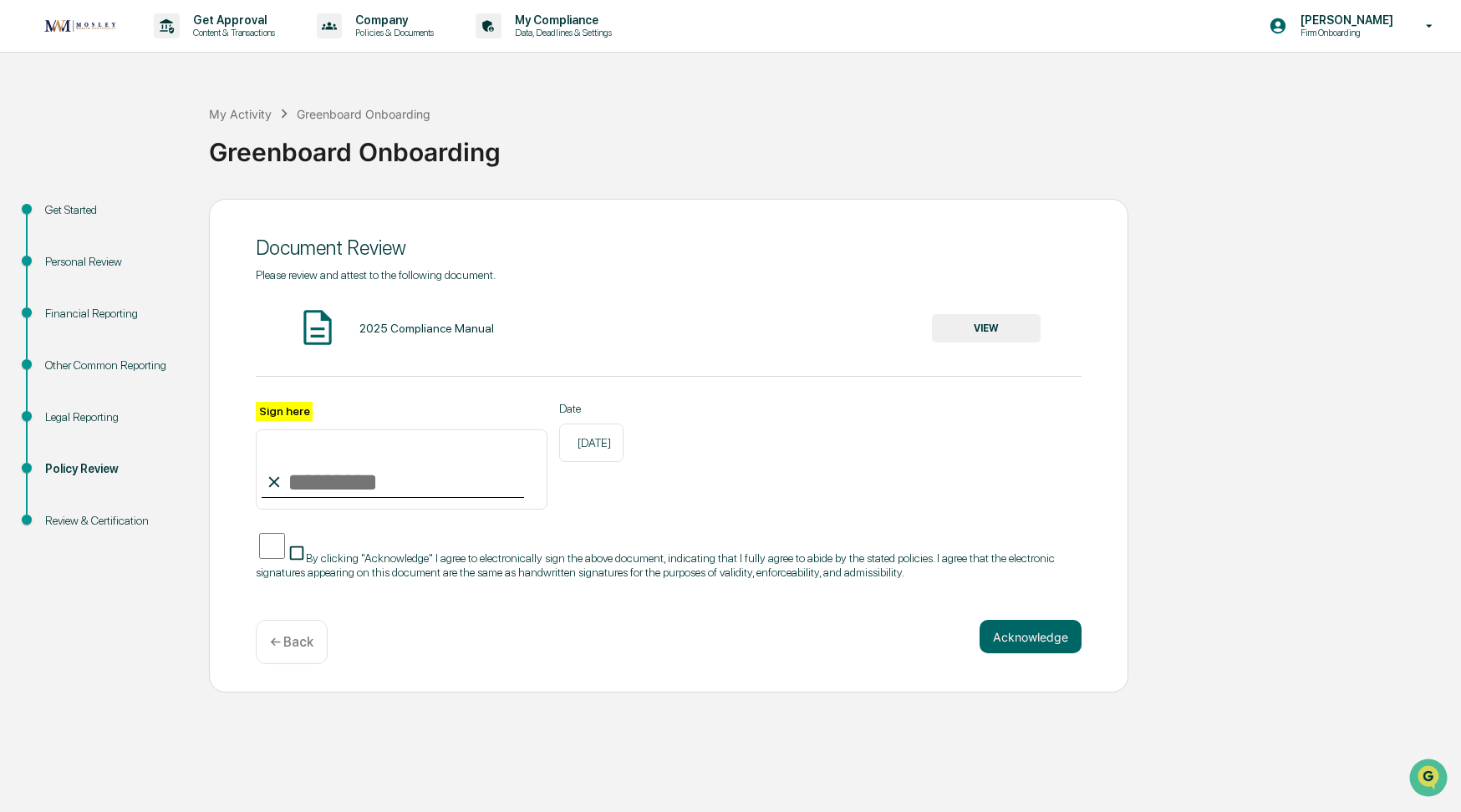
click at [335, 492] on input "Sign here" at bounding box center [402, 470] width 292 height 80
type input "*********"
click at [1029, 649] on button "Acknowledge" at bounding box center [1030, 636] width 102 height 33
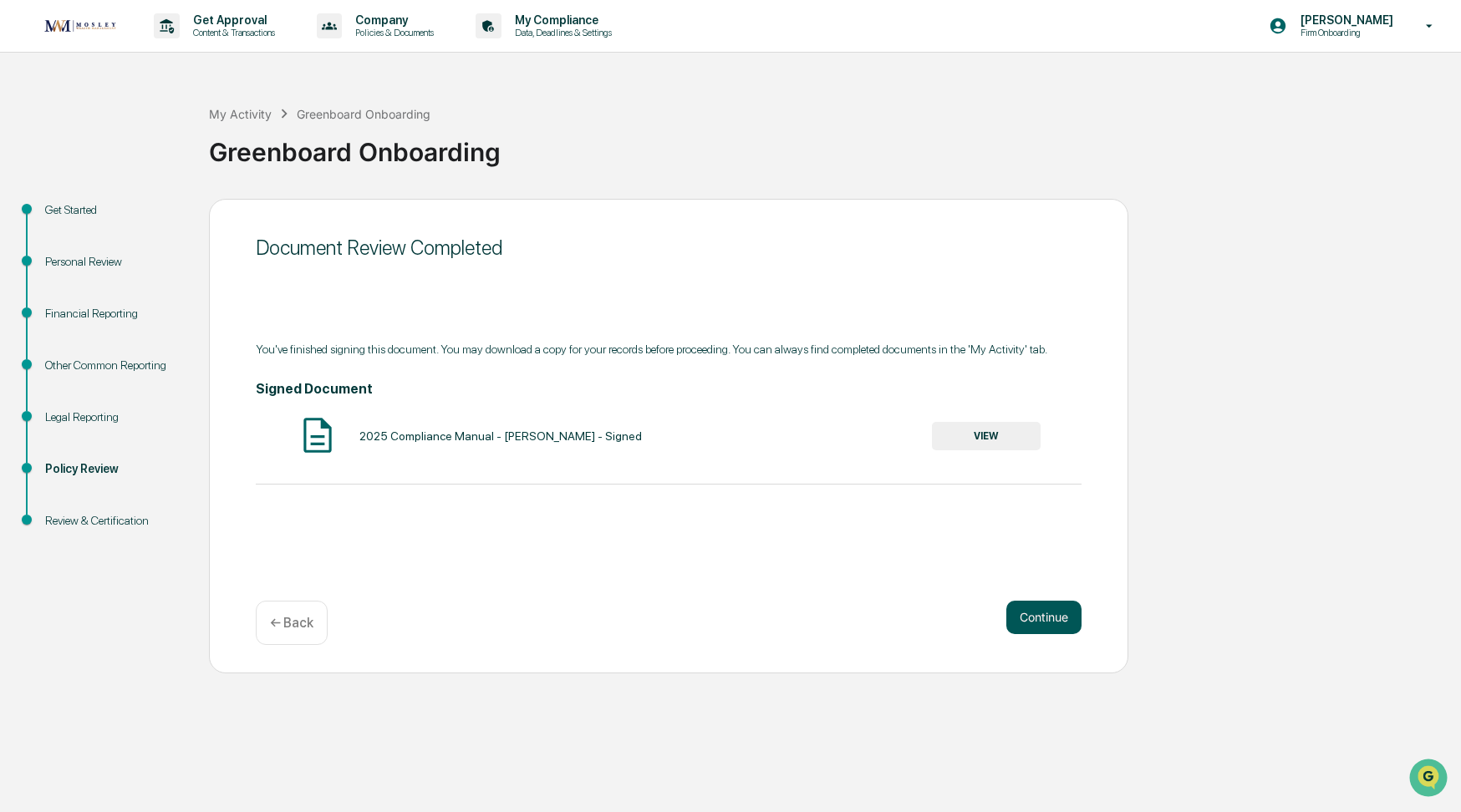
click at [1041, 618] on button "Continue" at bounding box center [1043, 618] width 75 height 33
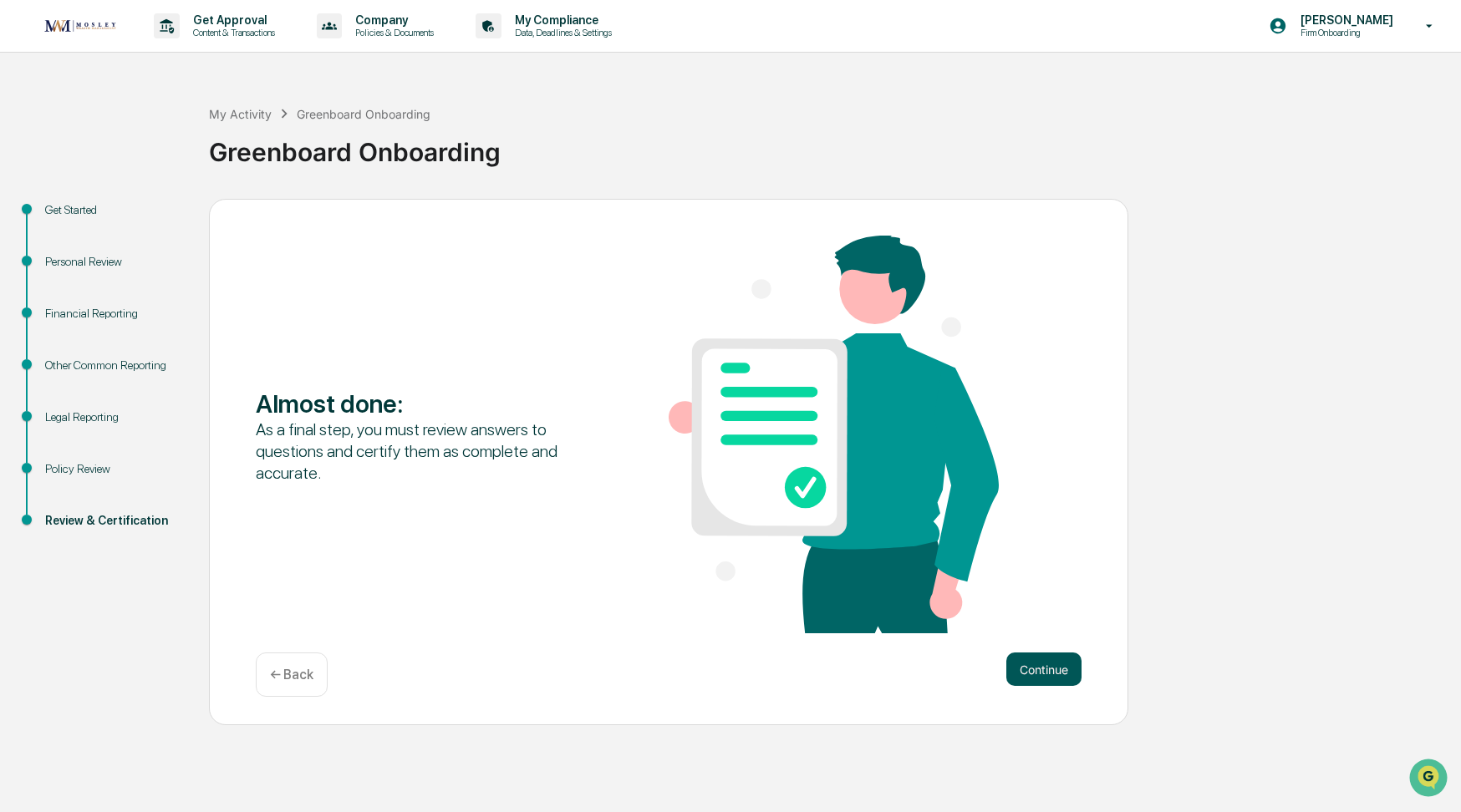
click at [1048, 679] on button "Continue" at bounding box center [1043, 669] width 75 height 33
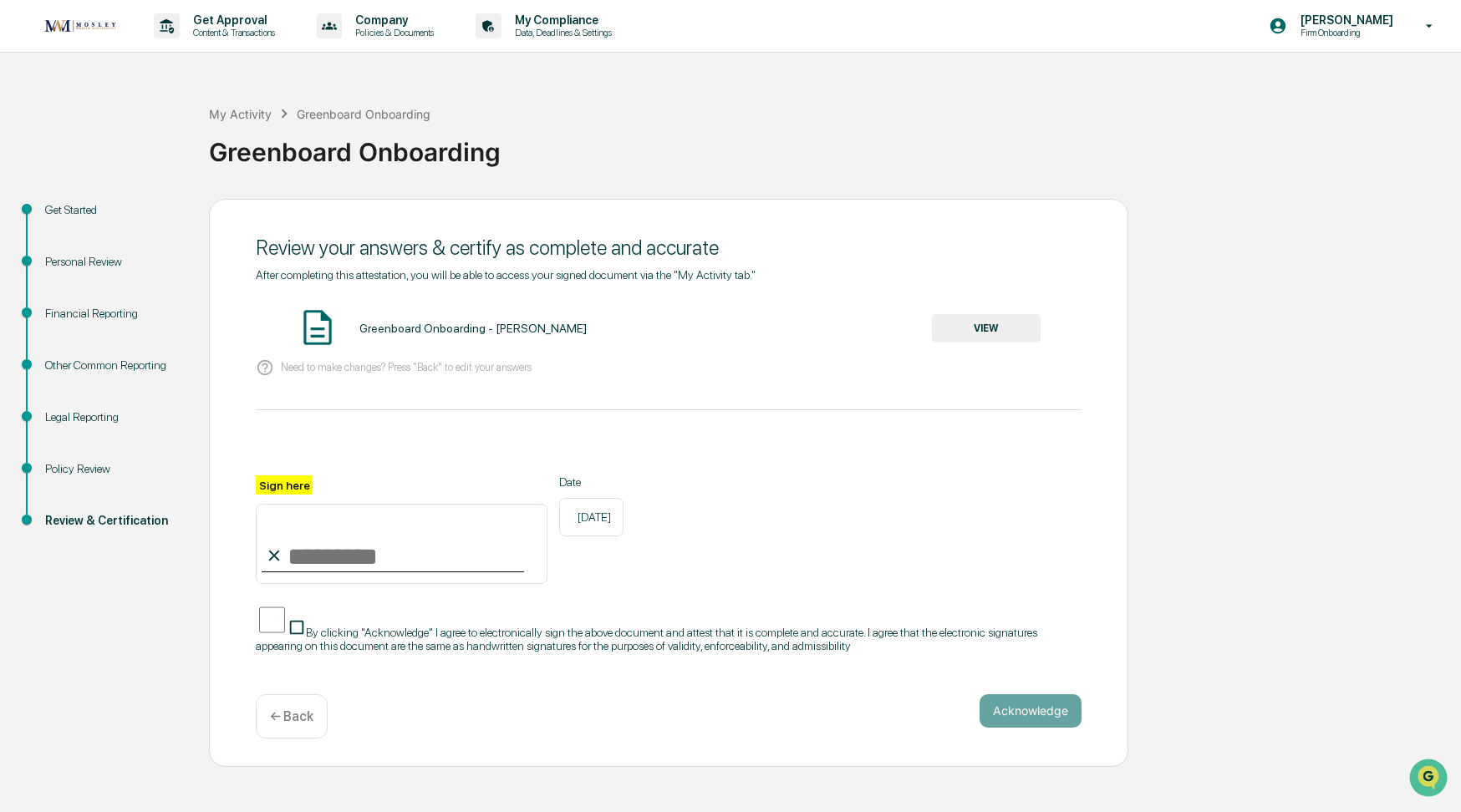
click at [320, 566] on input "Sign here" at bounding box center [402, 544] width 292 height 80
type input "*********"
click at [1016, 701] on button "Acknowledge" at bounding box center [1030, 711] width 102 height 33
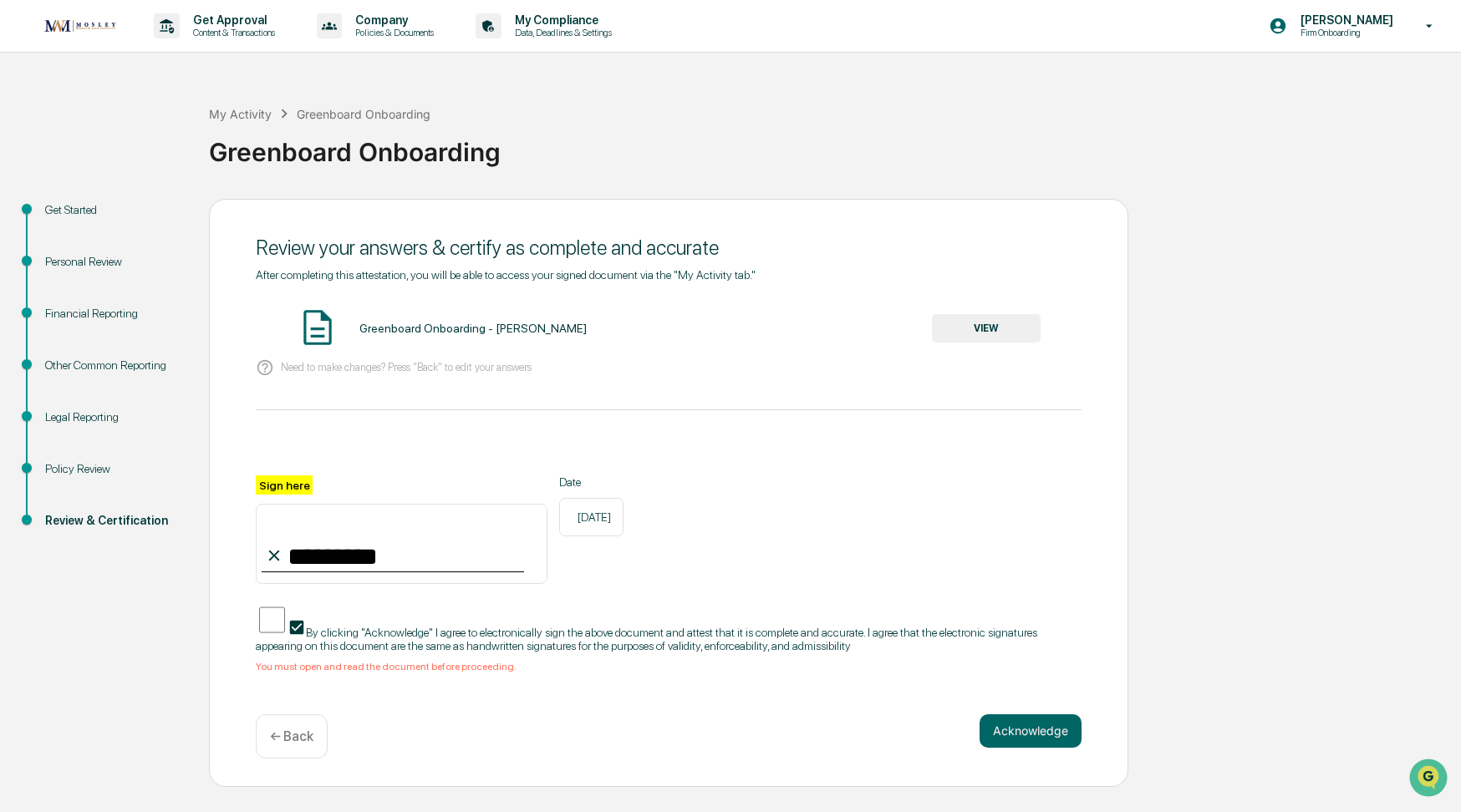
click at [1009, 322] on button "VIEW" at bounding box center [986, 328] width 109 height 28
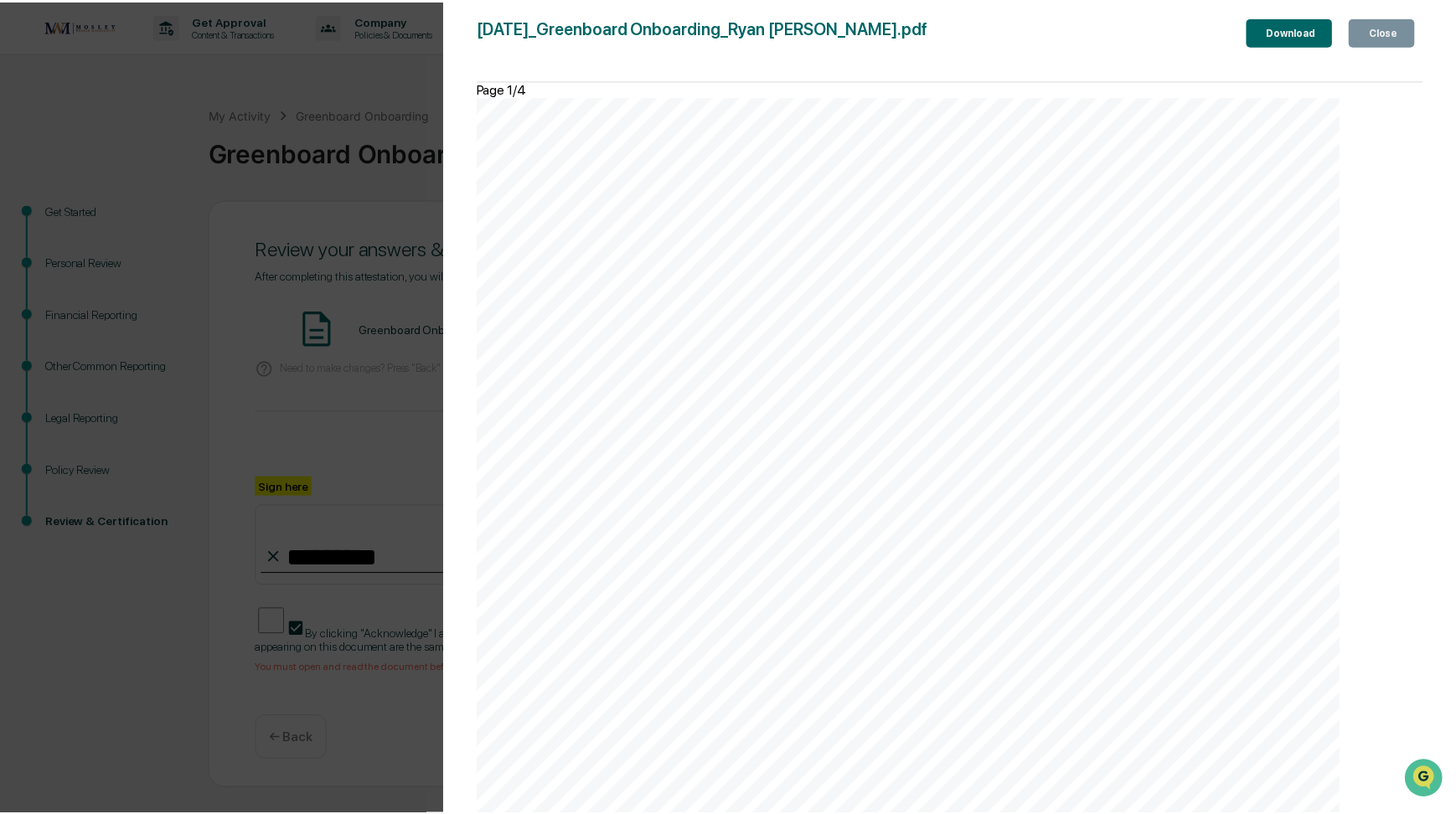
scroll to position [4384, 0]
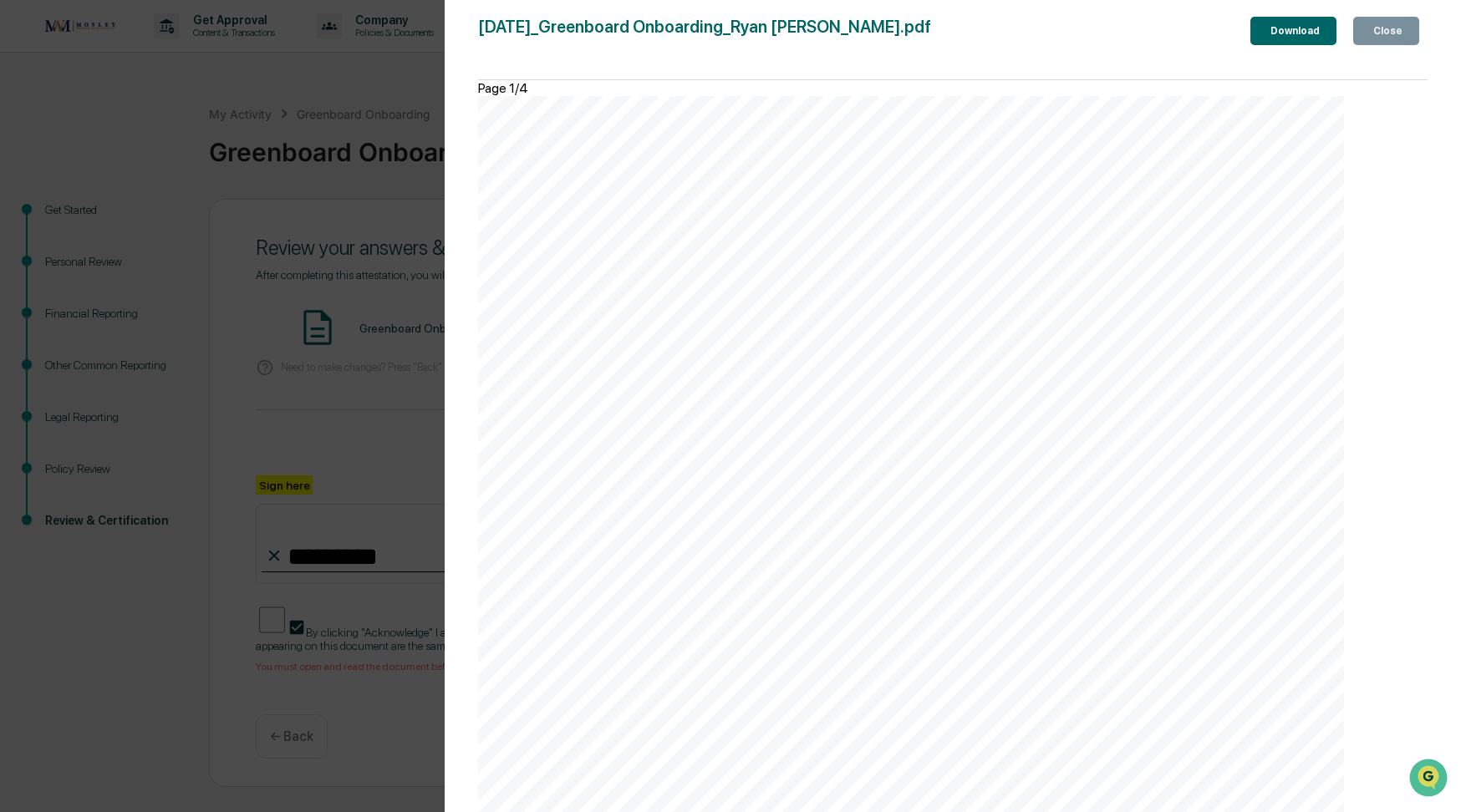
click at [1383, 29] on div "Close" at bounding box center [1386, 31] width 33 height 12
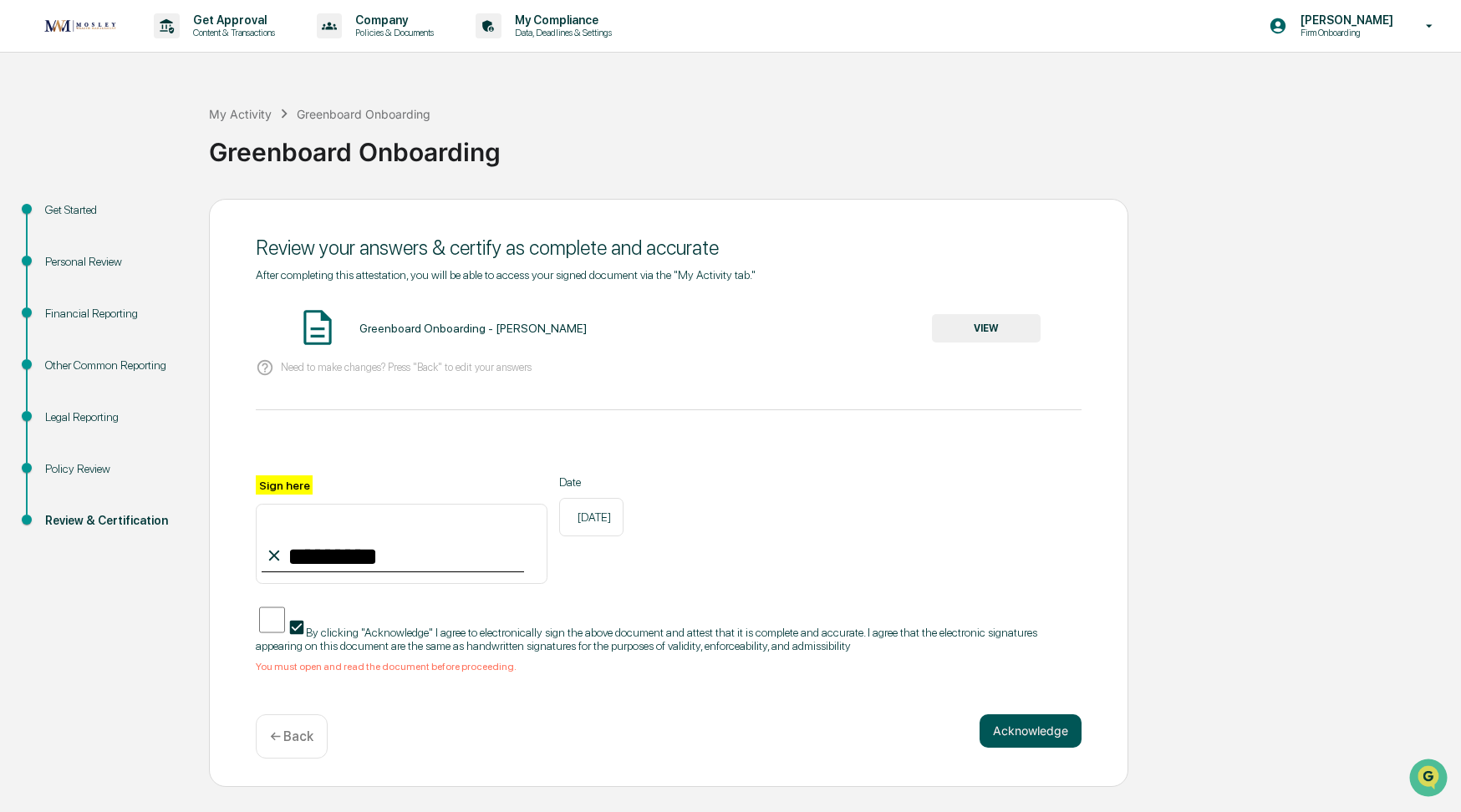
click at [1013, 722] on button "Acknowledge" at bounding box center [1030, 731] width 102 height 33
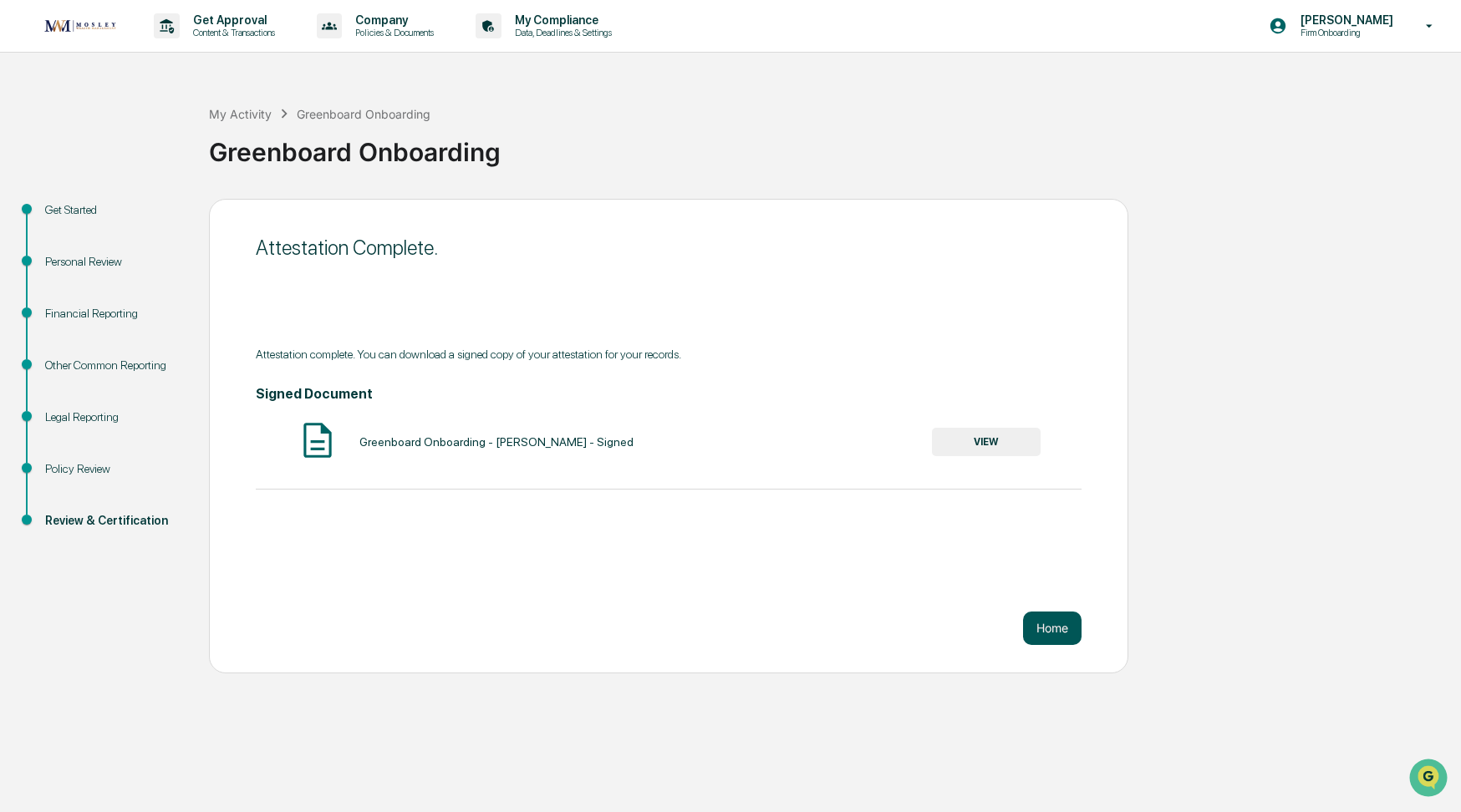
click at [1064, 634] on button "Home" at bounding box center [1052, 628] width 58 height 33
